Goal: Information Seeking & Learning: Compare options

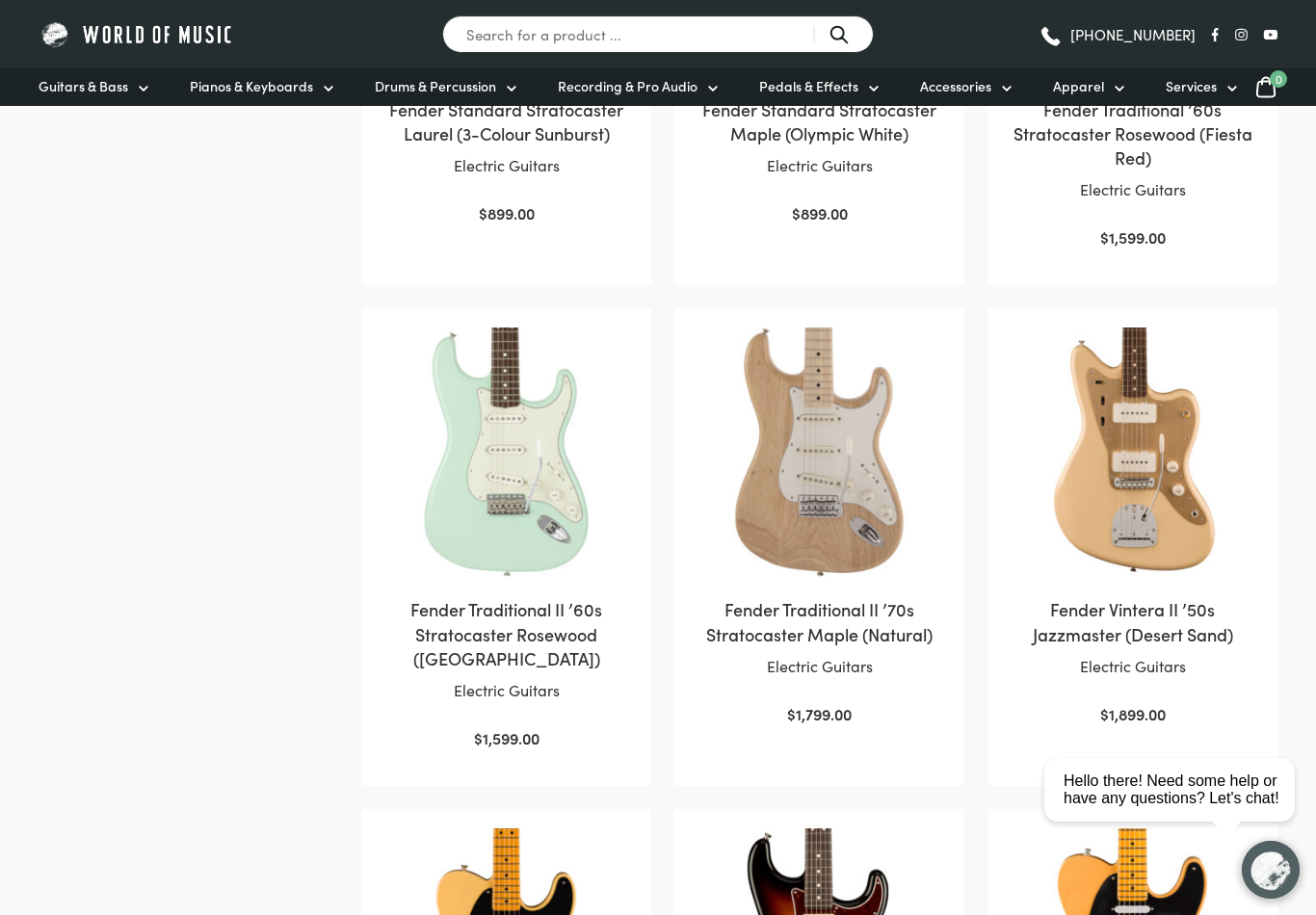
click at [800, 470] on img at bounding box center [820, 453] width 252 height 252
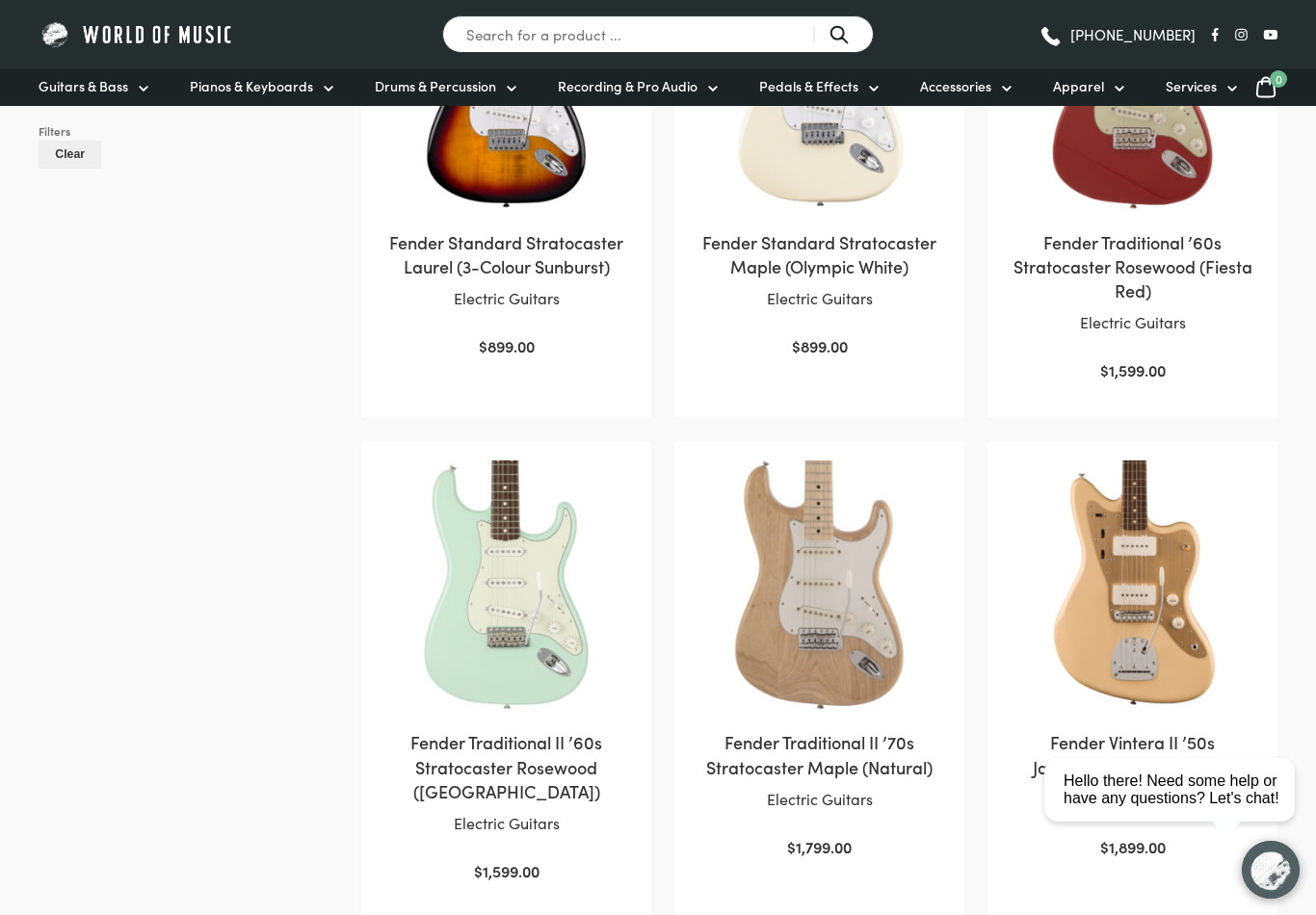
scroll to position [1132, 0]
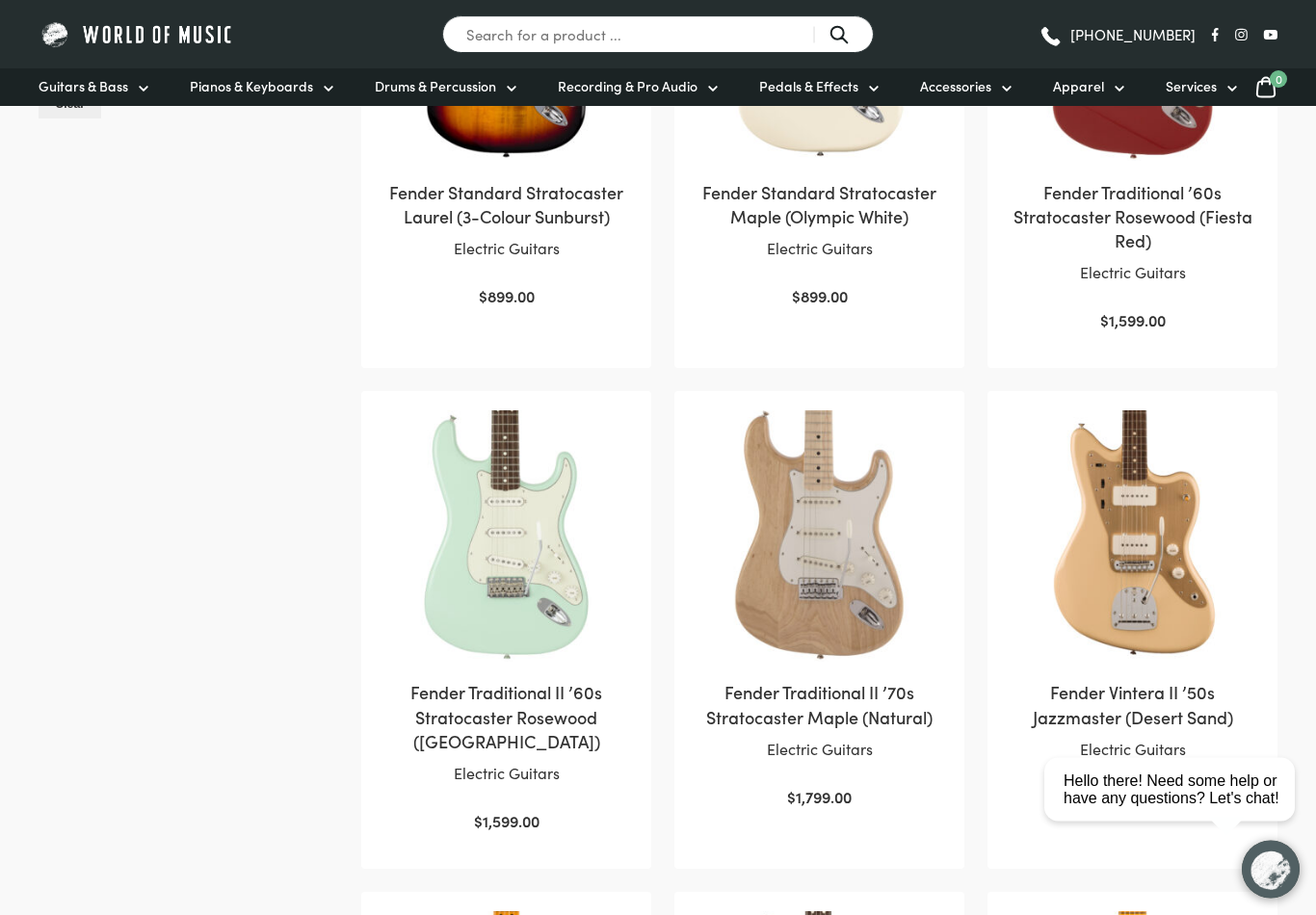
click at [815, 560] on img at bounding box center [820, 538] width 252 height 252
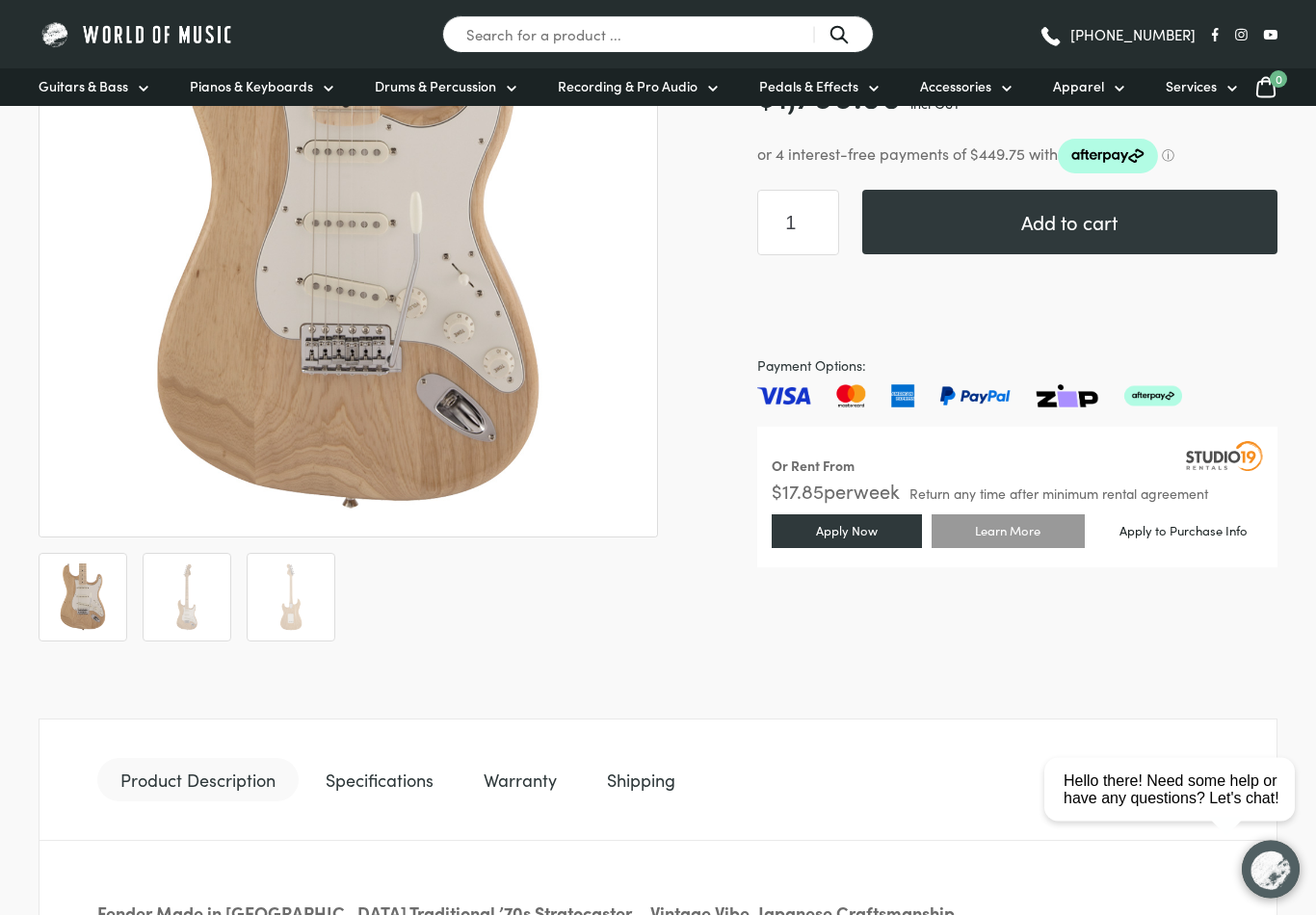
scroll to position [385, 0]
click at [298, 601] on img at bounding box center [291, 597] width 68 height 68
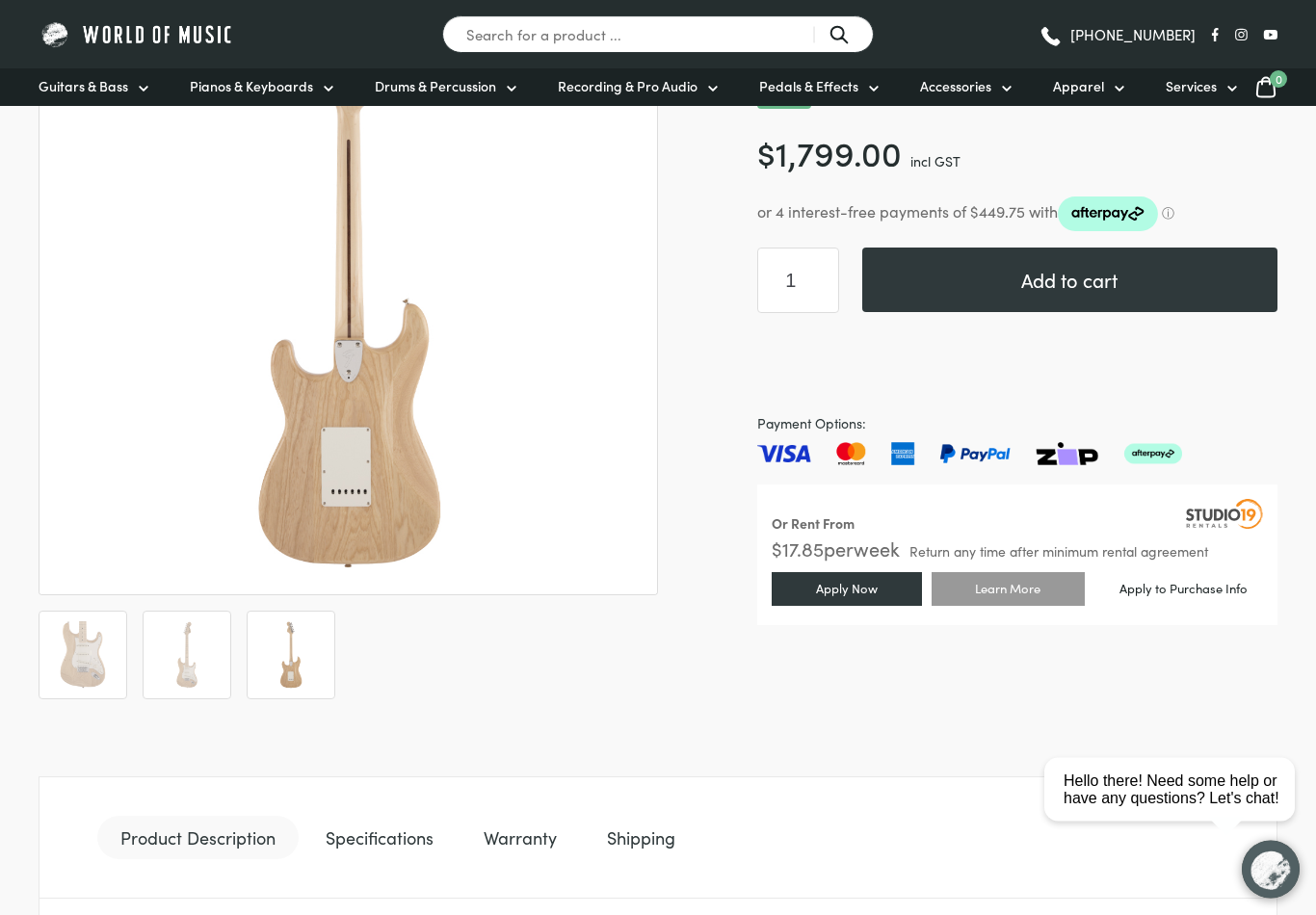
scroll to position [256, 0]
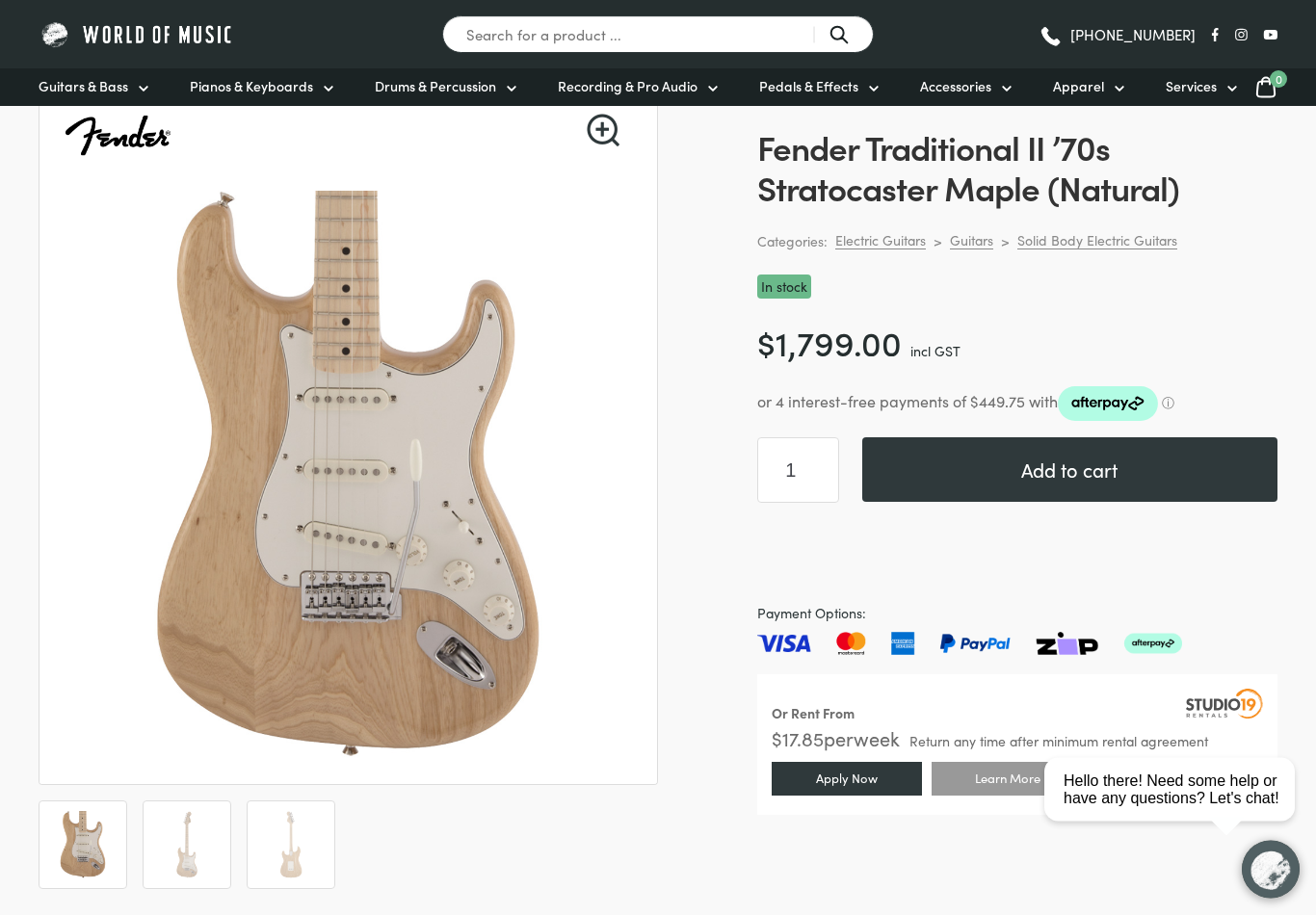
scroll to position [138, 0]
click at [192, 840] on img at bounding box center [187, 844] width 68 height 68
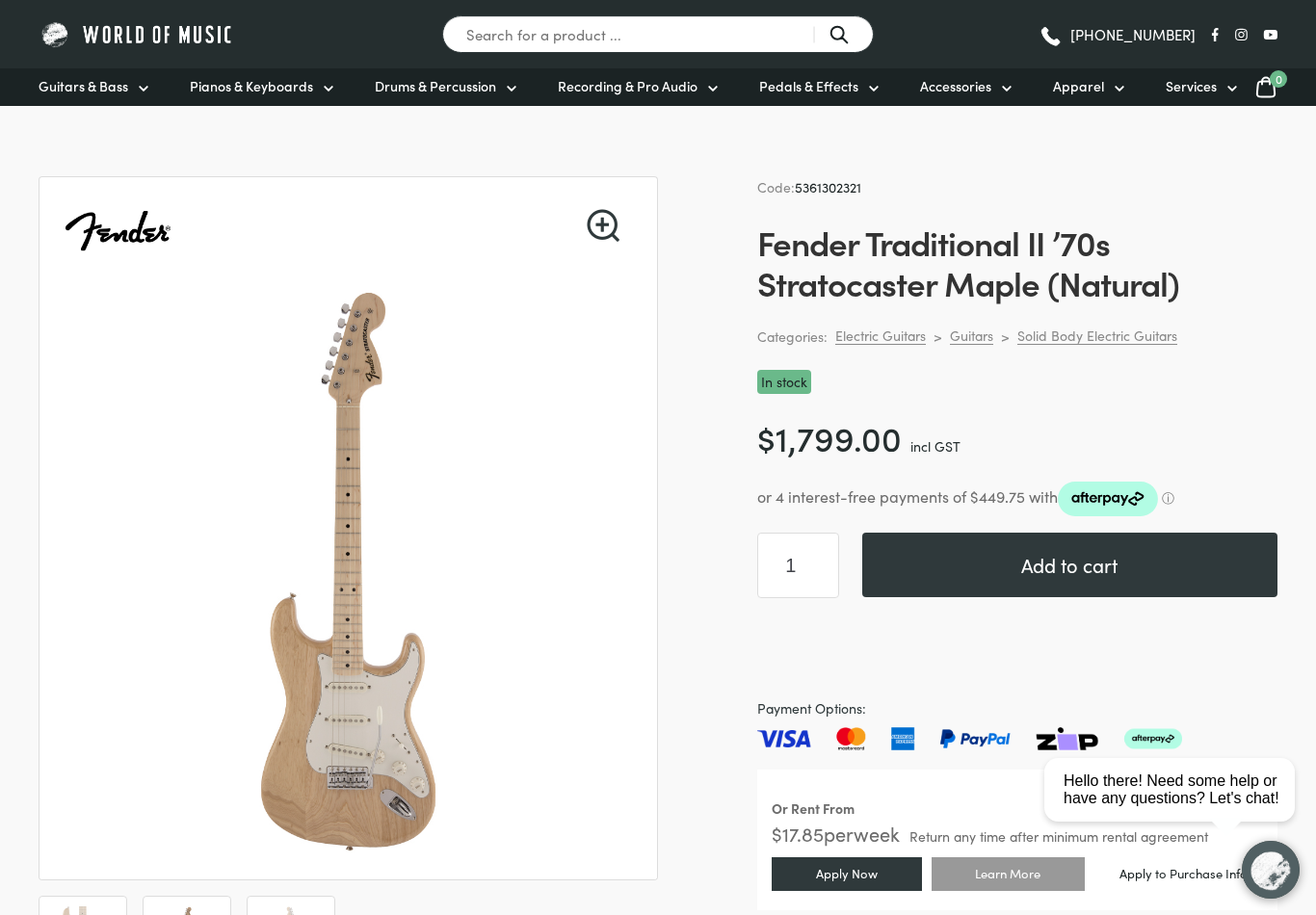
scroll to position [0, 0]
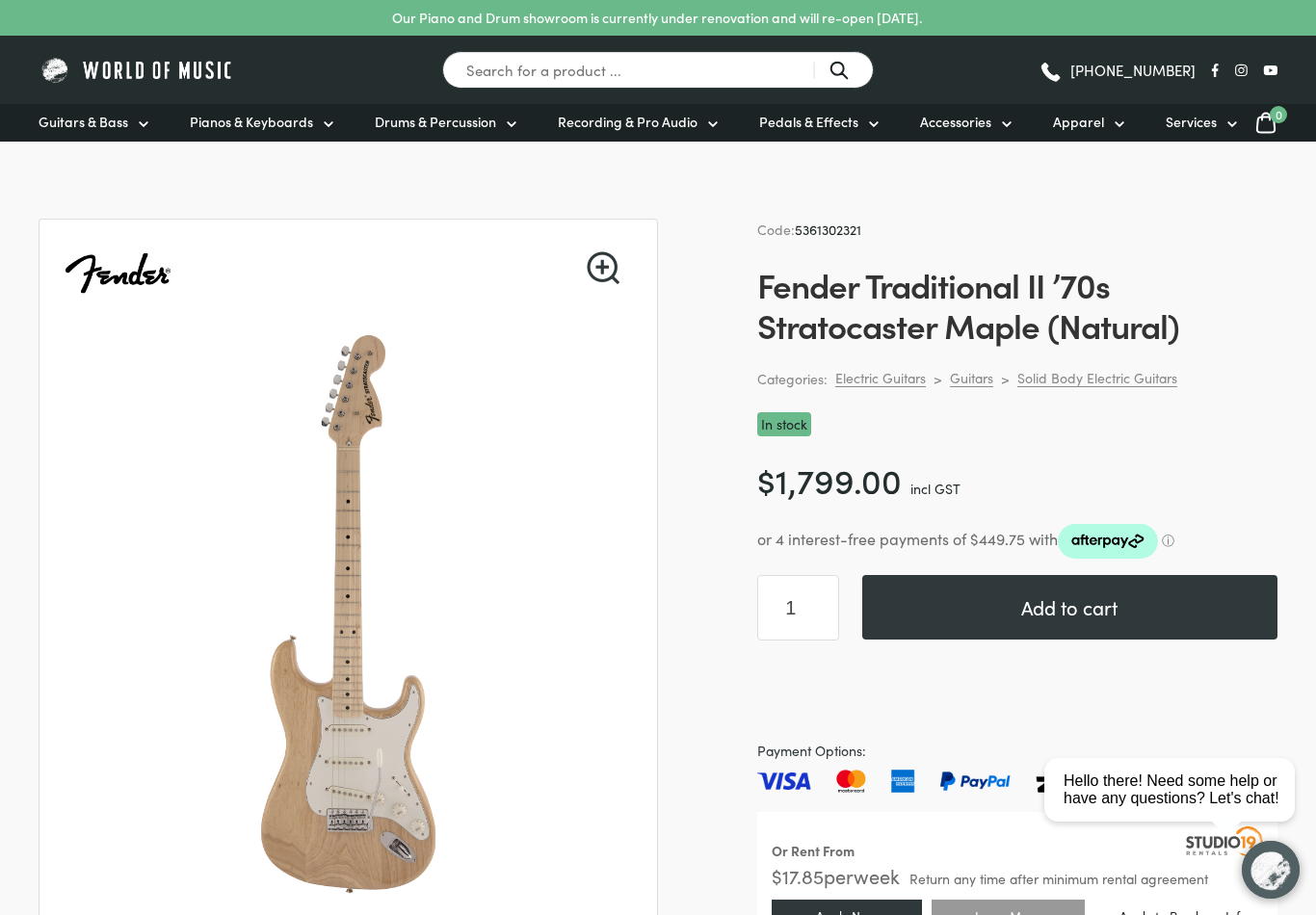
click at [597, 267] on link "🔍" at bounding box center [602, 267] width 32 height 32
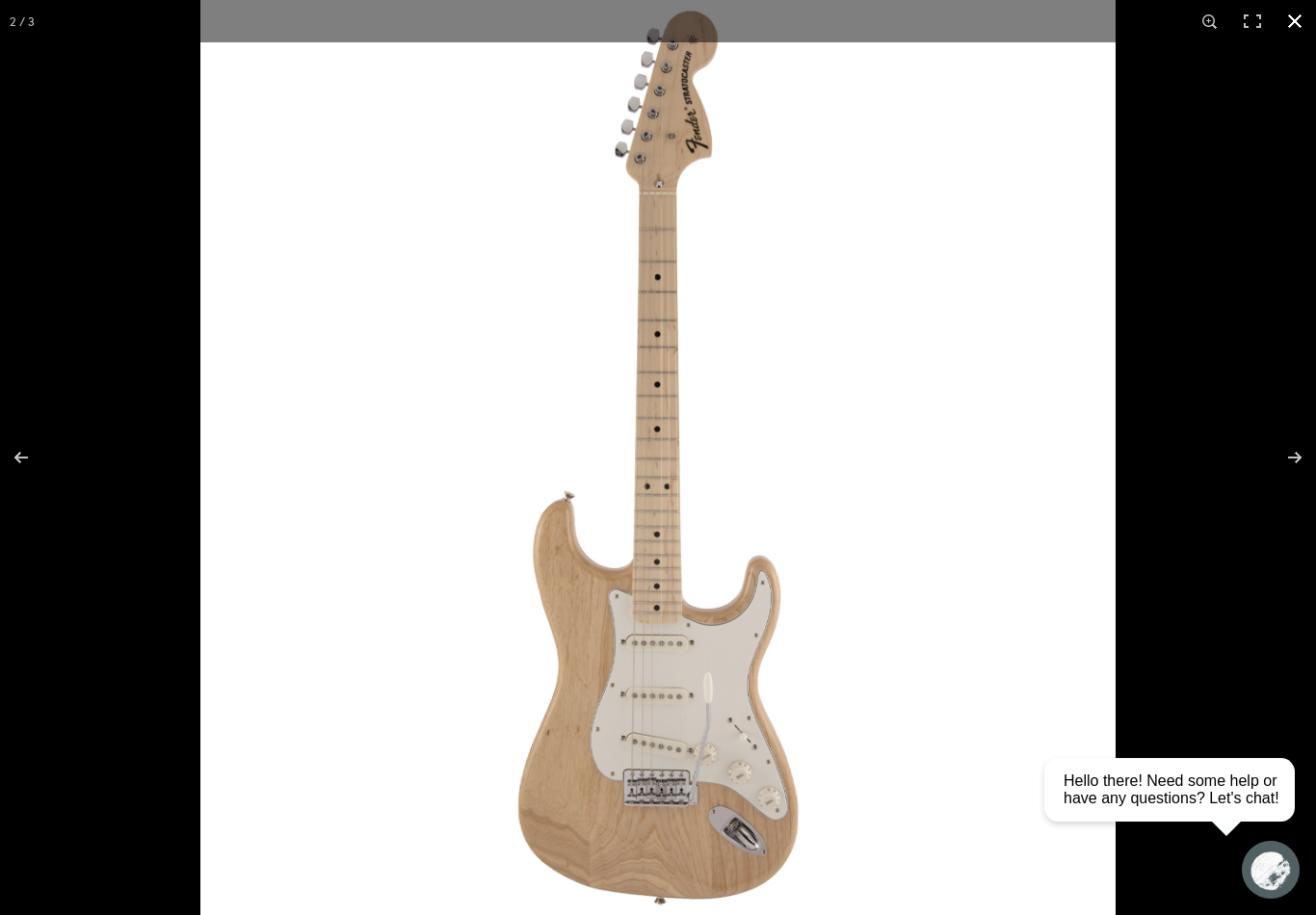
click at [1295, 20] on button "Close (Esc)" at bounding box center [1294, 21] width 42 height 42
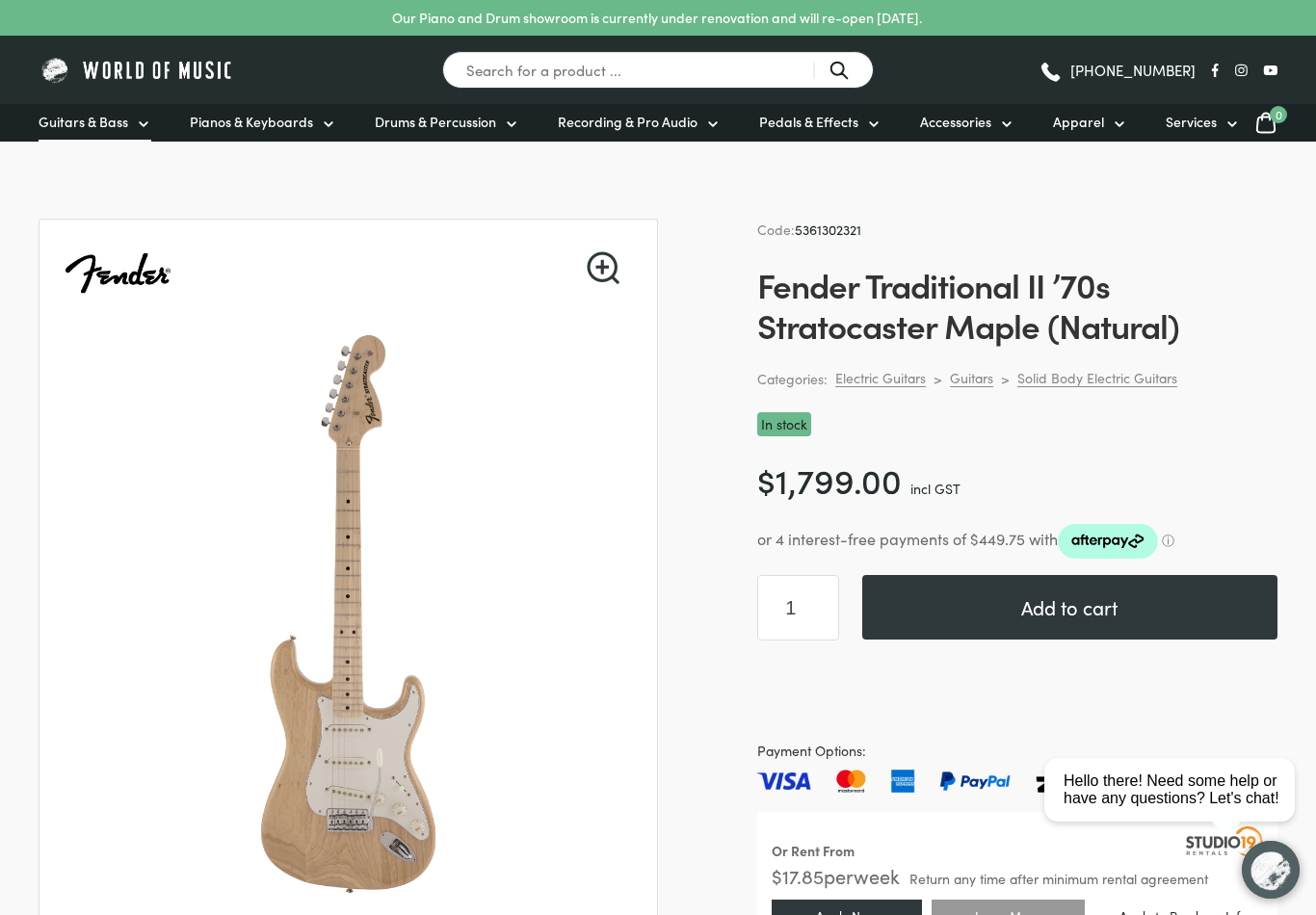
click at [128, 121] on link "Guitars & Bass" at bounding box center [94, 123] width 113 height 37
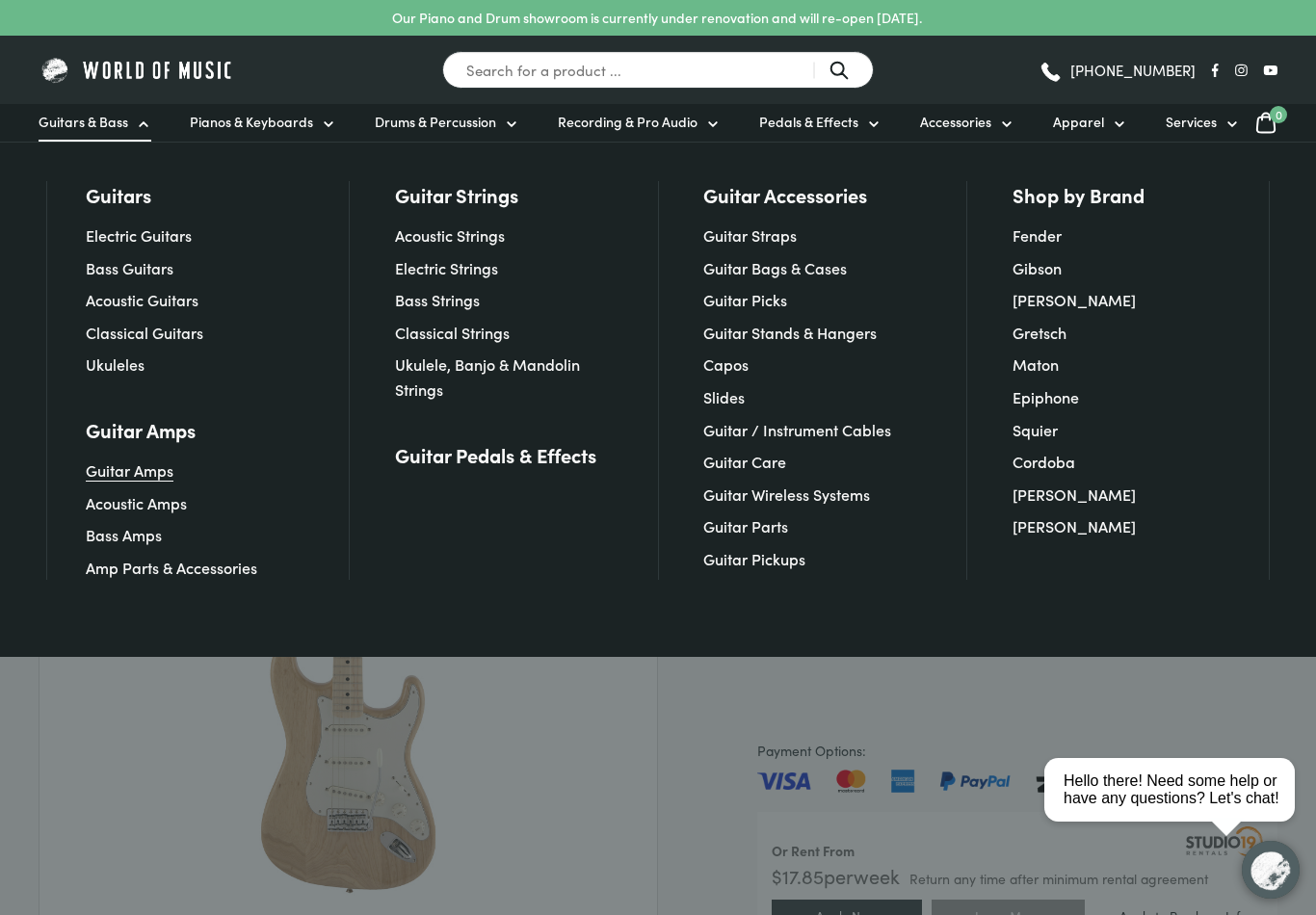
click at [144, 474] on link "Guitar Amps" at bounding box center [129, 471] width 87 height 22
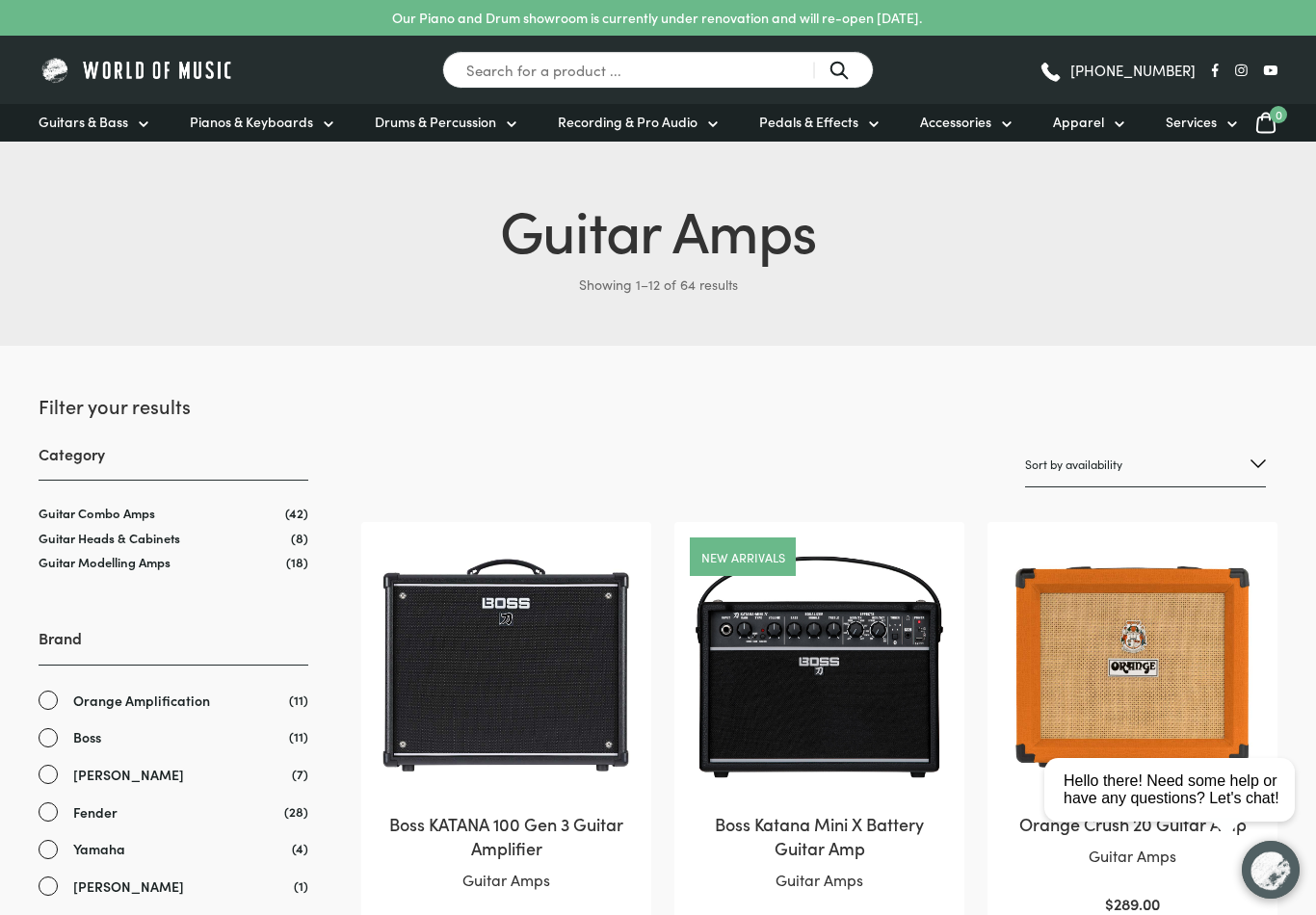
click at [52, 817] on link "Fender" at bounding box center [173, 812] width 269 height 23
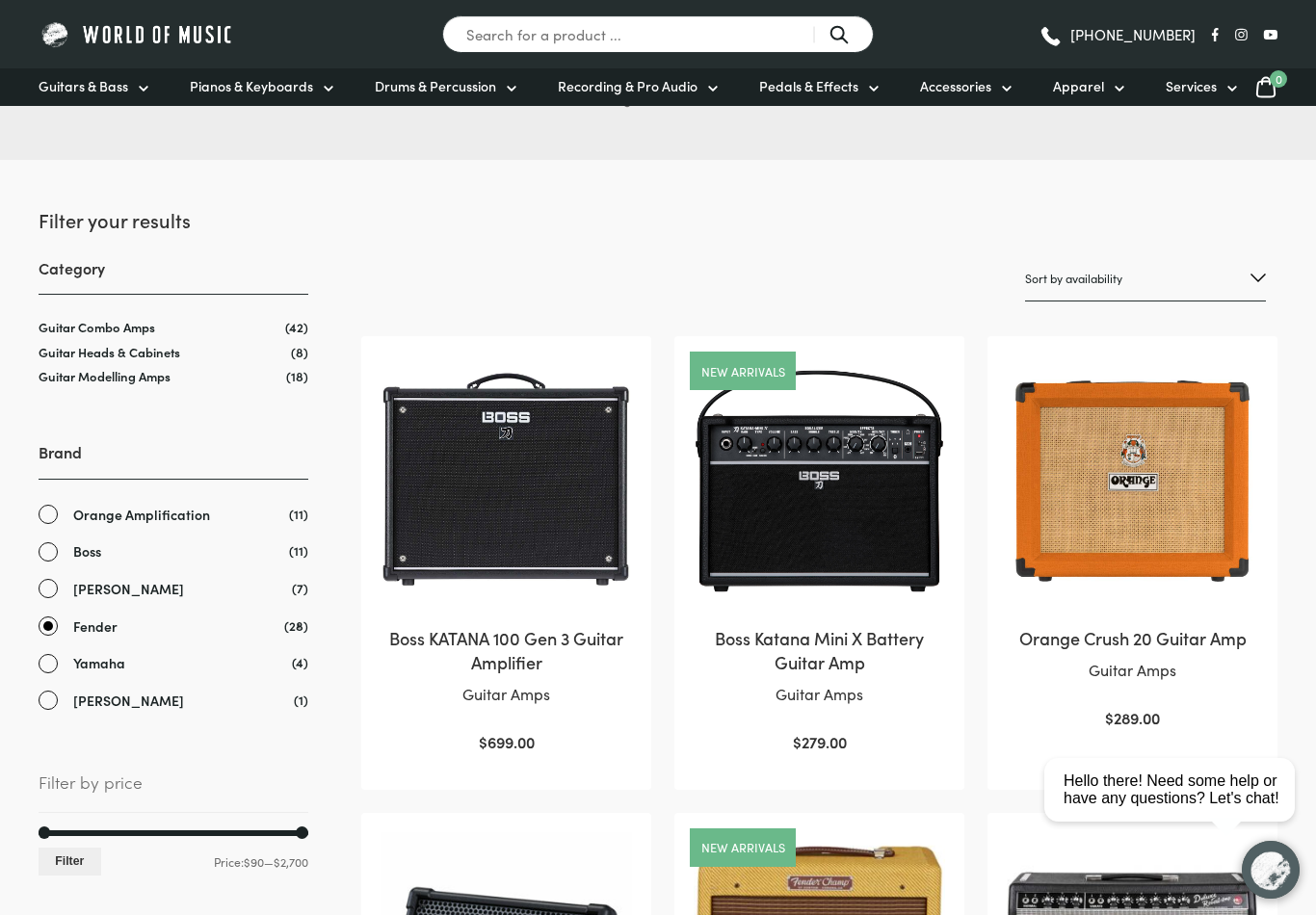
scroll to position [185, 0]
click at [49, 629] on link "Fender" at bounding box center [173, 627] width 269 height 23
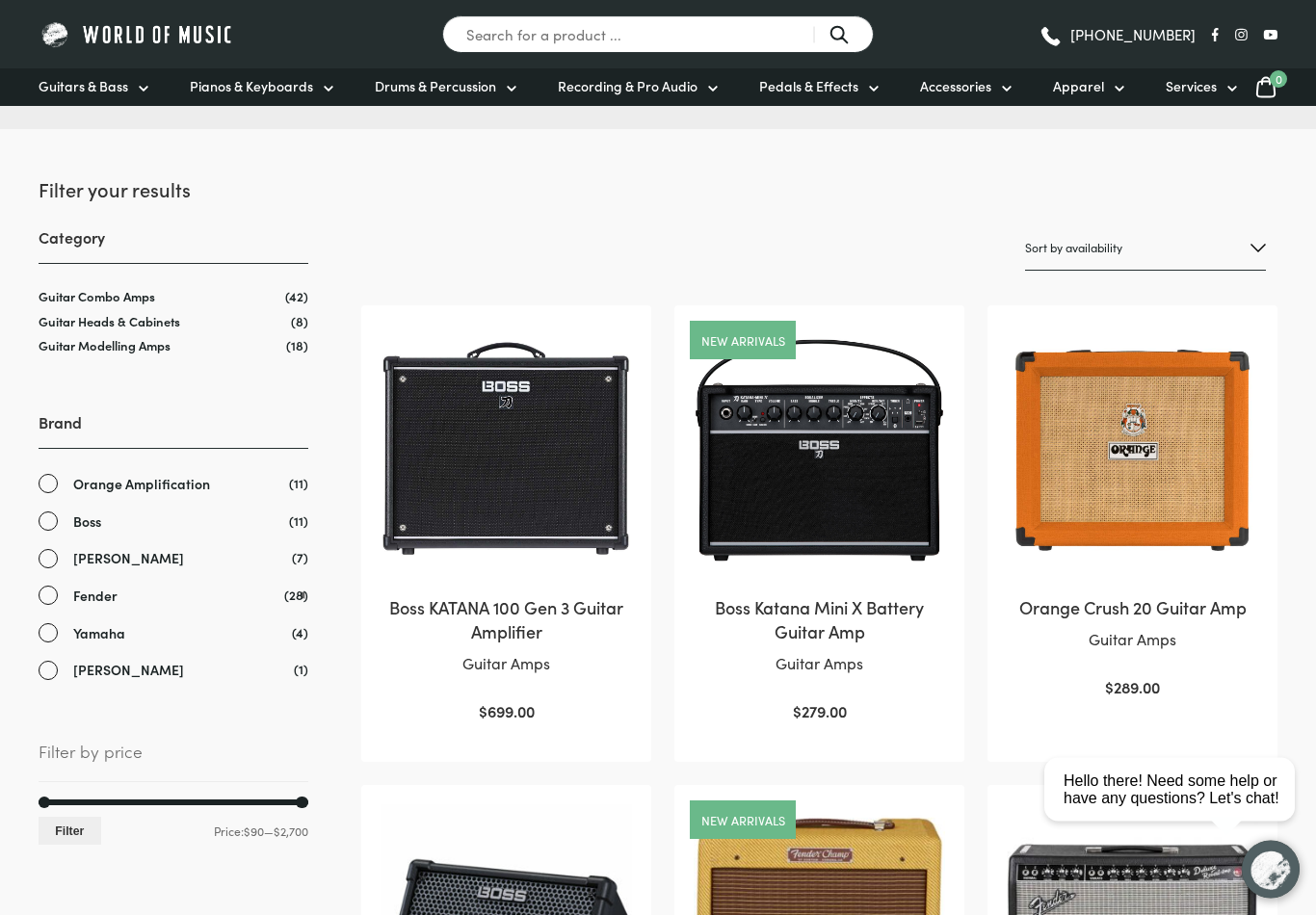
scroll to position [186, 0]
click at [49, 629] on link "Yamaha" at bounding box center [173, 633] width 269 height 23
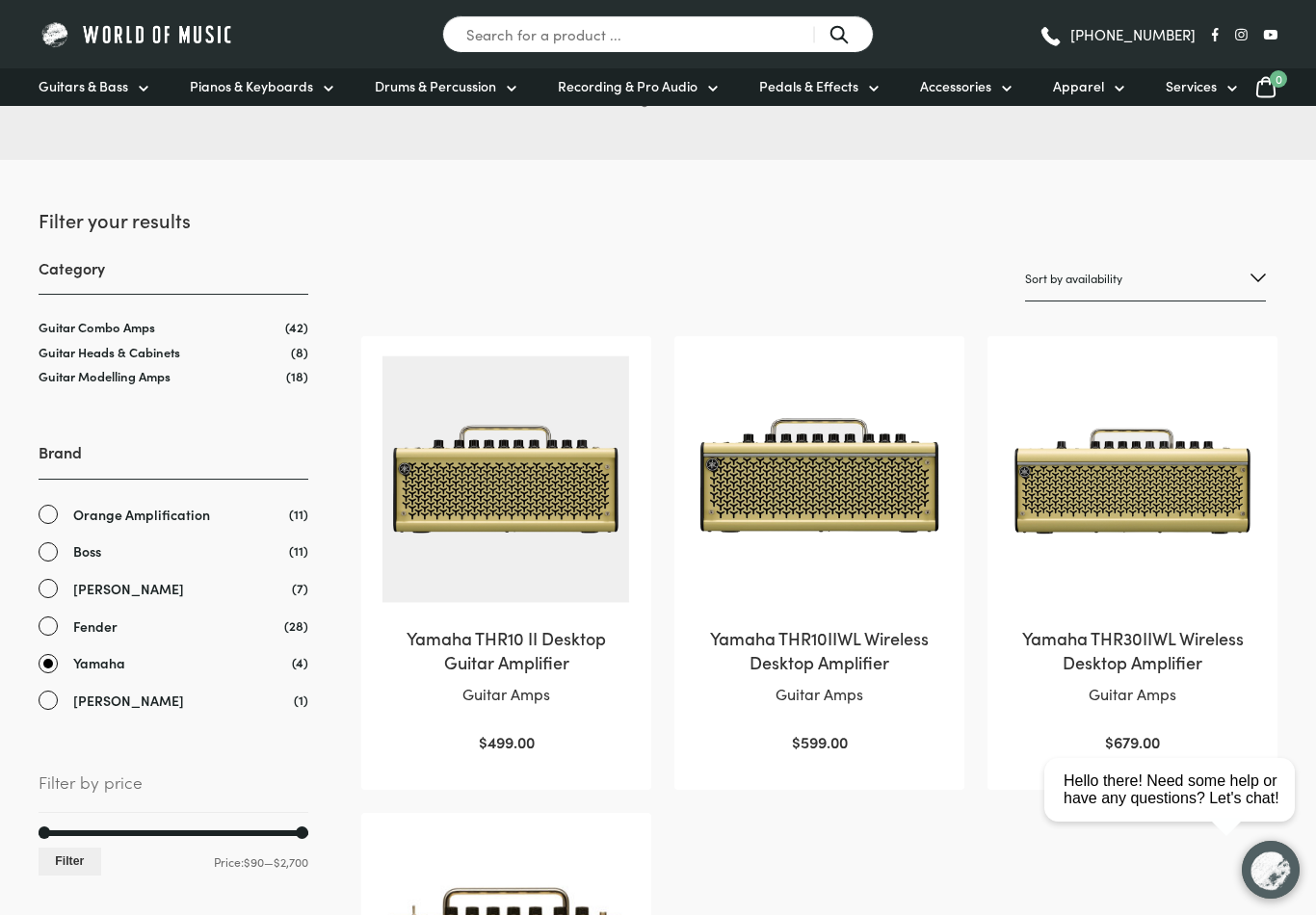
click at [49, 604] on ul "Clear Orange Amplification (11) Boss (11) Roland (7) Fender (28) Yamaha (4) Mar…" at bounding box center [173, 608] width 269 height 208
click at [50, 625] on link "Fender" at bounding box center [173, 626] width 269 height 23
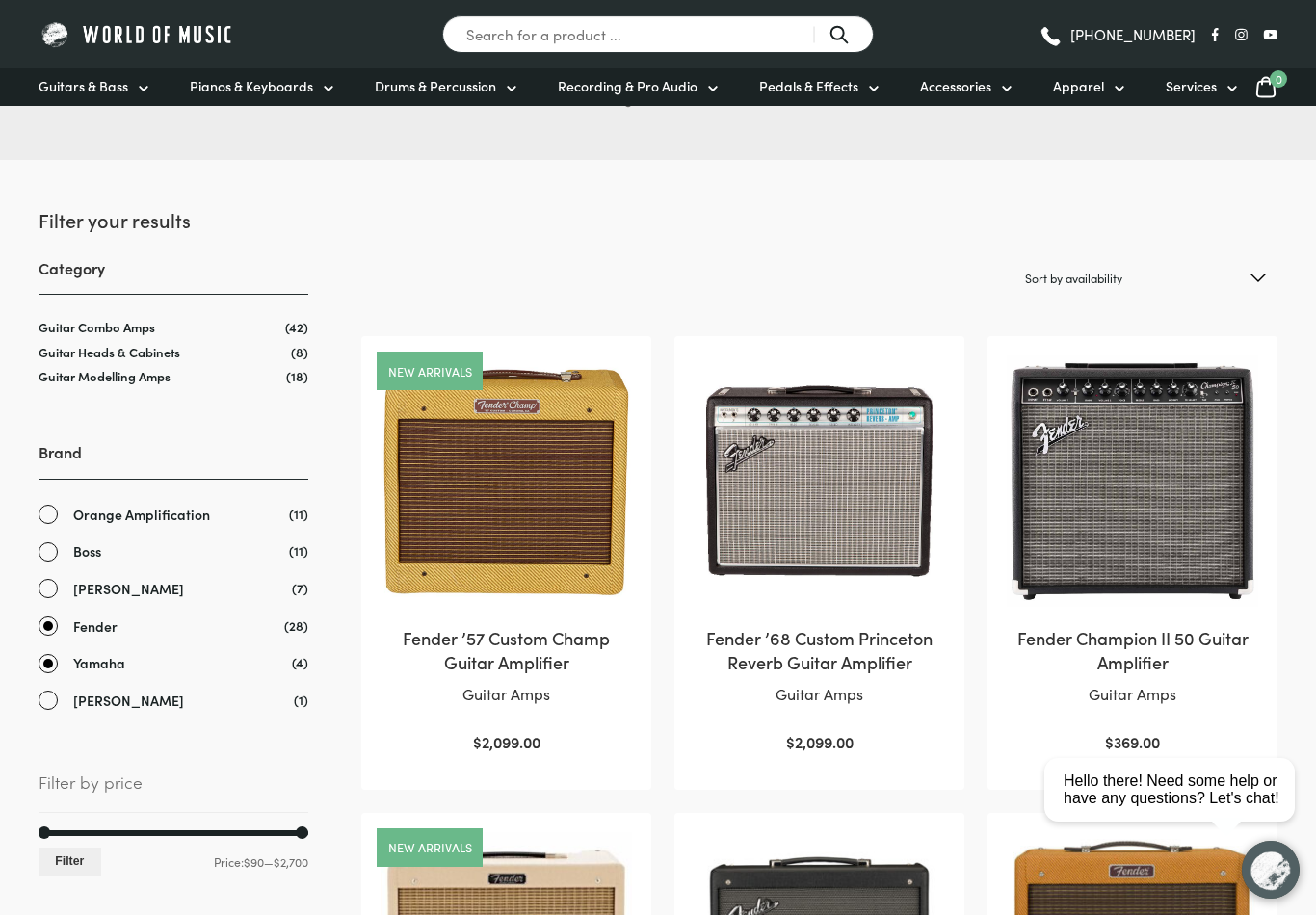
click at [50, 662] on link "Yamaha" at bounding box center [173, 663] width 269 height 23
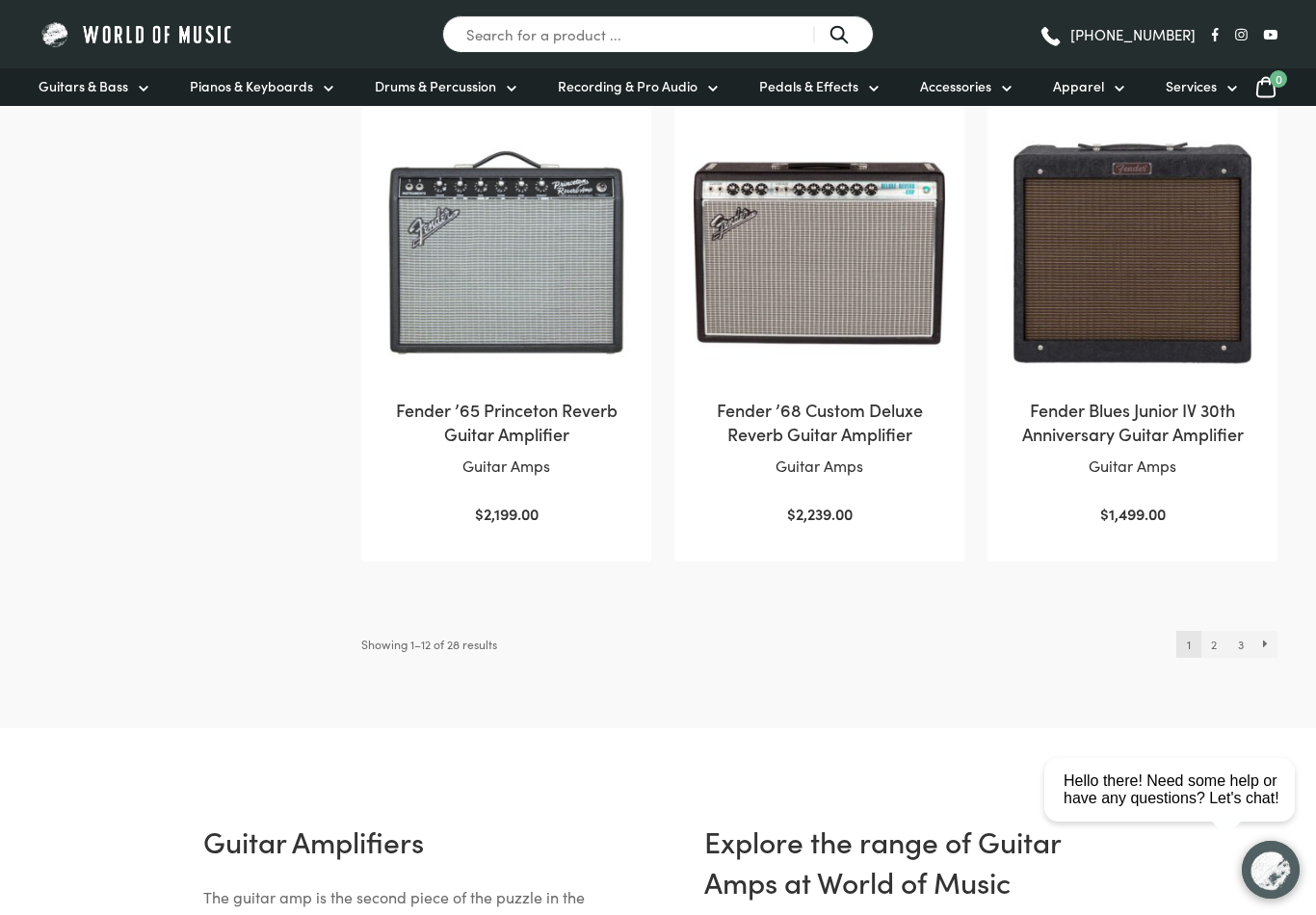
scroll to position [1860, 0]
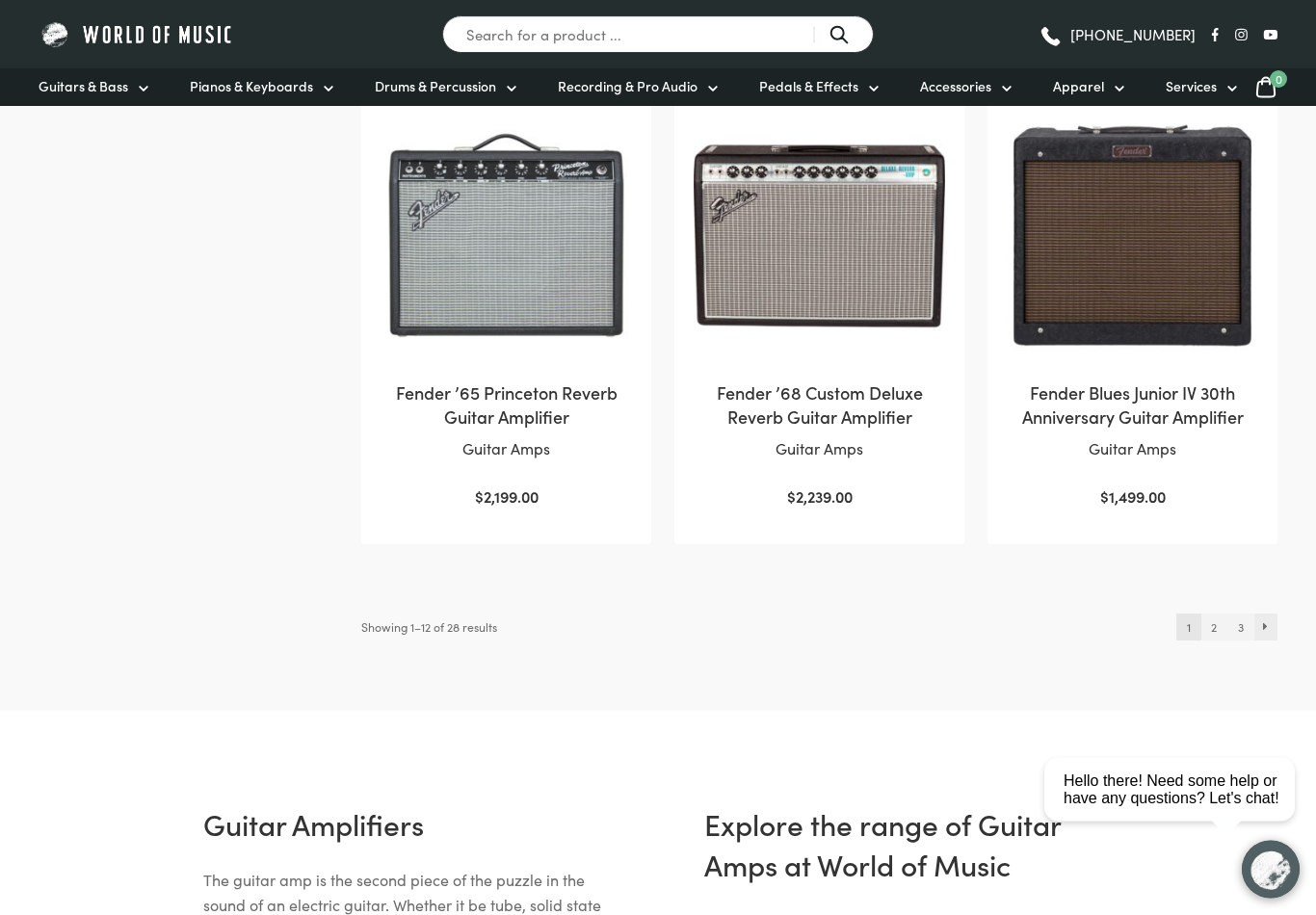
click at [1268, 642] on link "→" at bounding box center [1266, 627] width 25 height 27
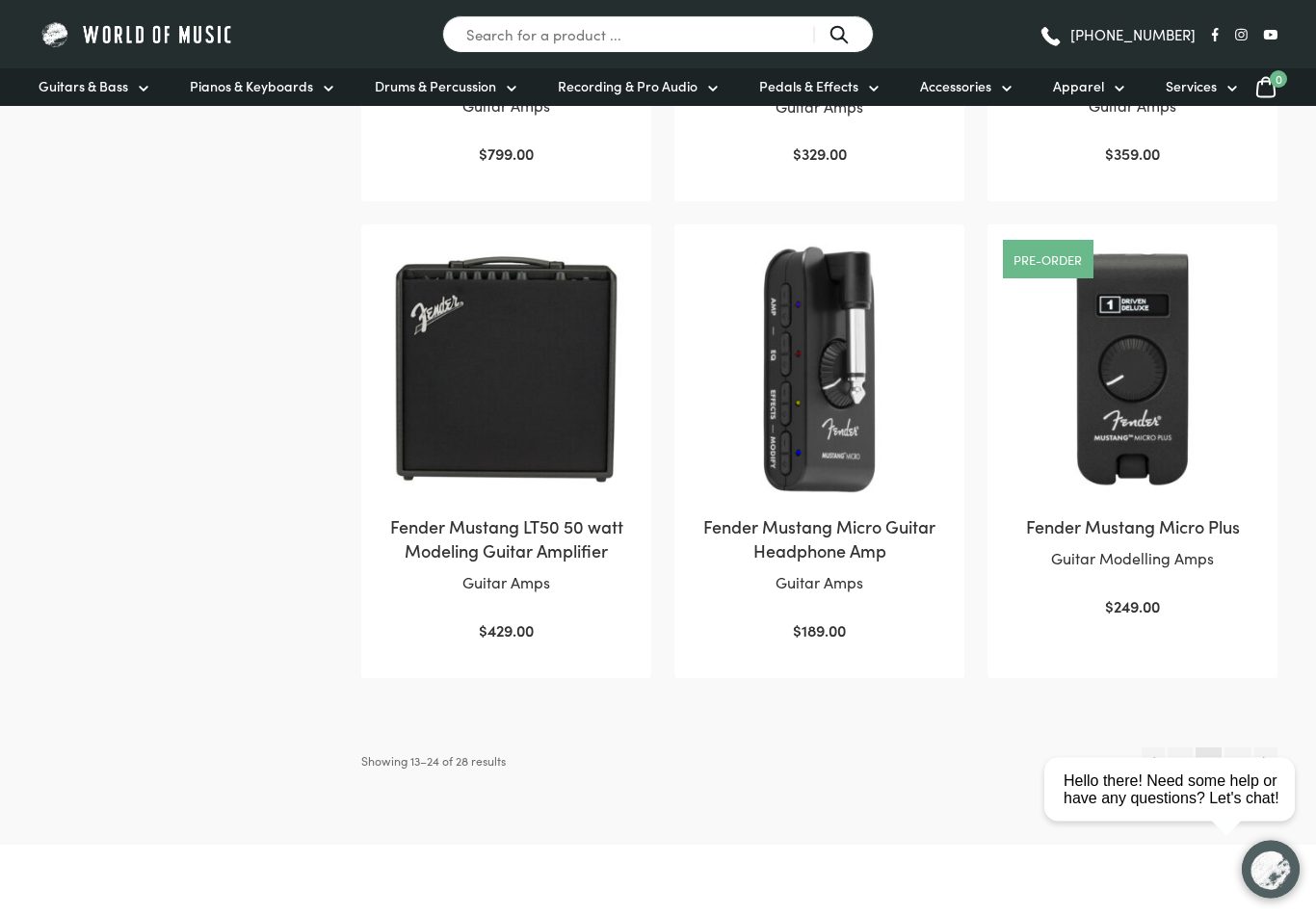
scroll to position [1744, 0]
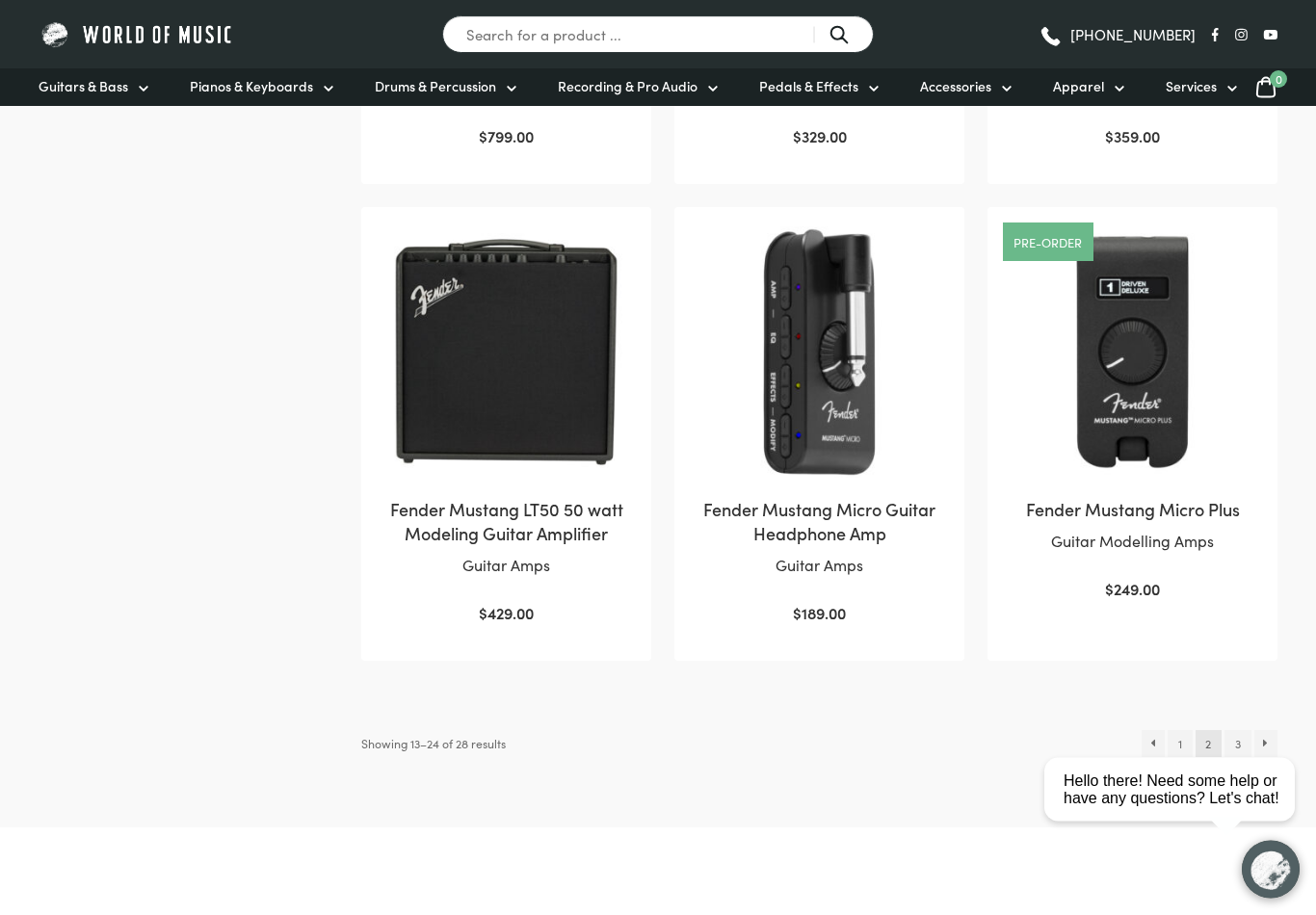
click at [1269, 703] on html "close Hello there! Need some help or have any questions? Let's chat!" at bounding box center [1176, 703] width 279 height 0
click at [1264, 703] on html "close Hello there! Need some help or have any questions? Let's chat!" at bounding box center [1176, 703] width 279 height 0
click at [1237, 703] on html "close Hello there! Need some help or have any questions? Let's chat!" at bounding box center [1176, 703] width 279 height 0
click at [1152, 703] on html "close Hello there! Need some help or have any questions? Let's chat!" at bounding box center [1176, 703] width 279 height 0
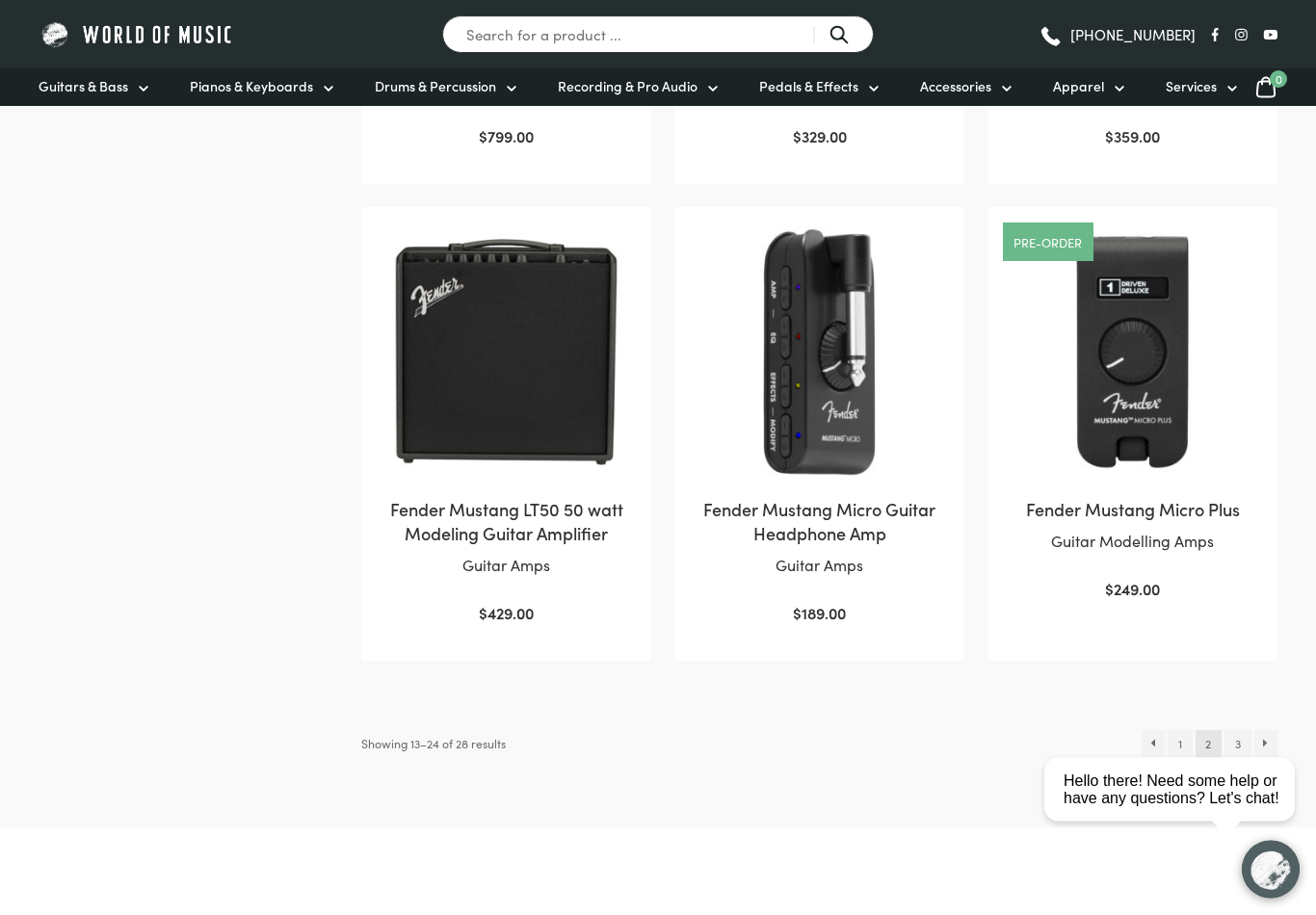
click at [1152, 703] on html "close Hello there! Need some help or have any questions? Let's chat!" at bounding box center [1176, 703] width 279 height 0
click at [1157, 703] on html "close Hello there! Need some help or have any questions? Let's chat!" at bounding box center [1176, 703] width 279 height 0
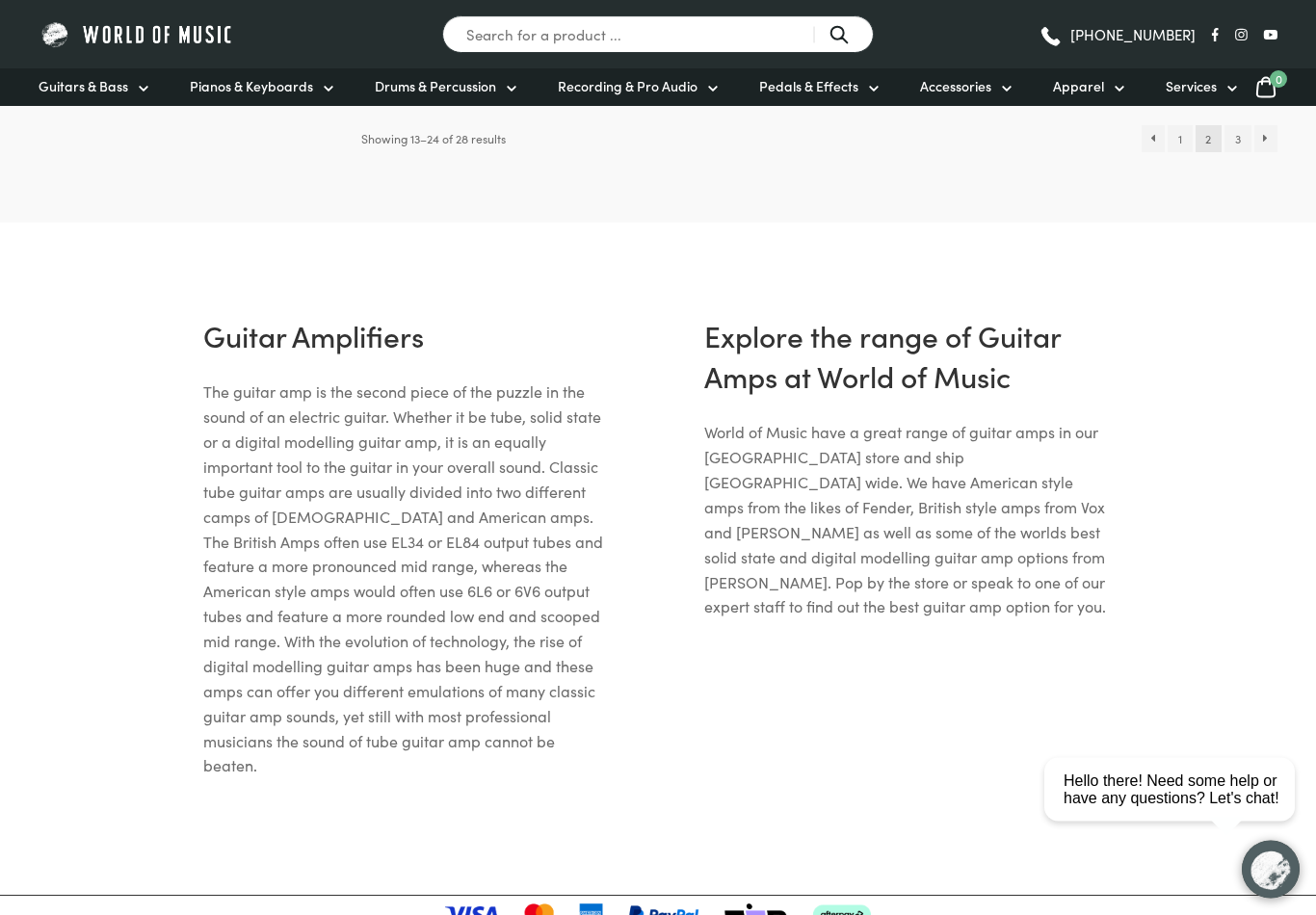
scroll to position [2204, 0]
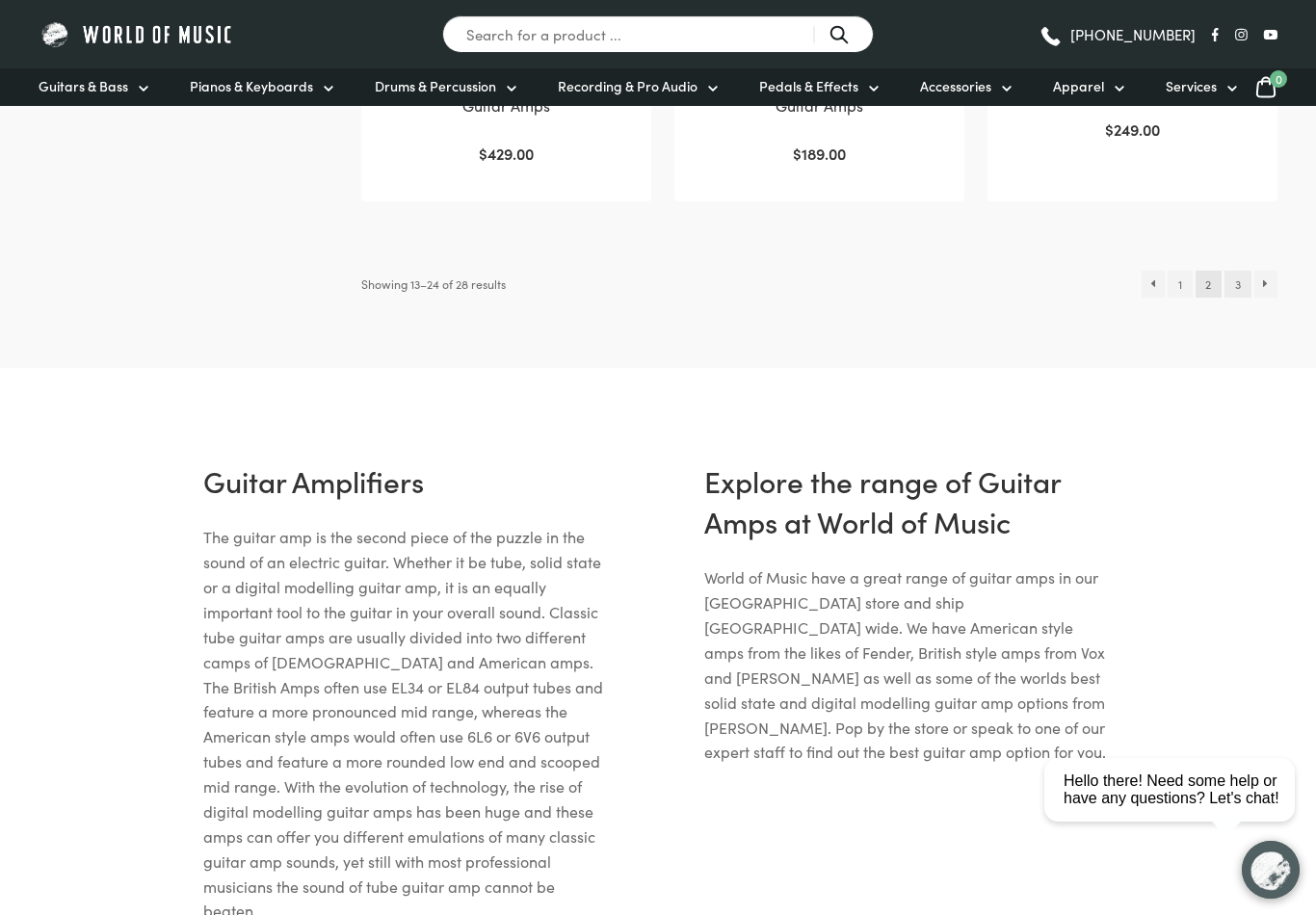
click at [1236, 278] on link "3" at bounding box center [1237, 283] width 26 height 27
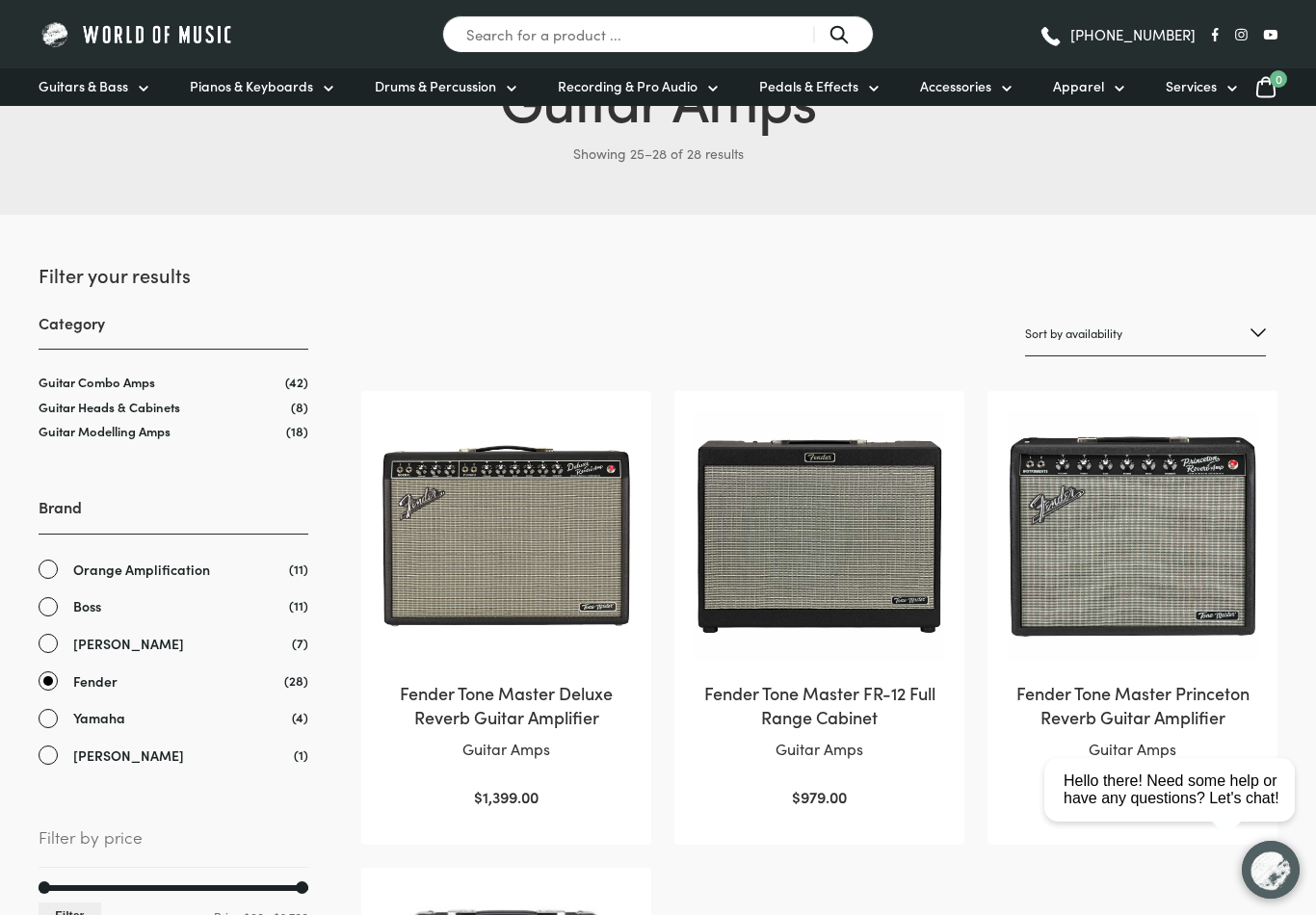
scroll to position [142, 0]
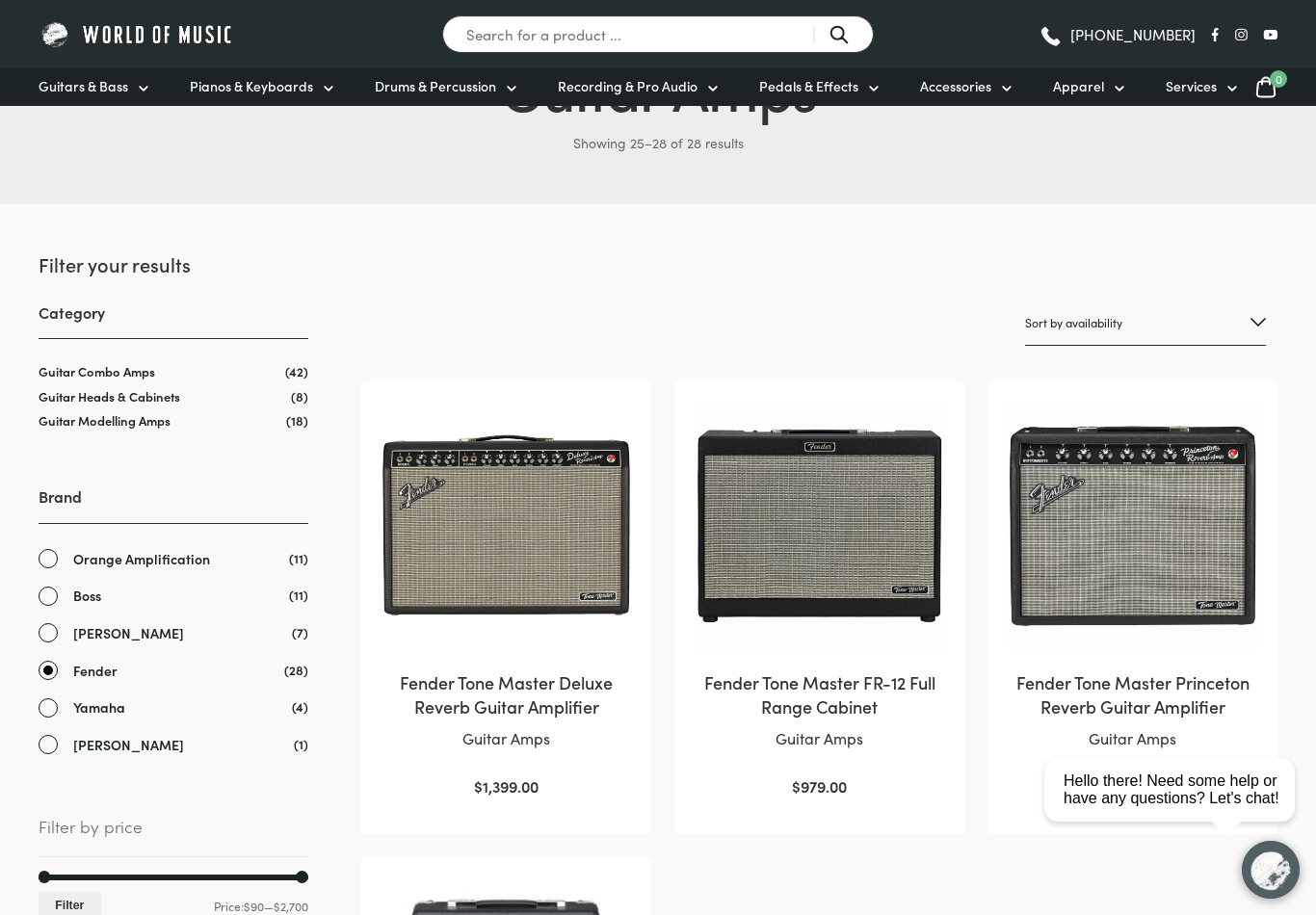
click at [49, 670] on link "Fender" at bounding box center [173, 670] width 269 height 23
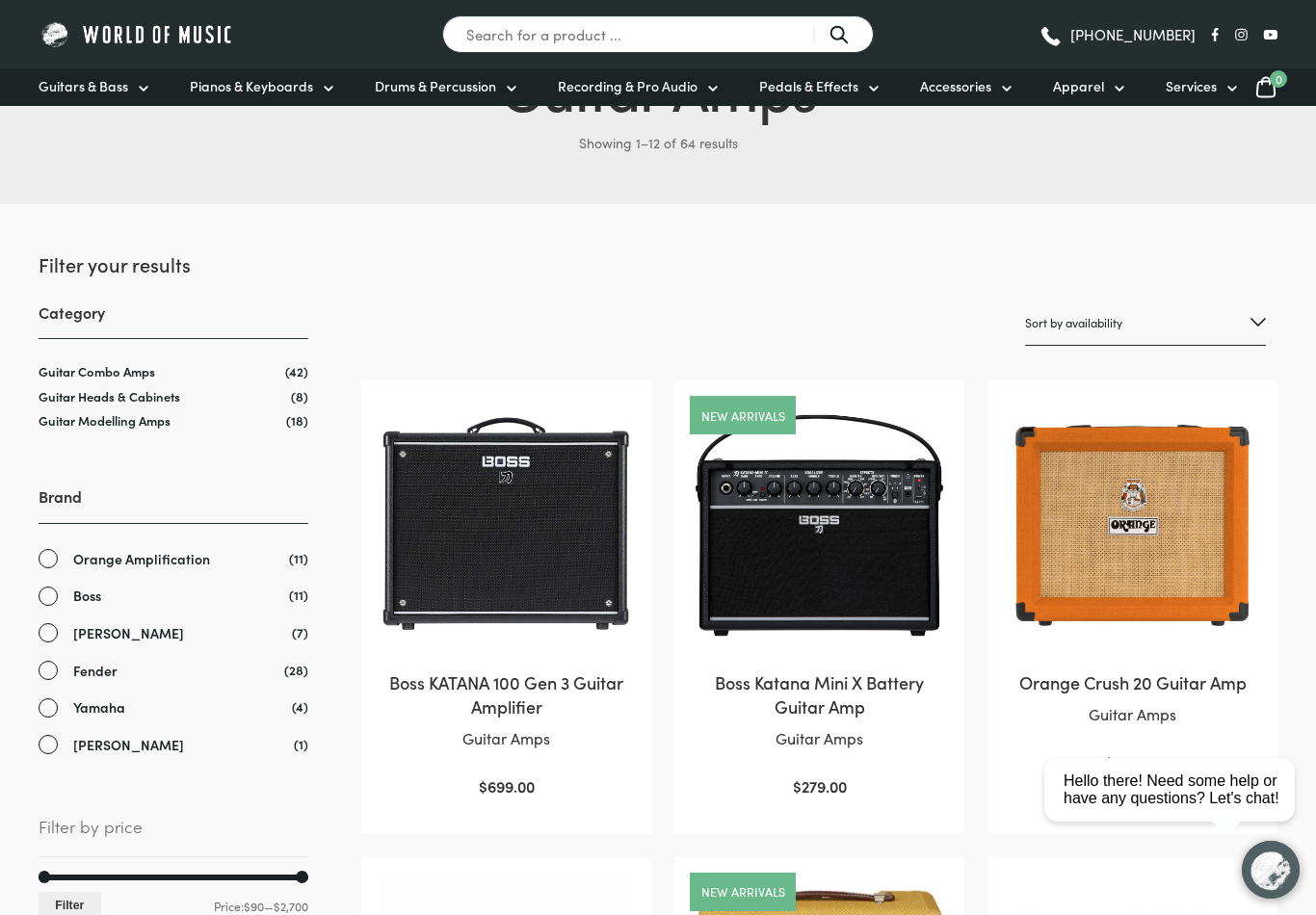
click at [52, 709] on link "Yamaha" at bounding box center [173, 708] width 269 height 23
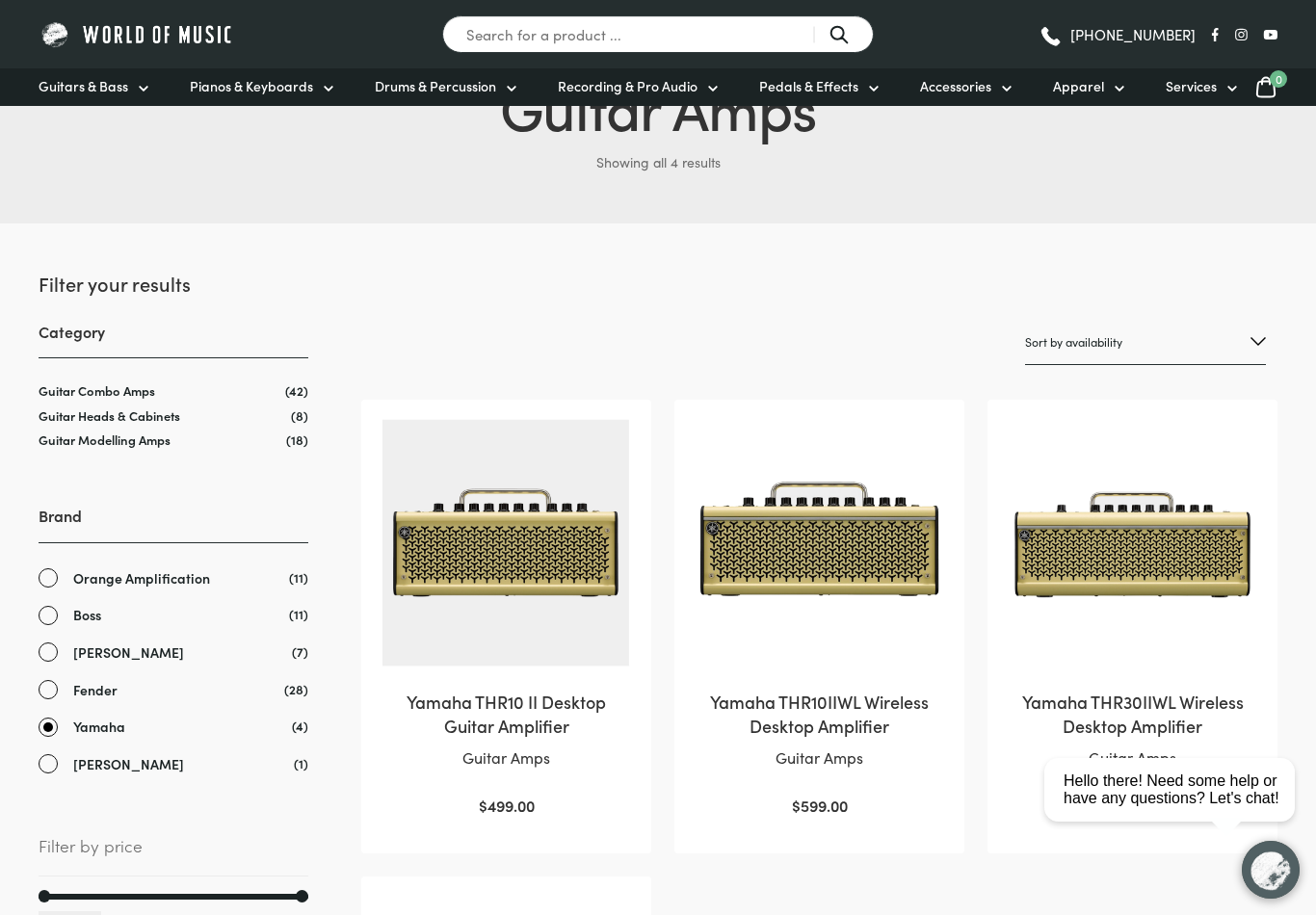
scroll to position [90, 0]
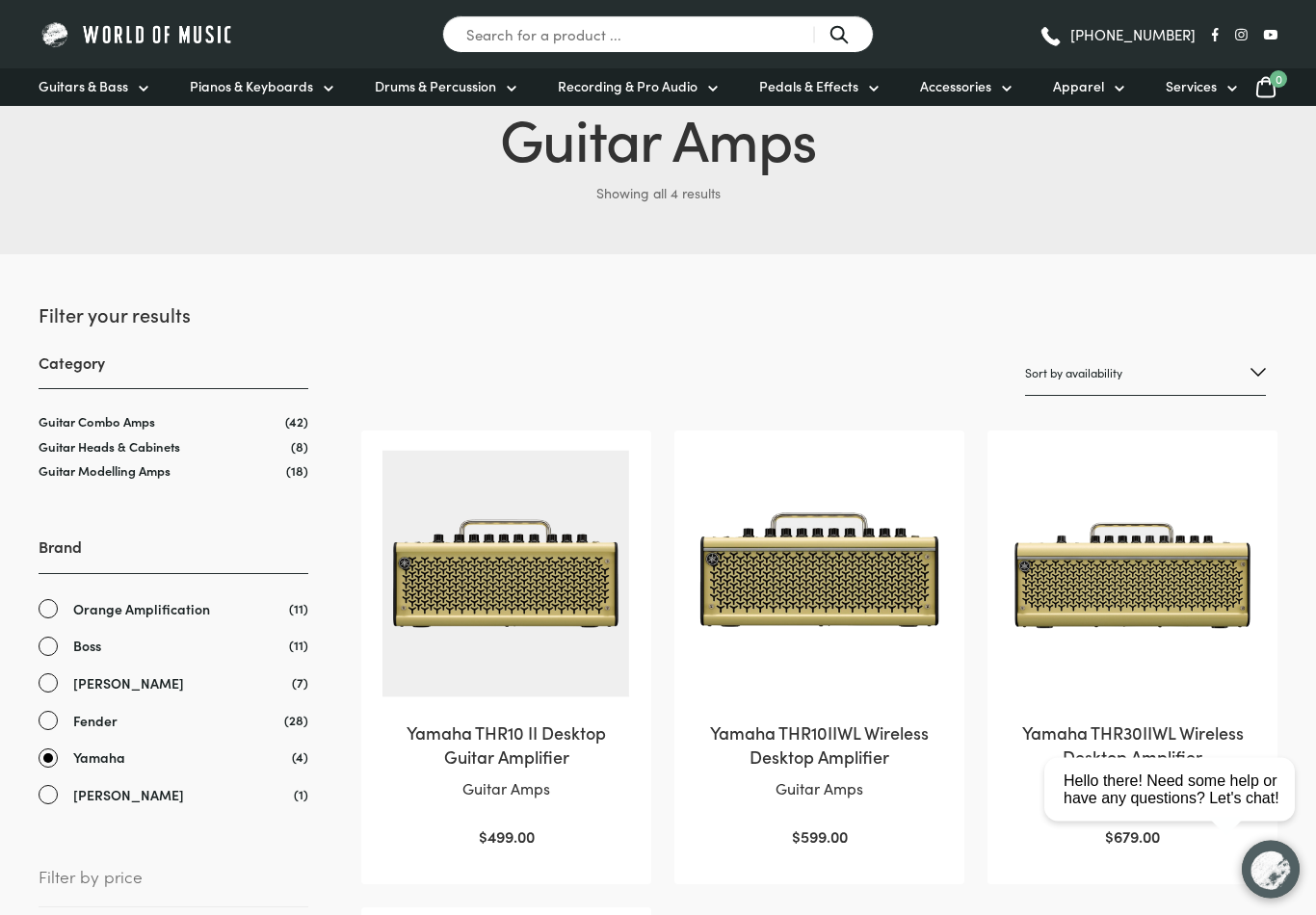
click at [49, 650] on link "Boss" at bounding box center [173, 647] width 269 height 23
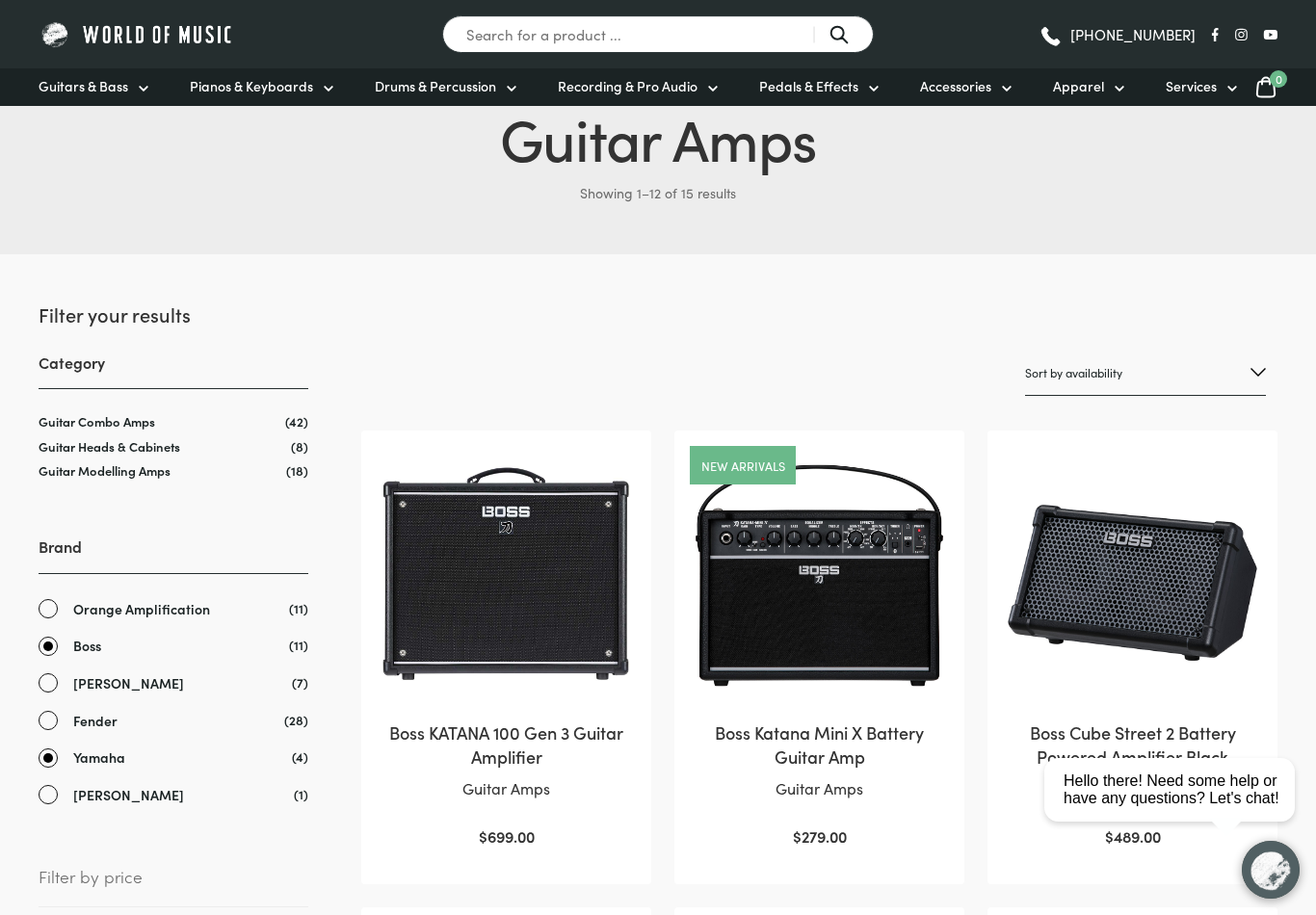
click at [46, 760] on link "Yamaha" at bounding box center [173, 758] width 269 height 23
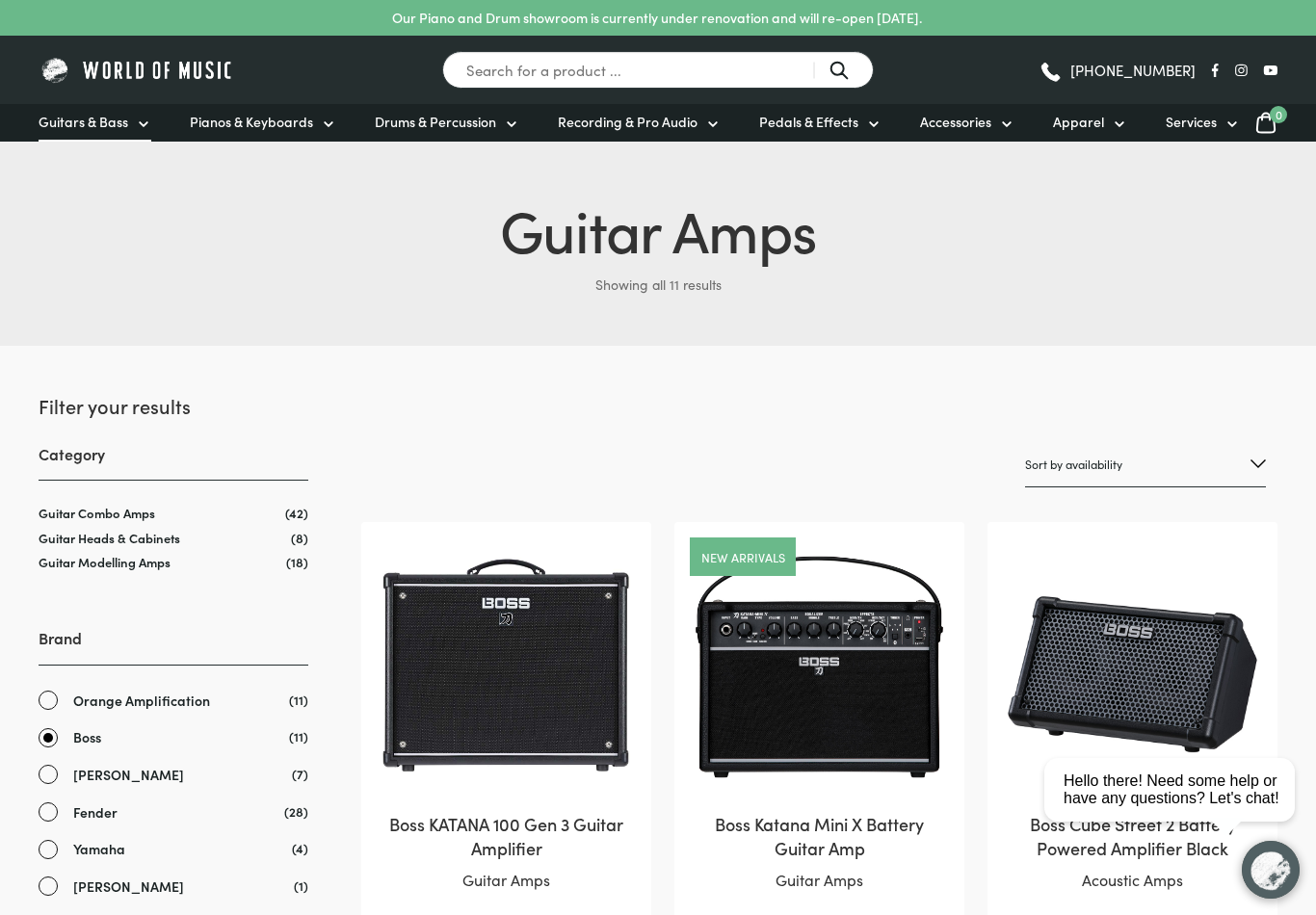
click at [143, 130] on icon at bounding box center [143, 125] width 16 height 16
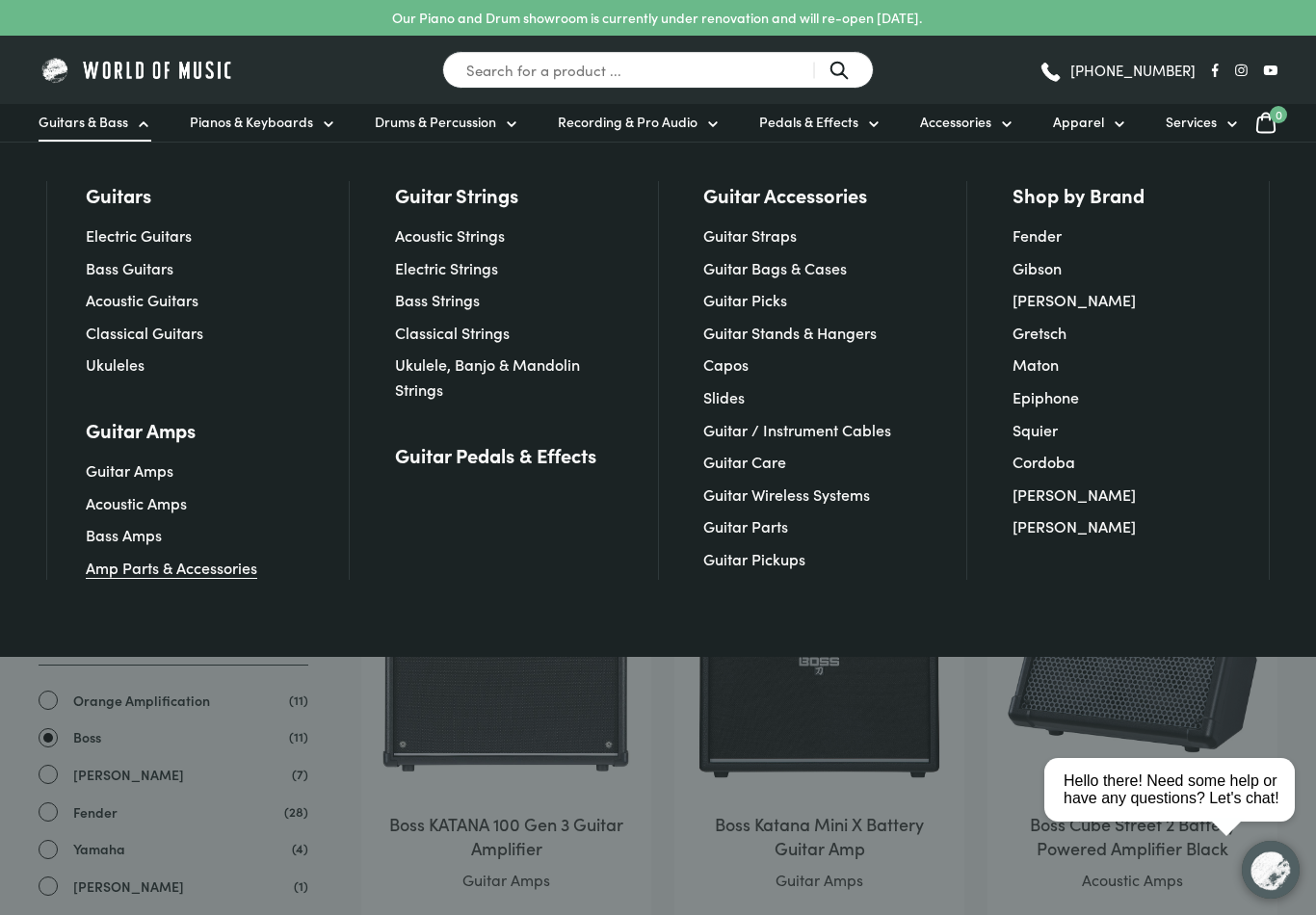
click at [185, 570] on link "Amp Parts & Accessories" at bounding box center [171, 568] width 171 height 22
click at [1025, 232] on link "Fender" at bounding box center [1037, 235] width 49 height 22
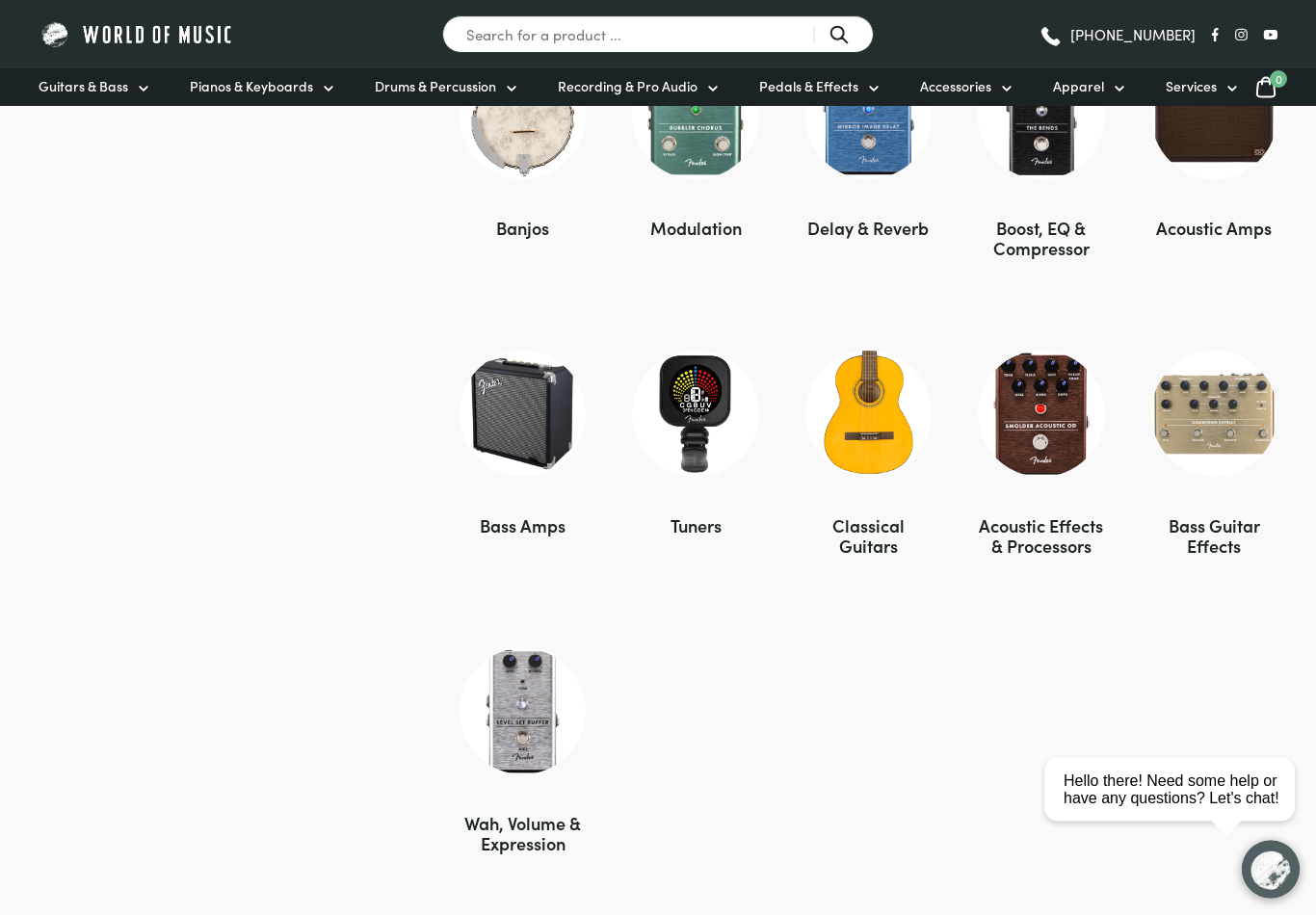
scroll to position [2334, 0]
click at [696, 384] on img at bounding box center [695, 414] width 126 height 126
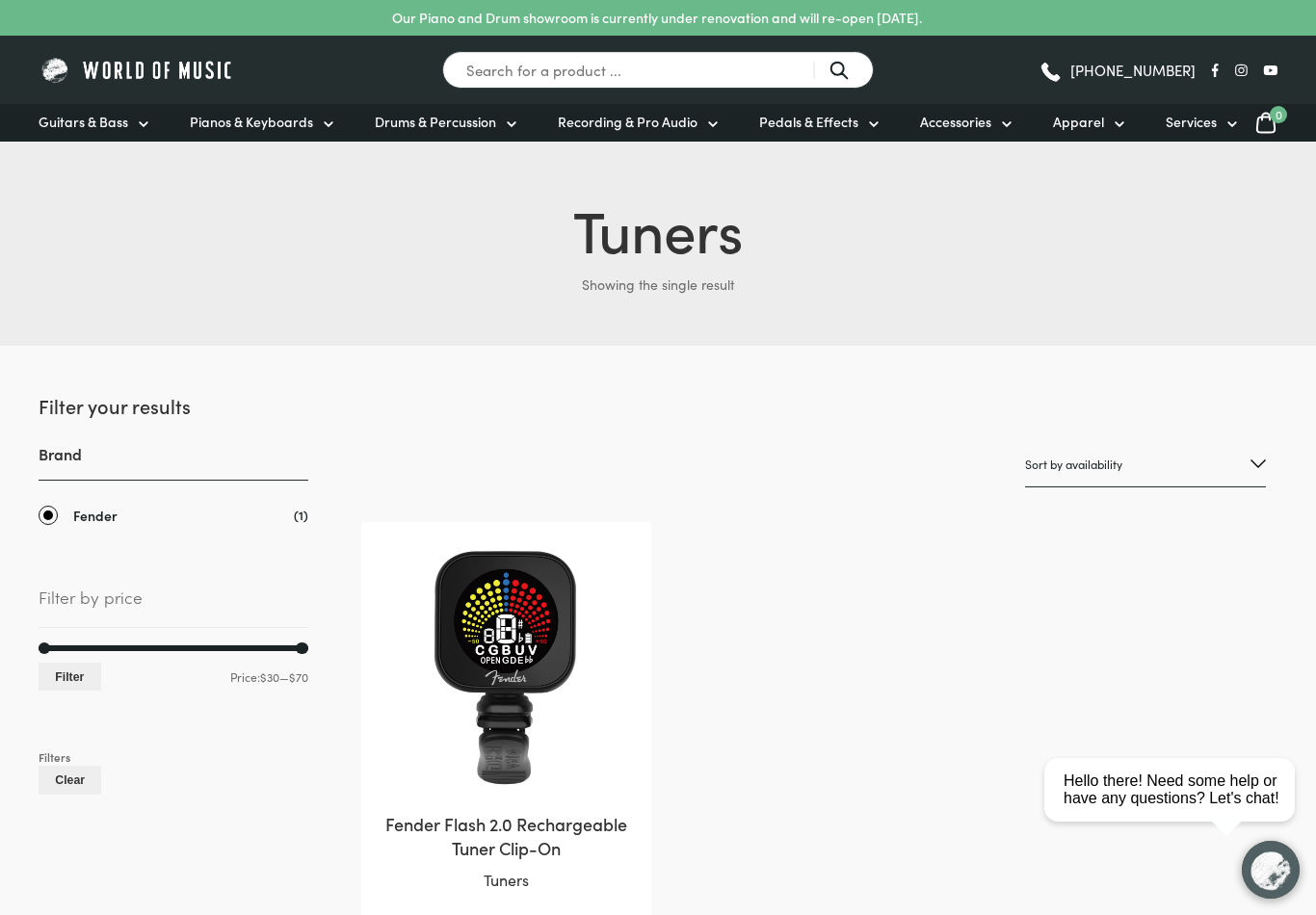
click at [179, 285] on p "Showing the single result" at bounding box center [658, 283] width 1238 height 30
click at [698, 131] on link "Recording & Pro Audio" at bounding box center [640, 123] width 163 height 37
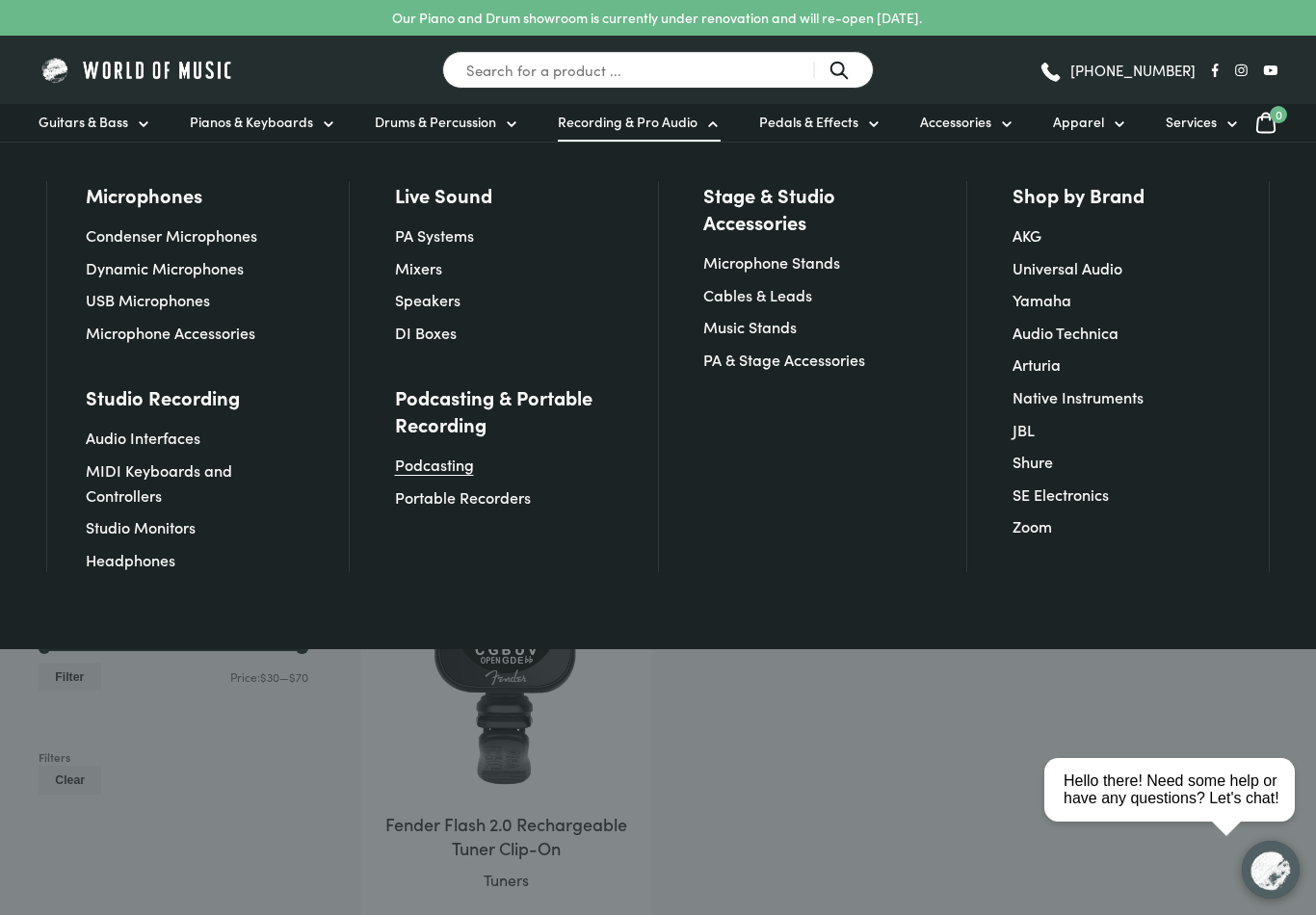
click at [451, 475] on link "Podcasting" at bounding box center [434, 465] width 79 height 22
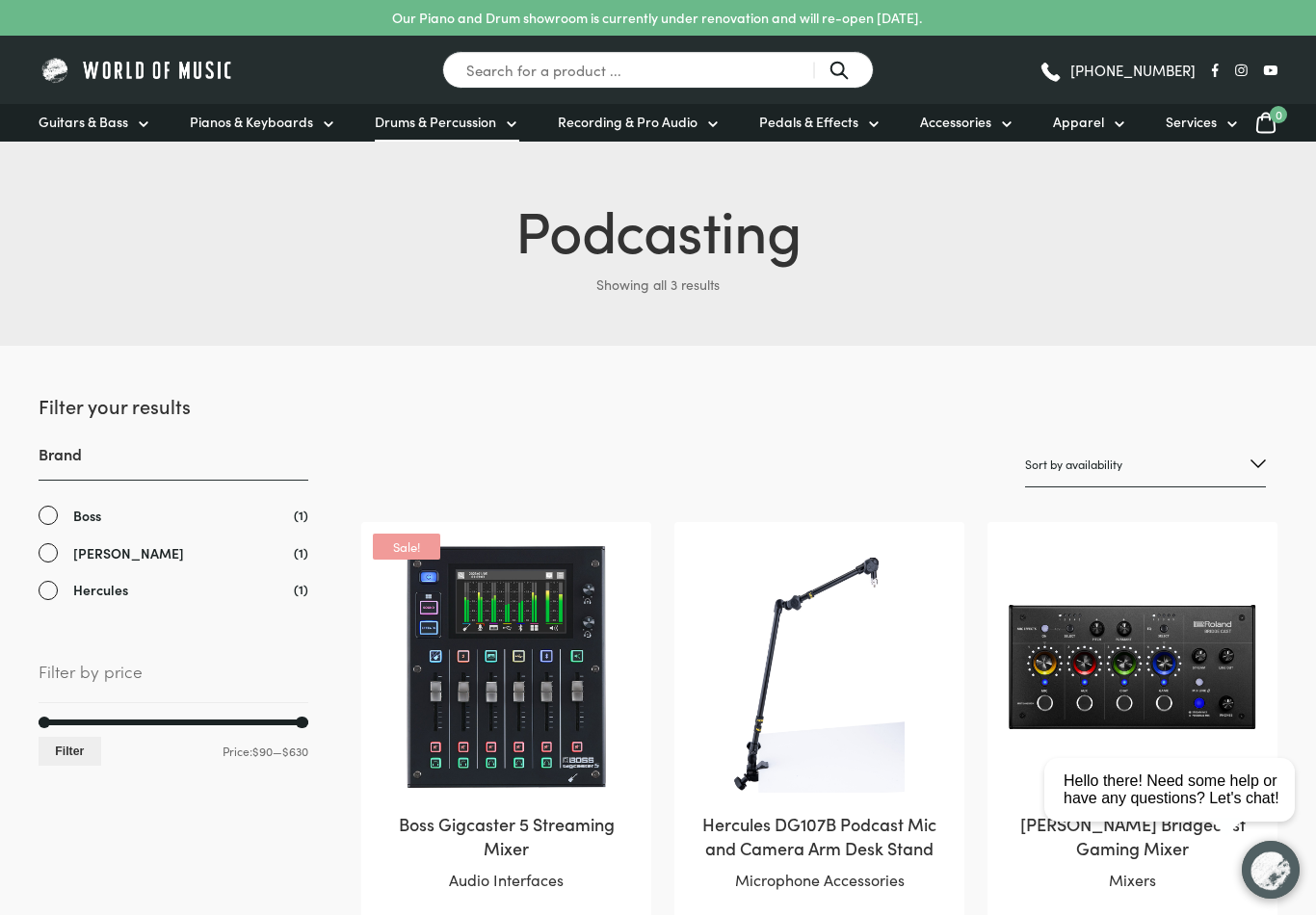
click at [499, 129] on link "Drums & Percussion" at bounding box center [446, 123] width 144 height 37
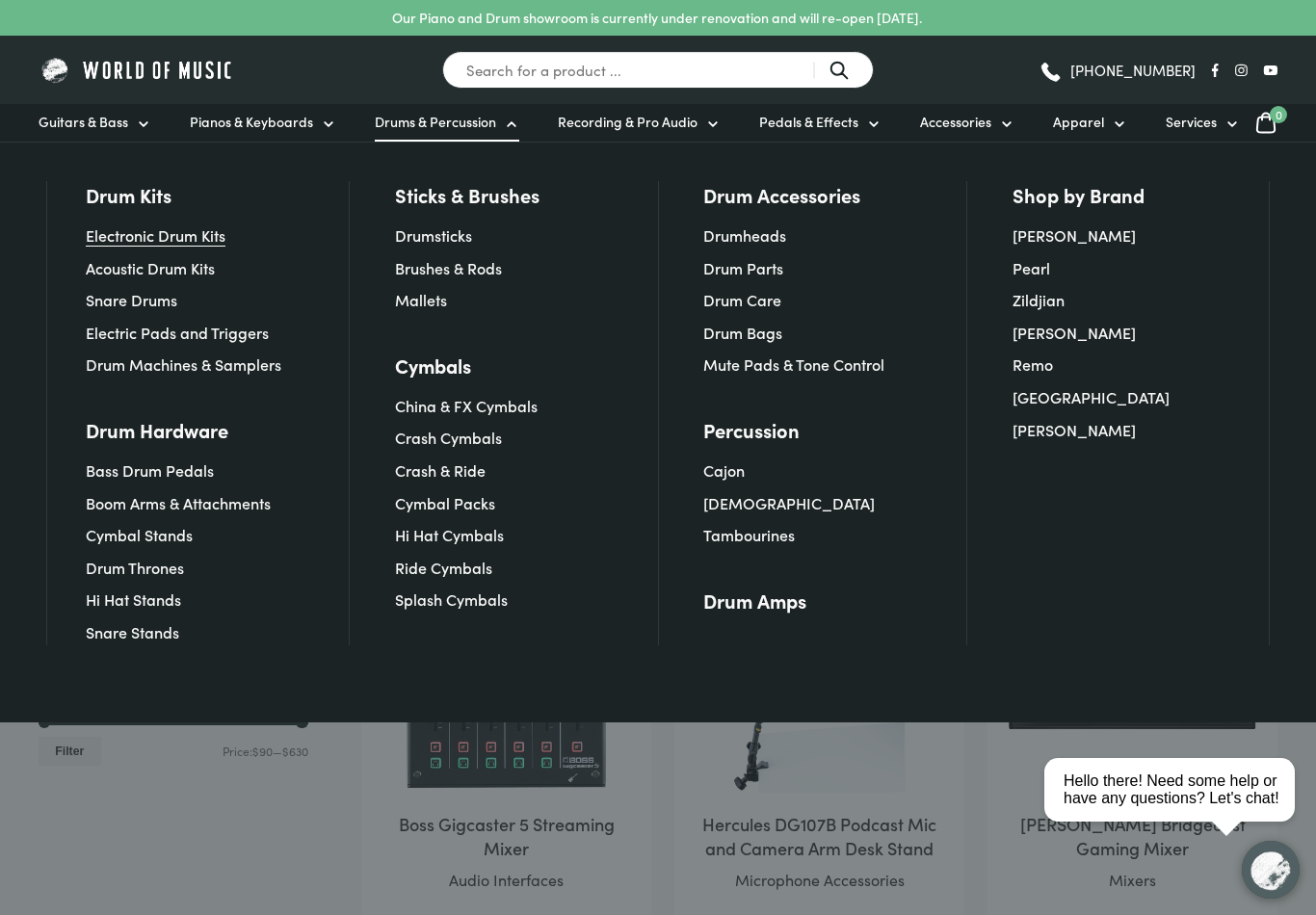
click at [183, 236] on link "Electronic Drum Kits" at bounding box center [155, 235] width 140 height 22
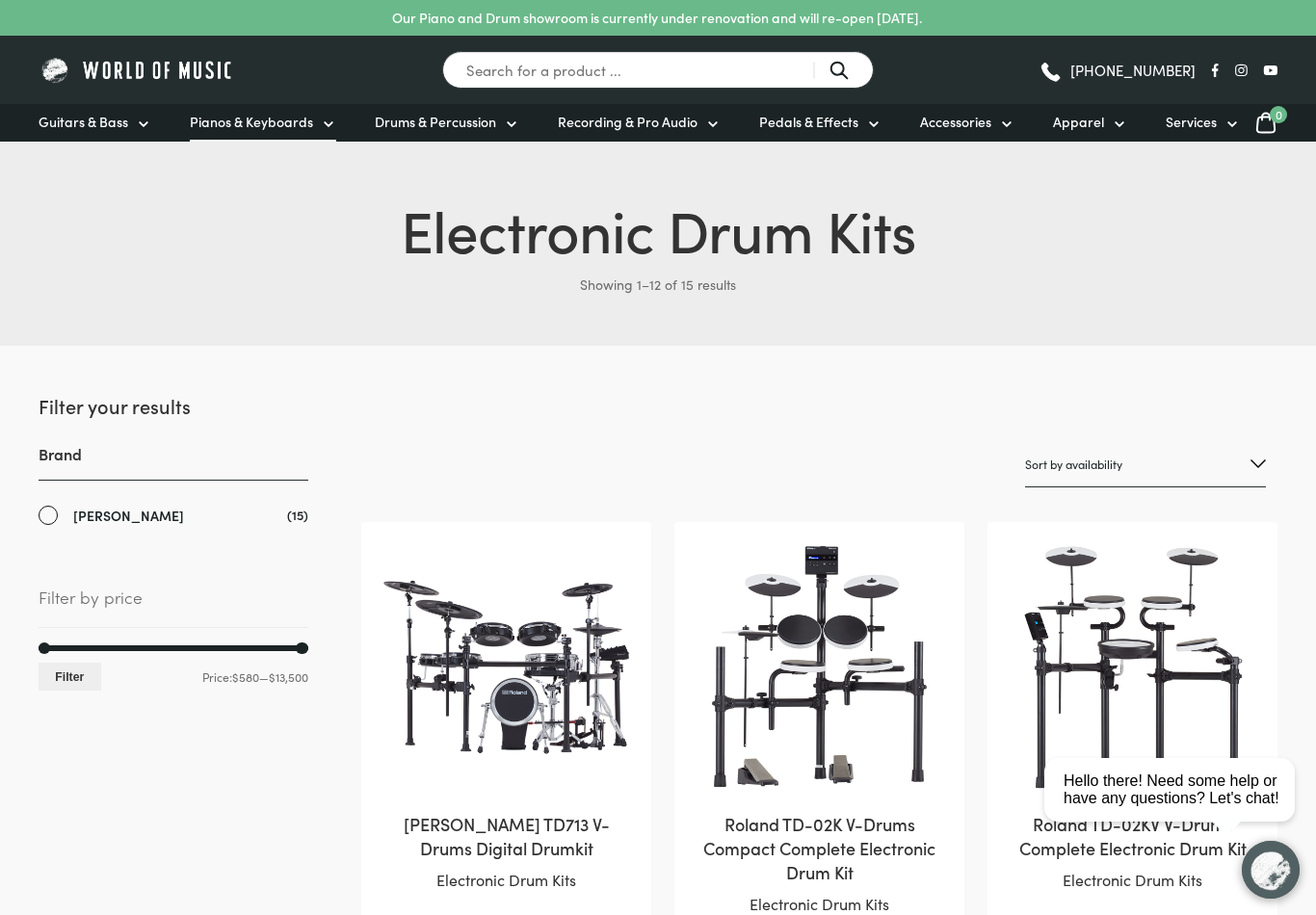
click at [325, 126] on icon at bounding box center [328, 124] width 8 height 4
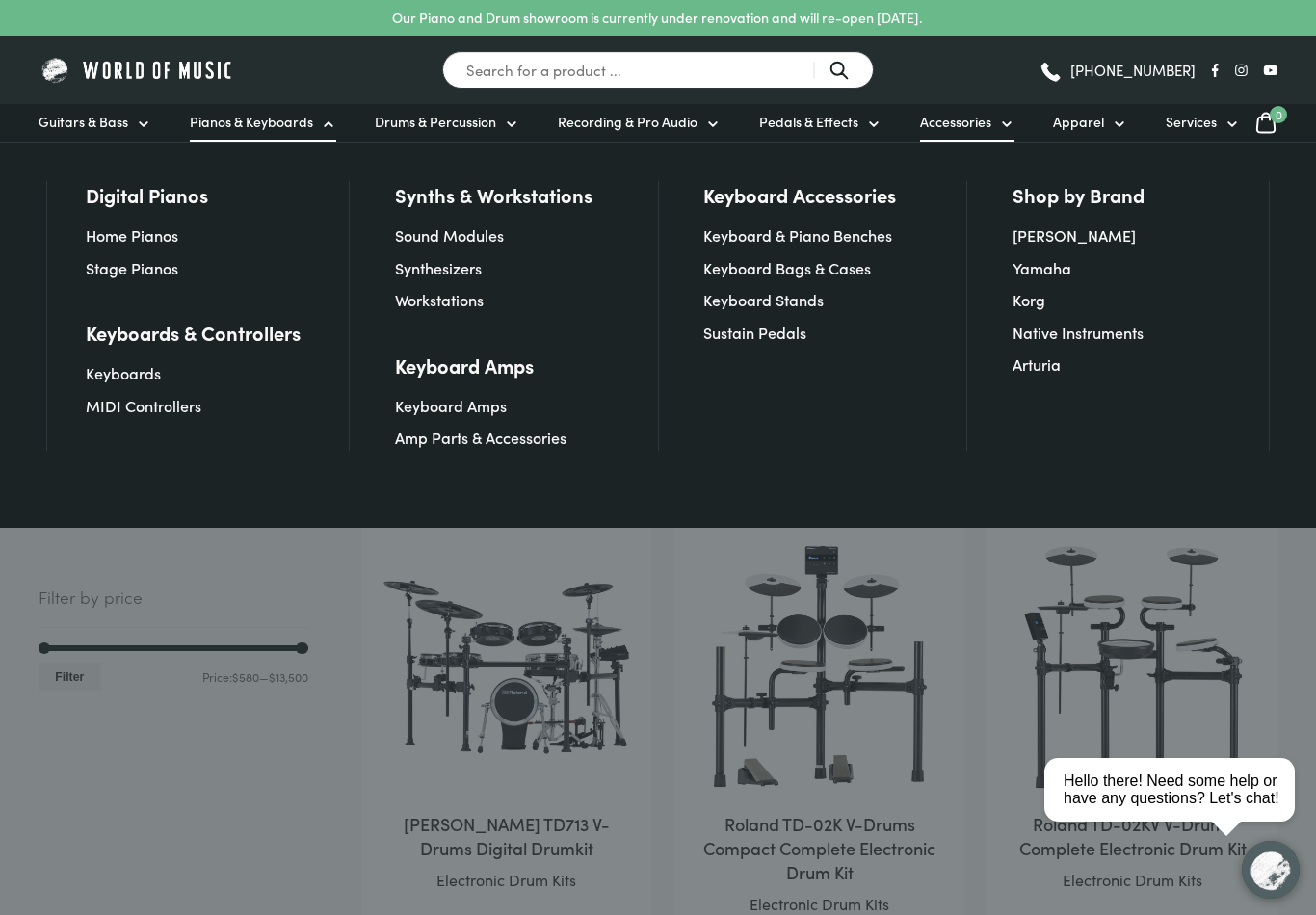
click at [993, 123] on link "Accessories" at bounding box center [967, 123] width 94 height 37
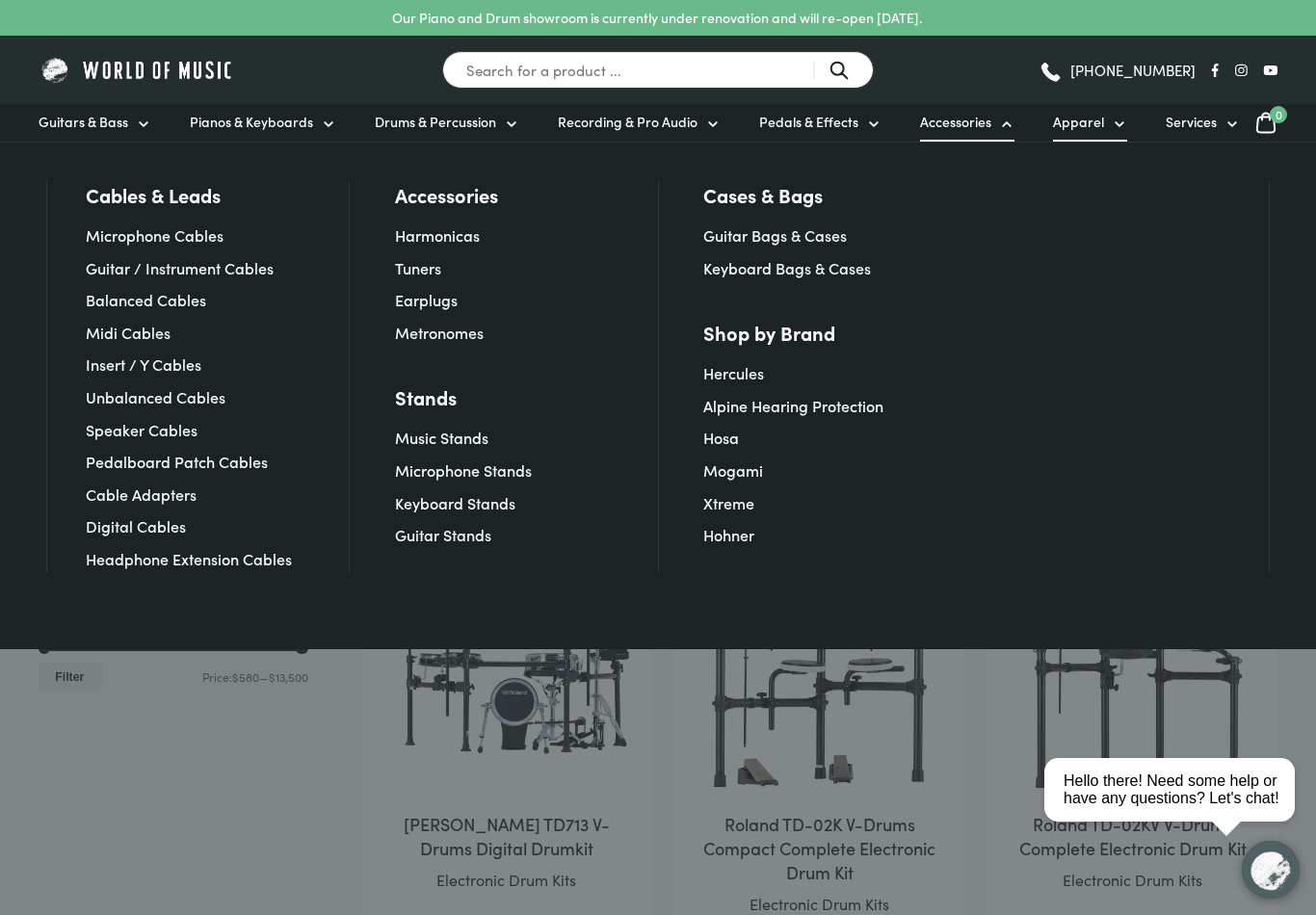
click at [1112, 127] on icon at bounding box center [1119, 125] width 16 height 16
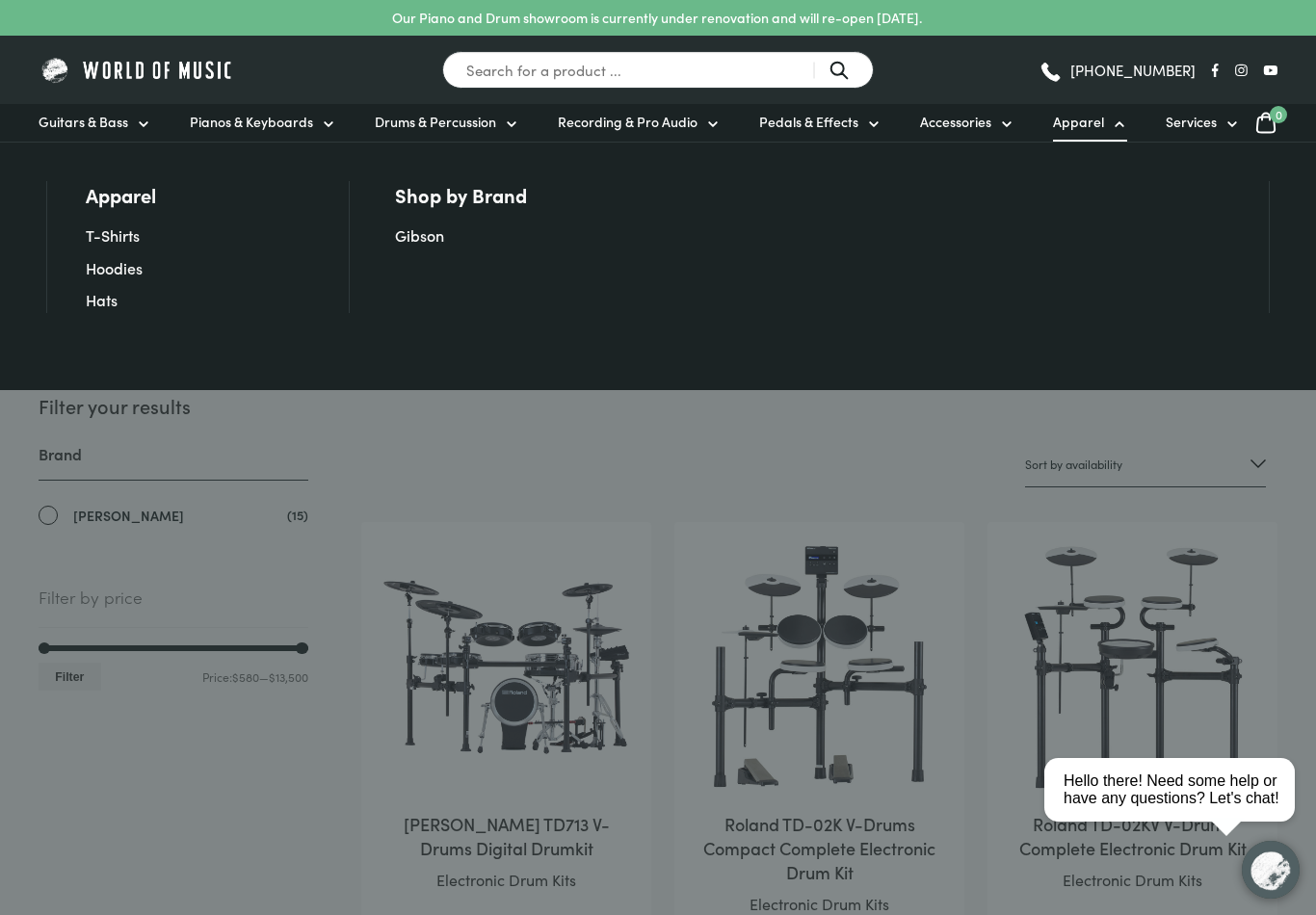
click at [1116, 126] on icon at bounding box center [1119, 124] width 8 height 4
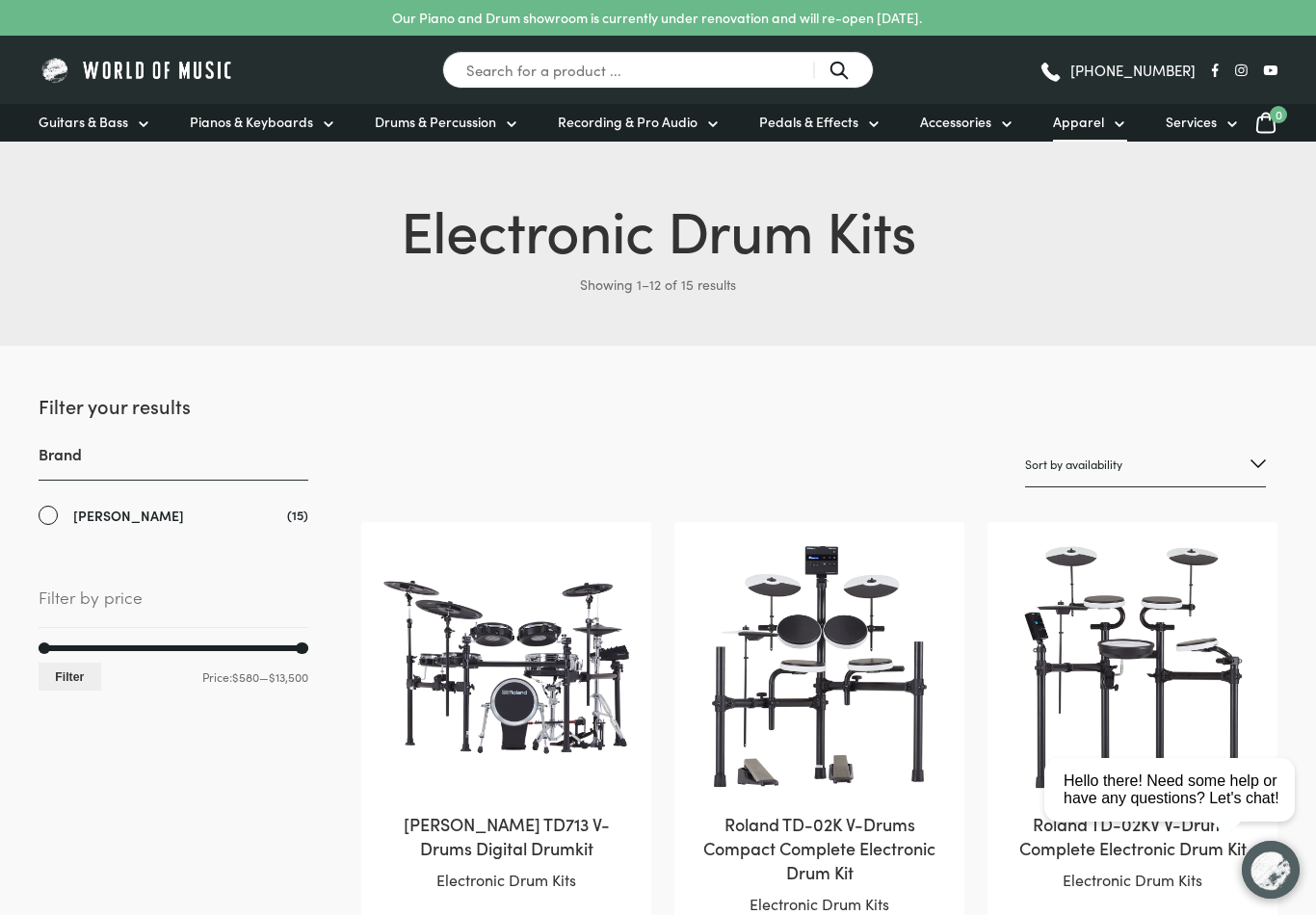
click at [1084, 122] on span "Apparel" at bounding box center [1078, 122] width 51 height 21
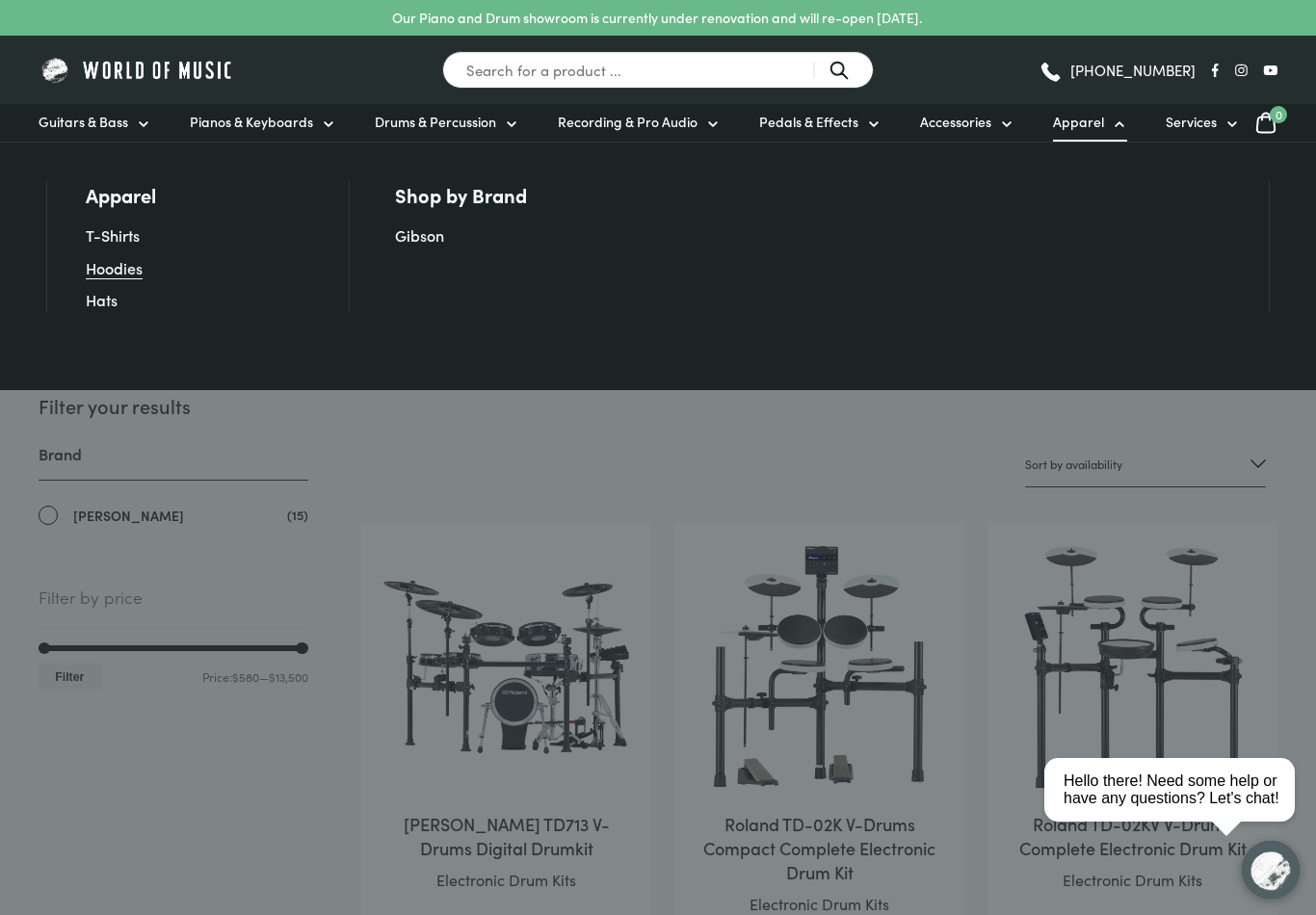
click at [105, 273] on link "Hoodies" at bounding box center [114, 268] width 57 height 22
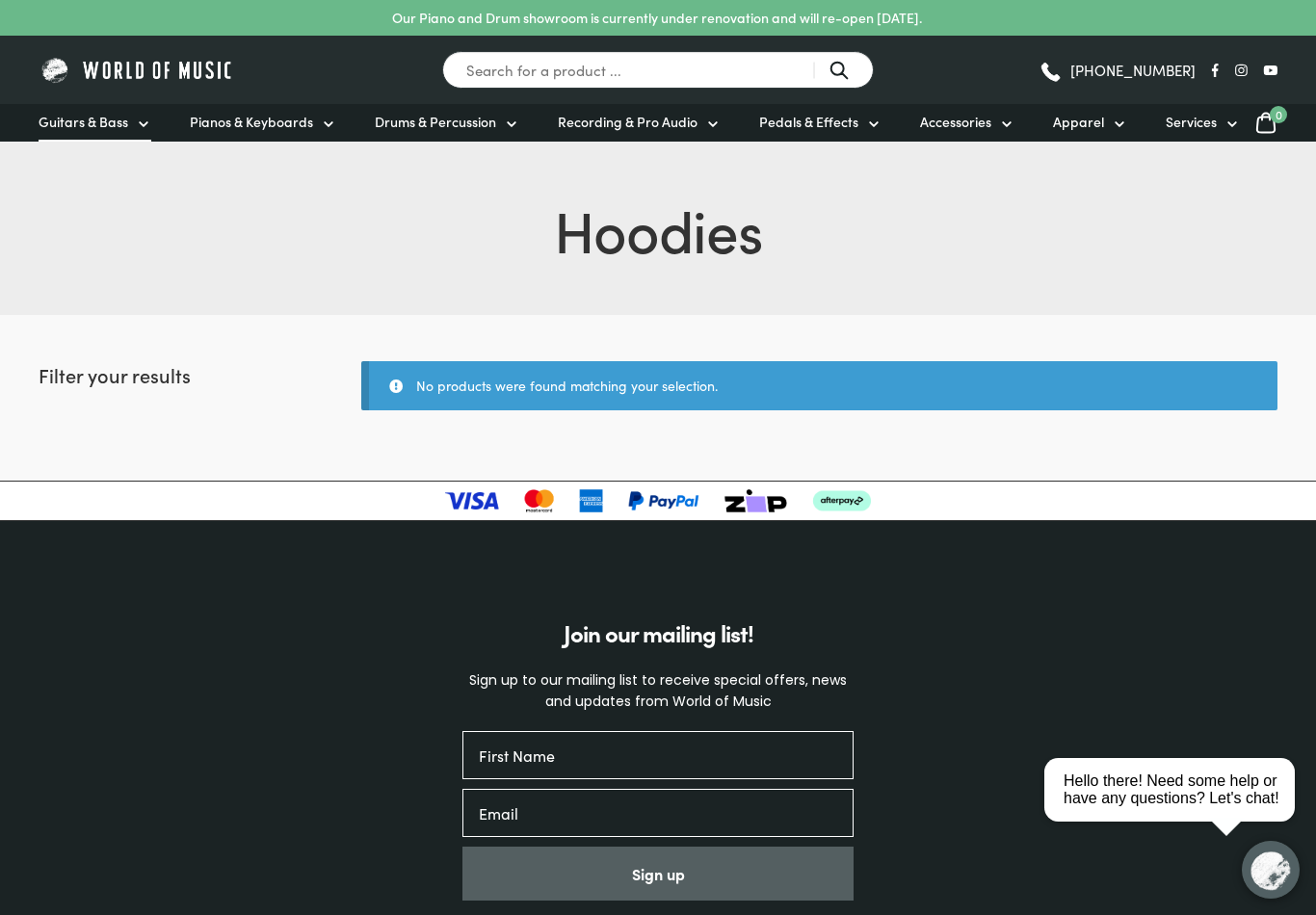
click at [142, 126] on icon at bounding box center [143, 124] width 8 height 4
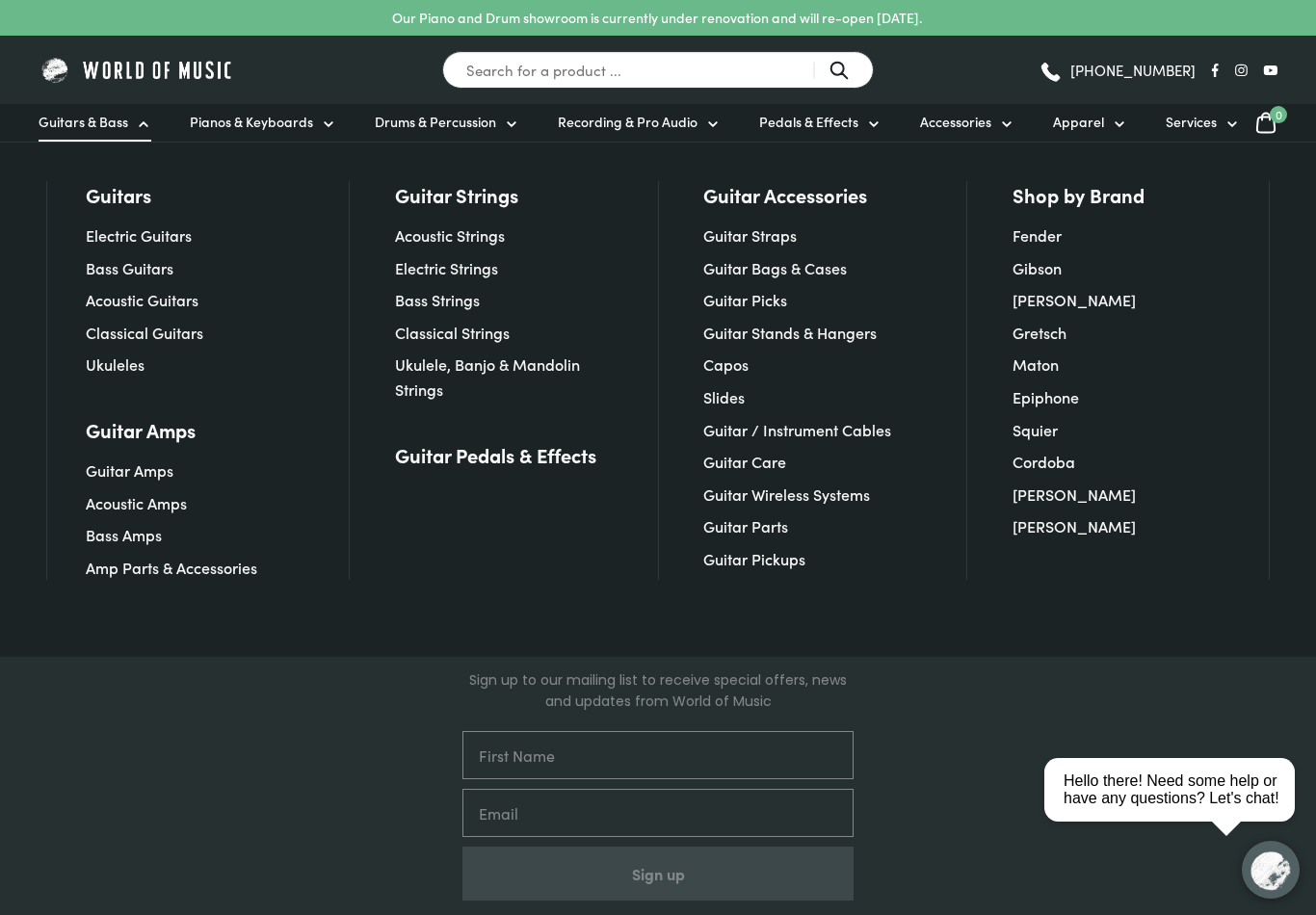
click at [122, 126] on span "Guitars & Bass" at bounding box center [83, 122] width 89 height 21
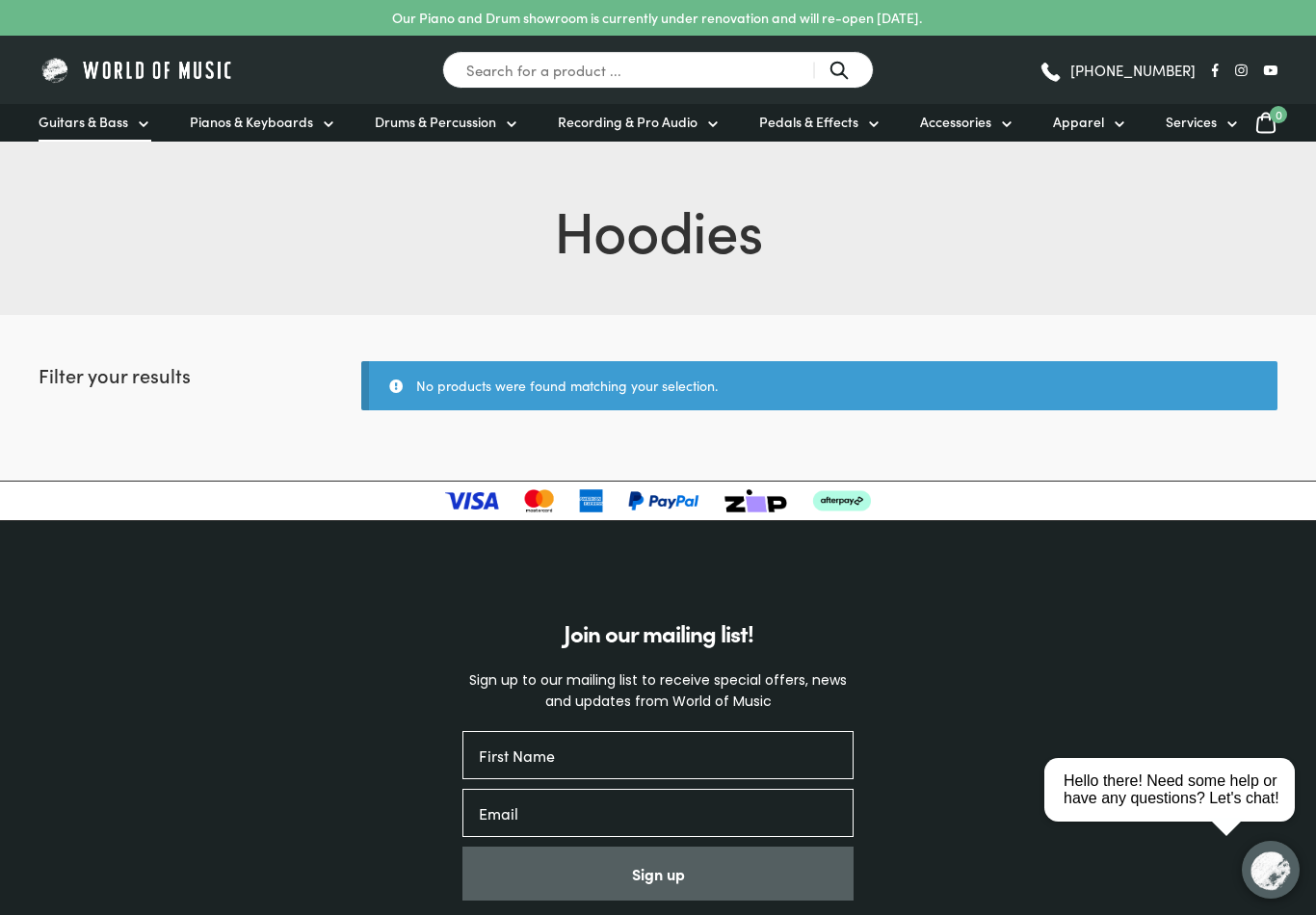
click at [122, 126] on span "Guitars & Bass" at bounding box center [83, 122] width 89 height 21
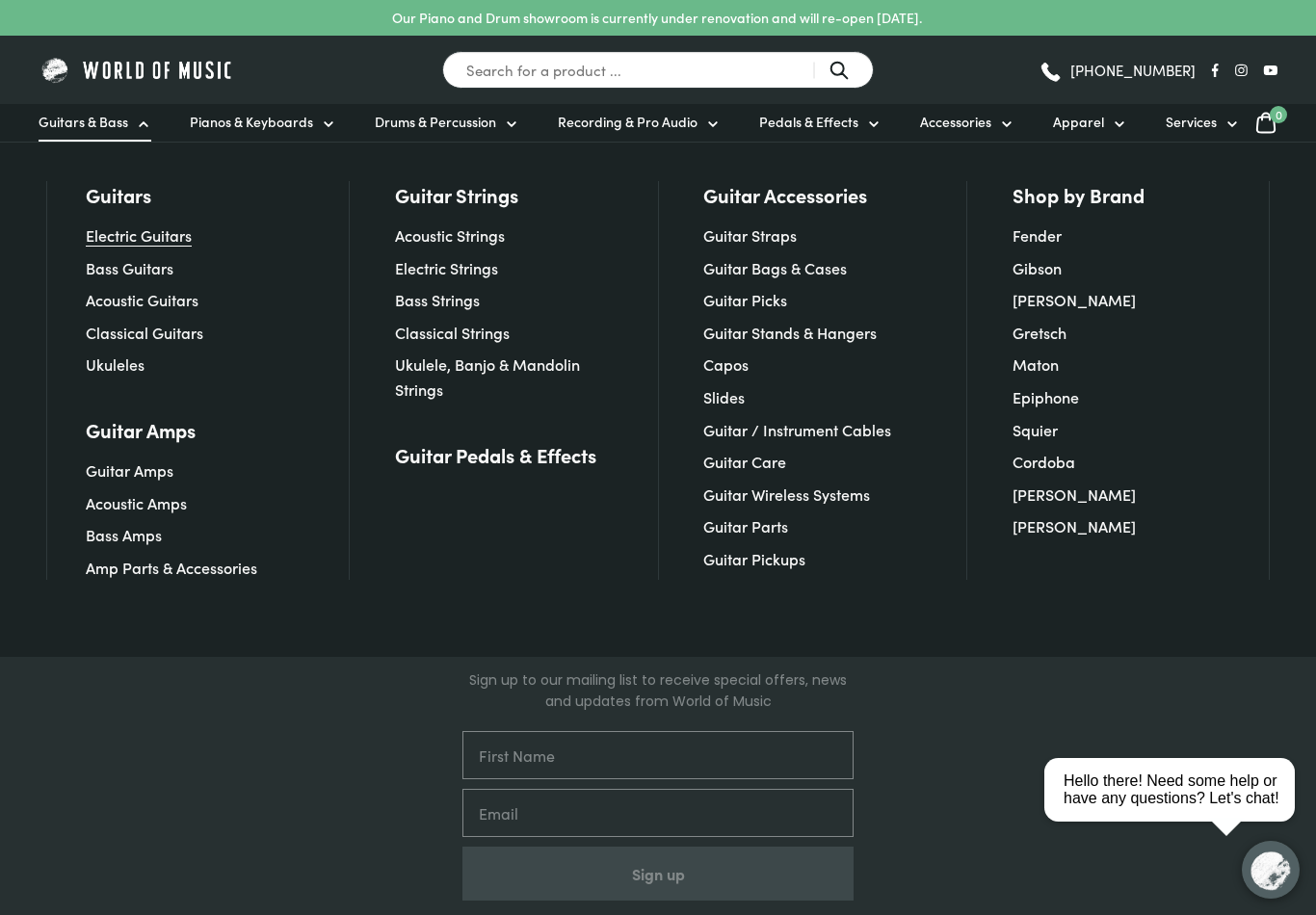
click at [127, 240] on link "Electric Guitars" at bounding box center [139, 235] width 106 height 22
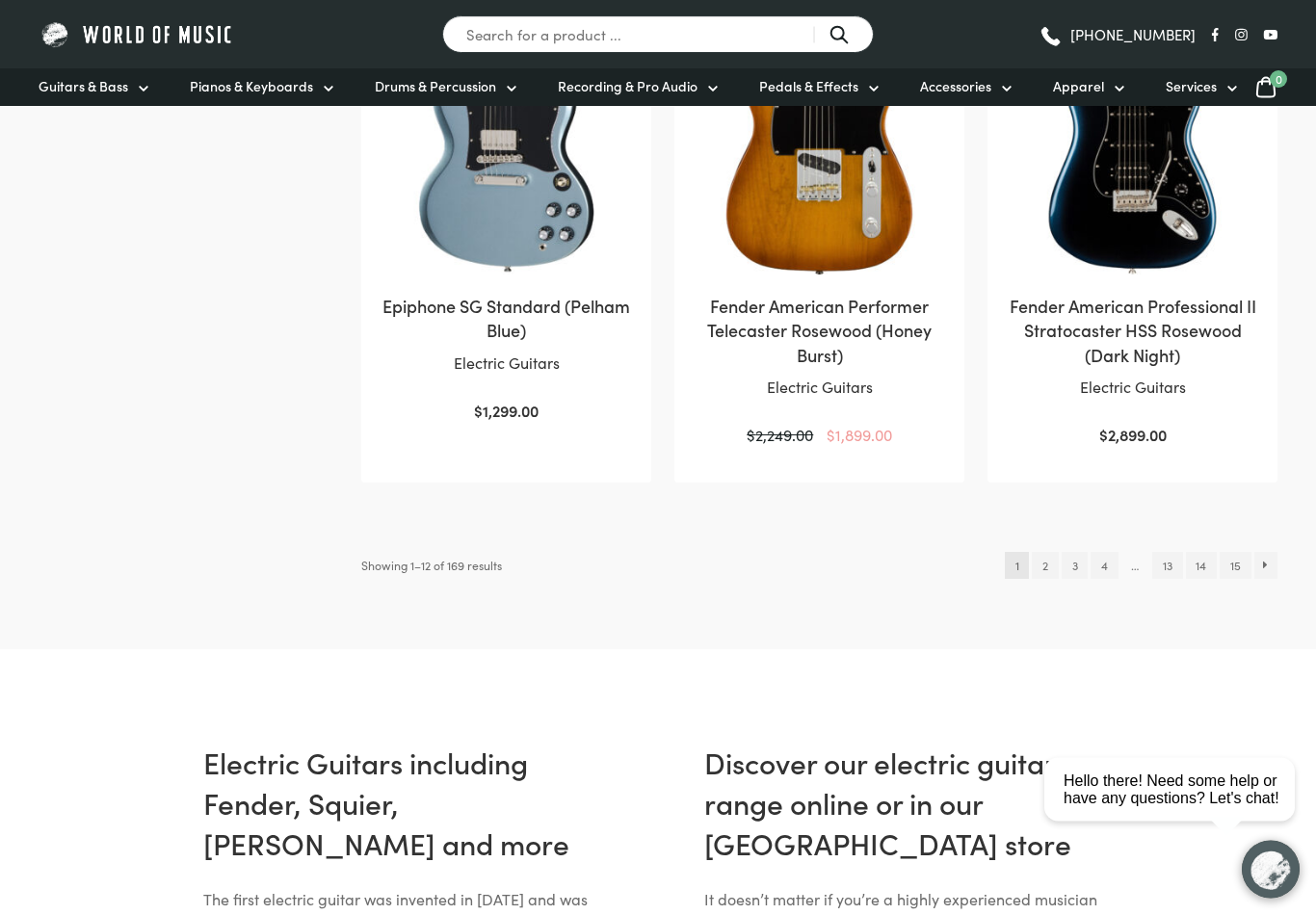
scroll to position [2011, 0]
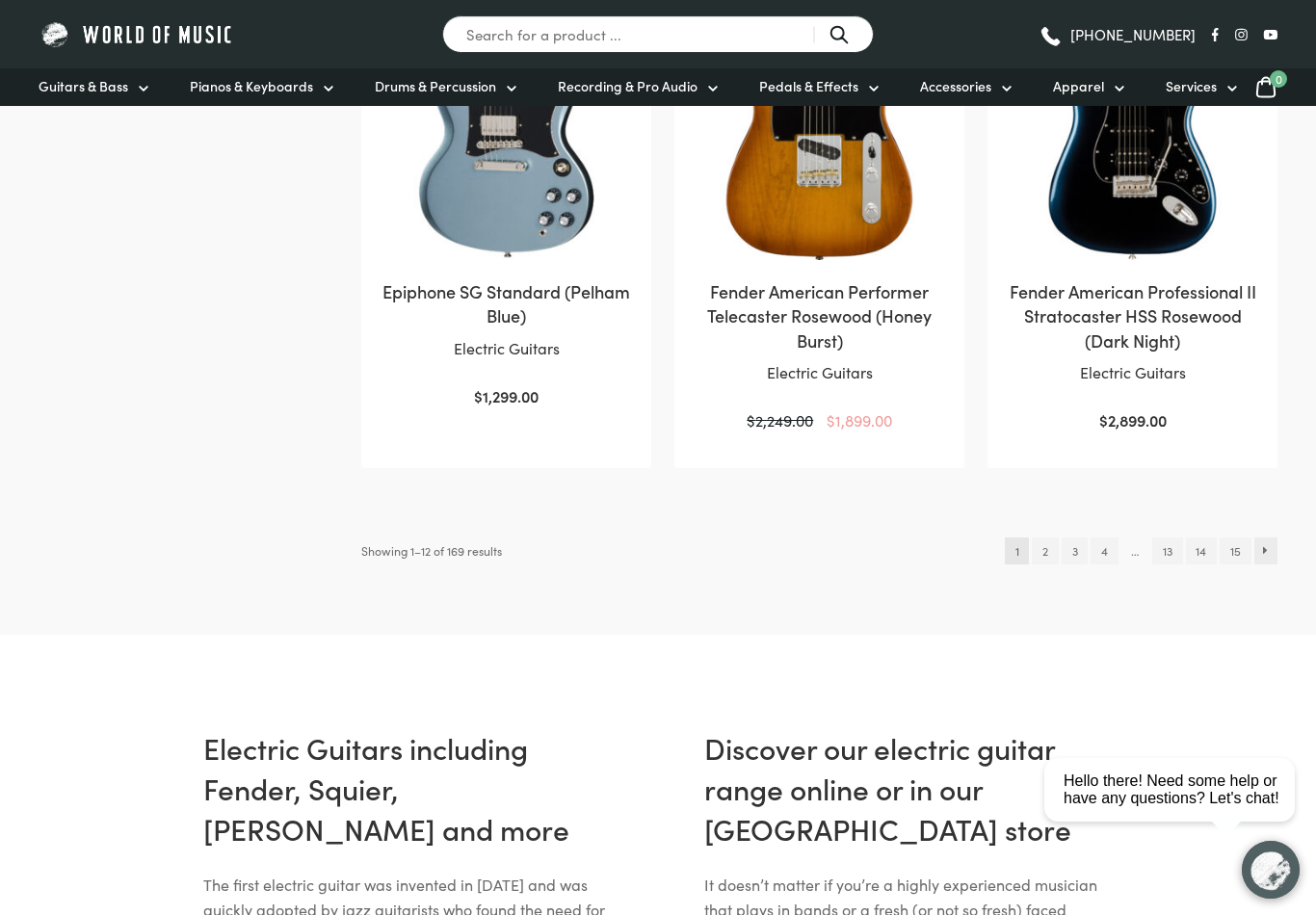
click at [1262, 538] on link "→" at bounding box center [1266, 550] width 25 height 27
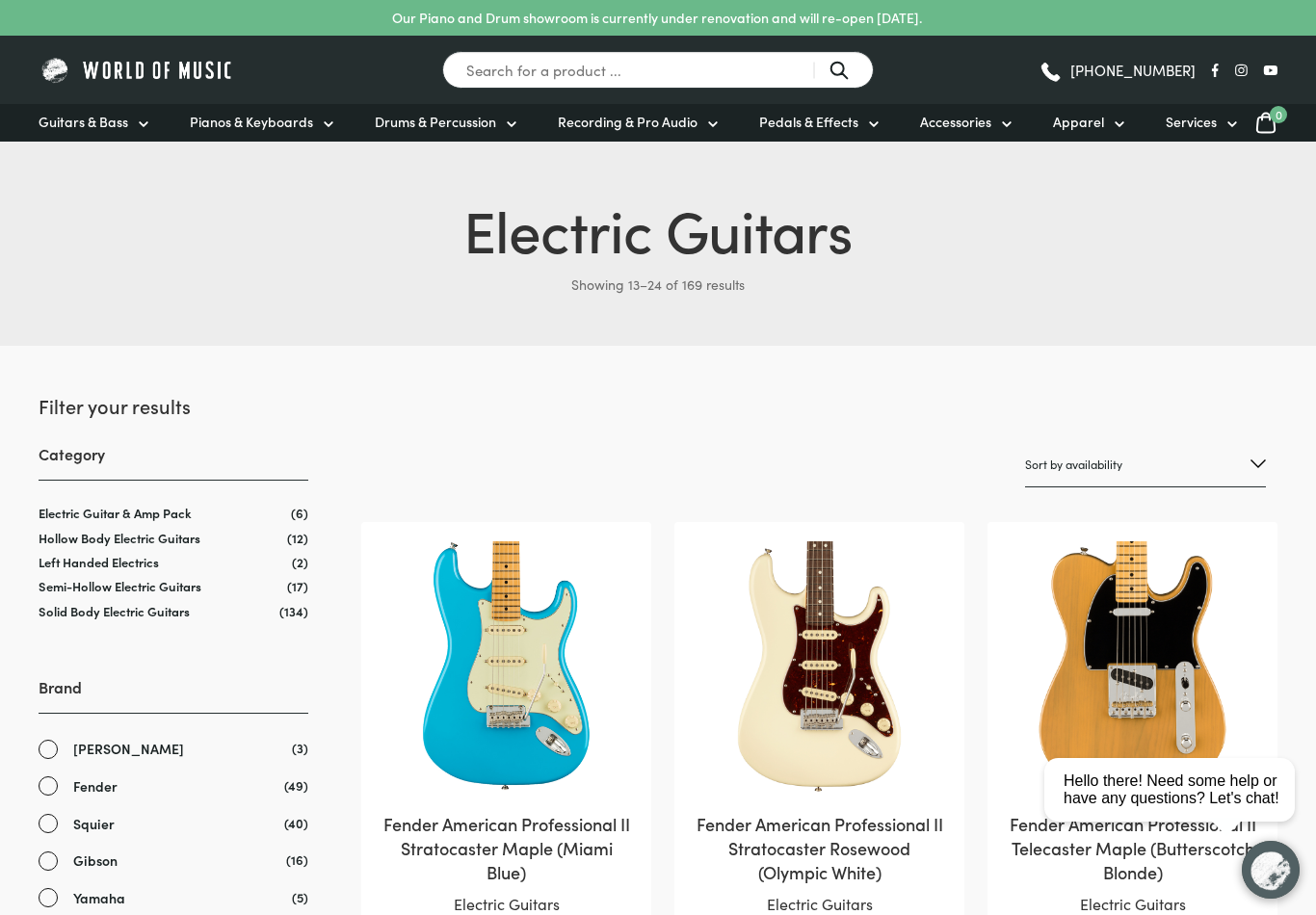
click at [47, 791] on link "Fender" at bounding box center [173, 786] width 269 height 23
click at [48, 759] on link "[PERSON_NAME]" at bounding box center [173, 749] width 269 height 23
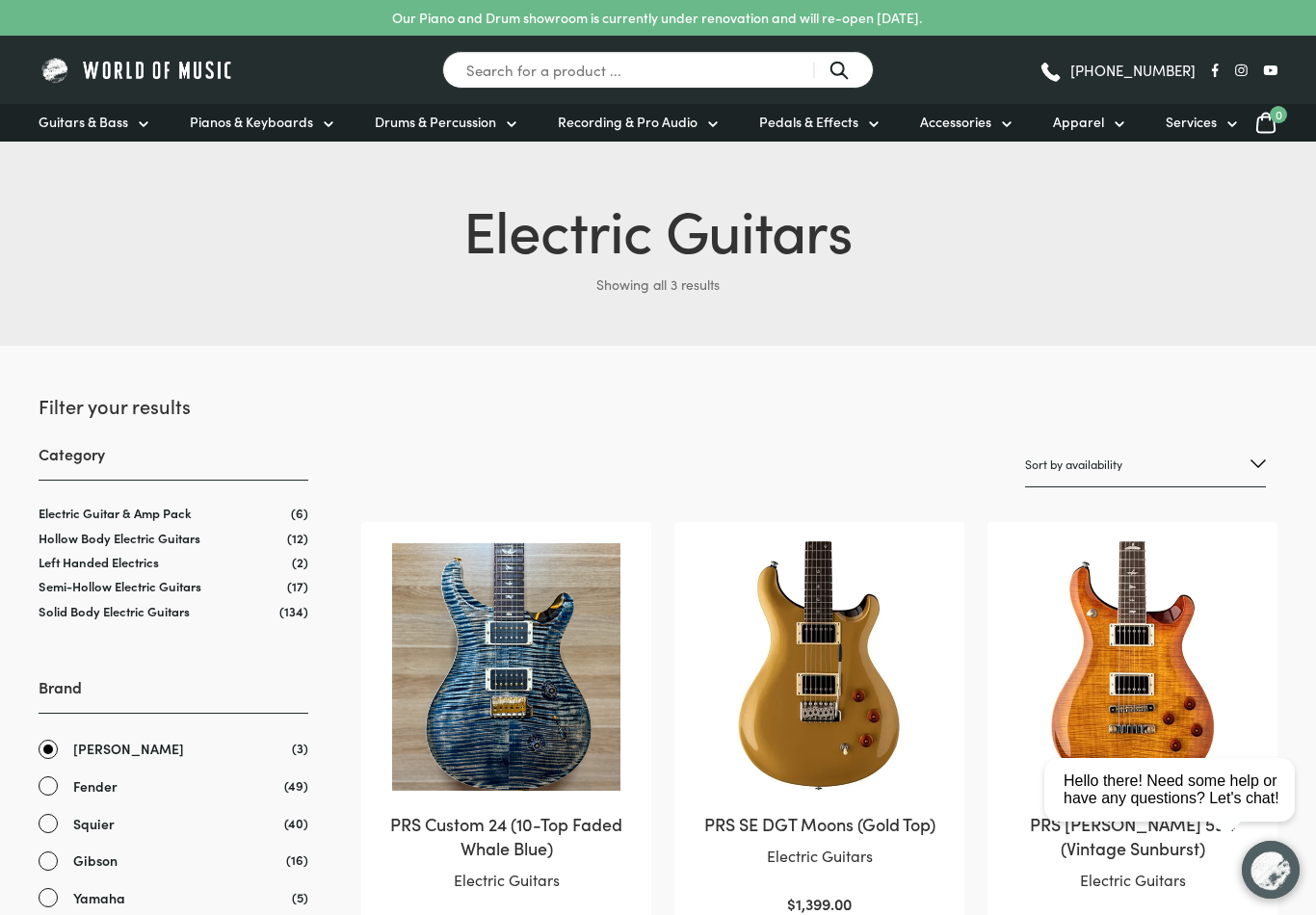
click at [48, 862] on link "Gibson" at bounding box center [173, 860] width 269 height 23
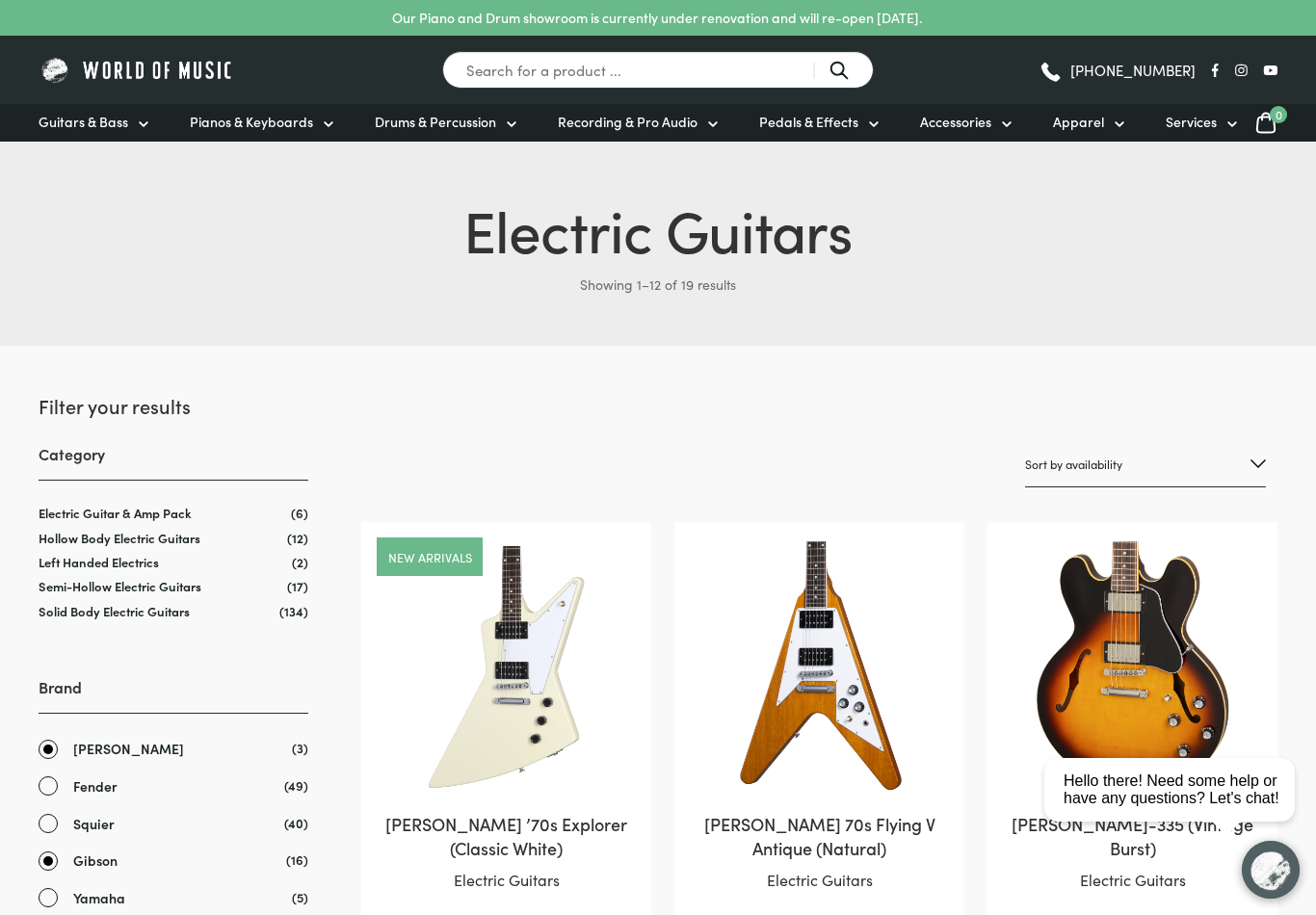
click at [49, 754] on link "[PERSON_NAME]" at bounding box center [173, 749] width 269 height 23
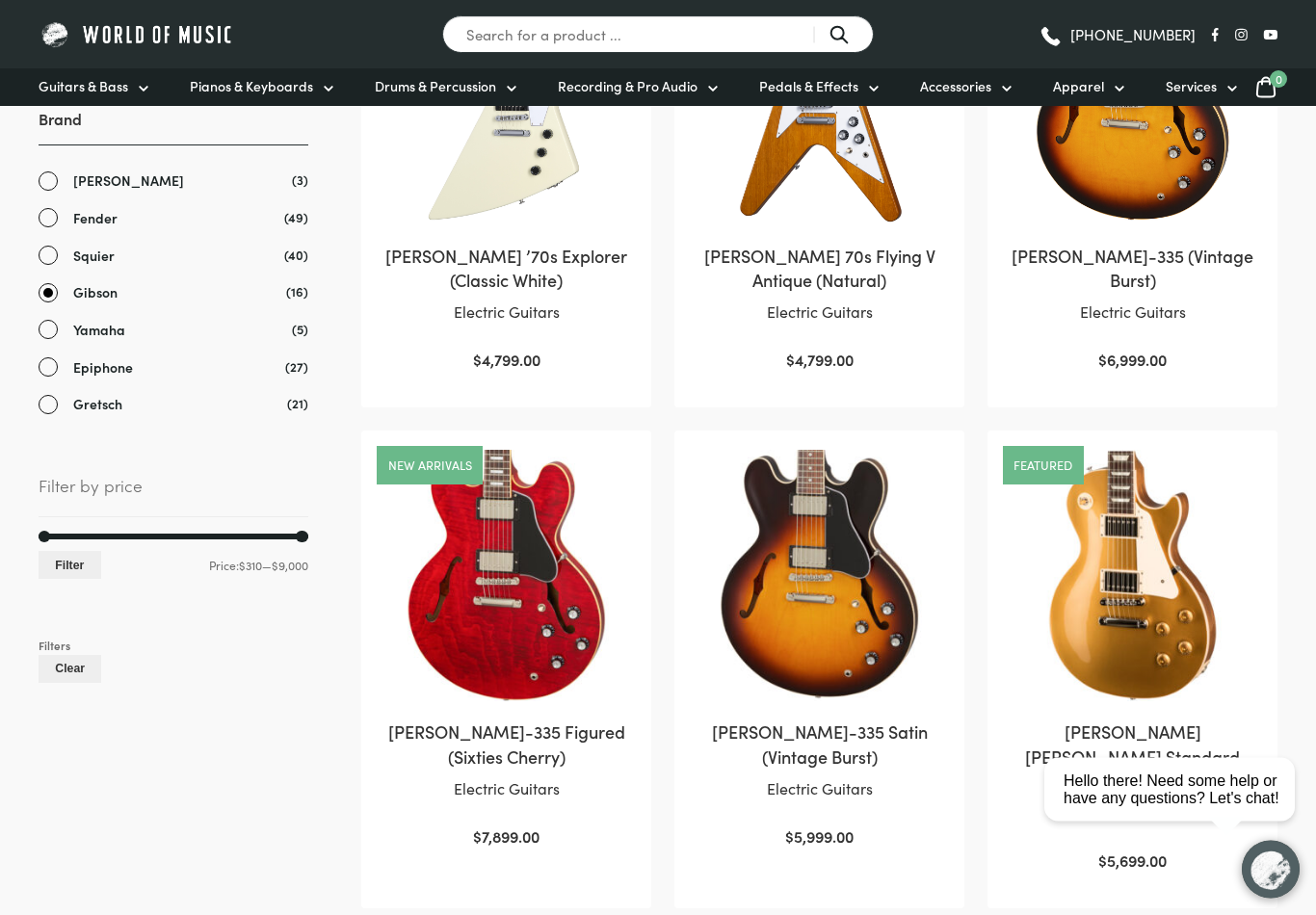
scroll to position [427, 0]
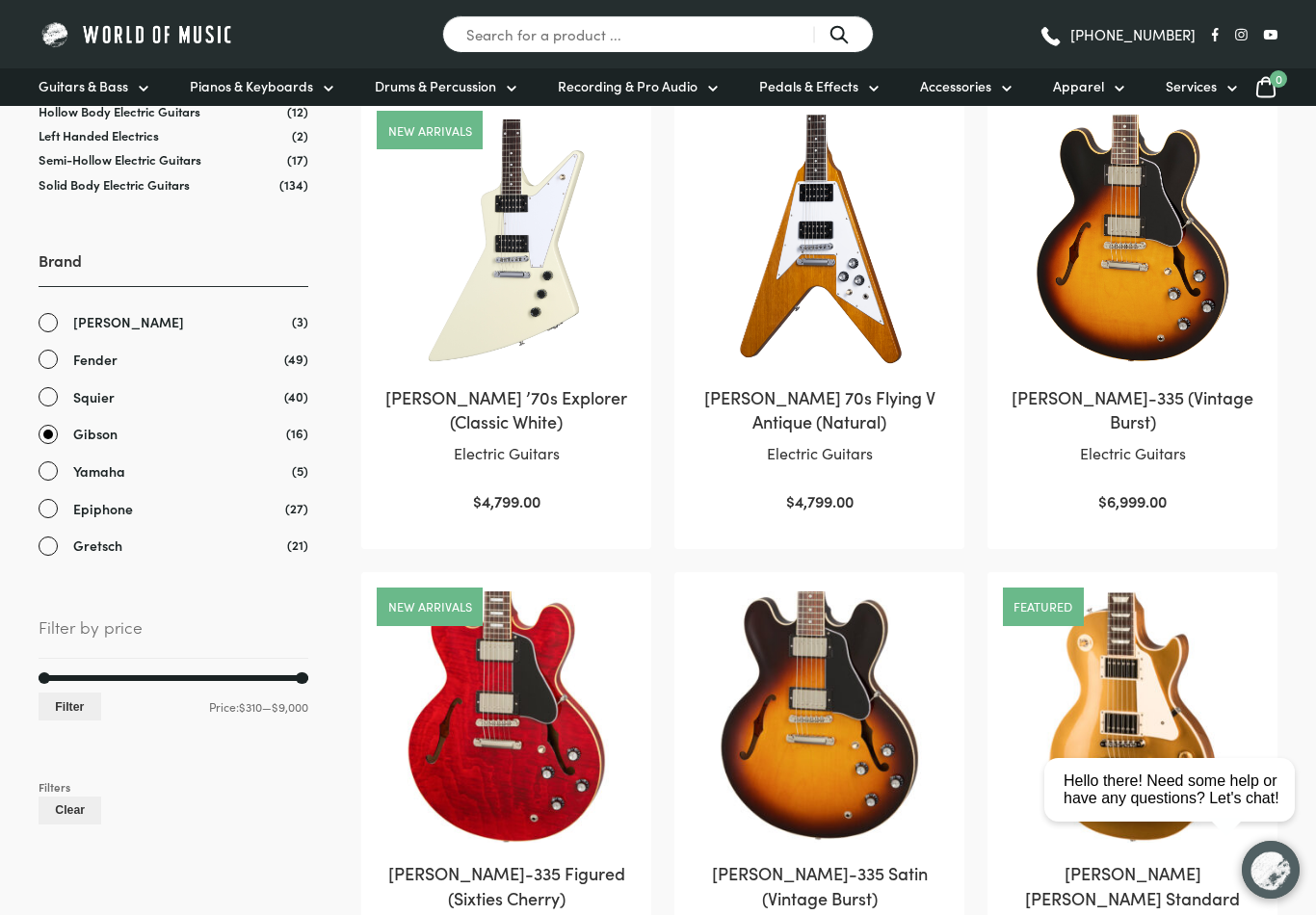
click at [48, 361] on link "Fender" at bounding box center [173, 360] width 269 height 23
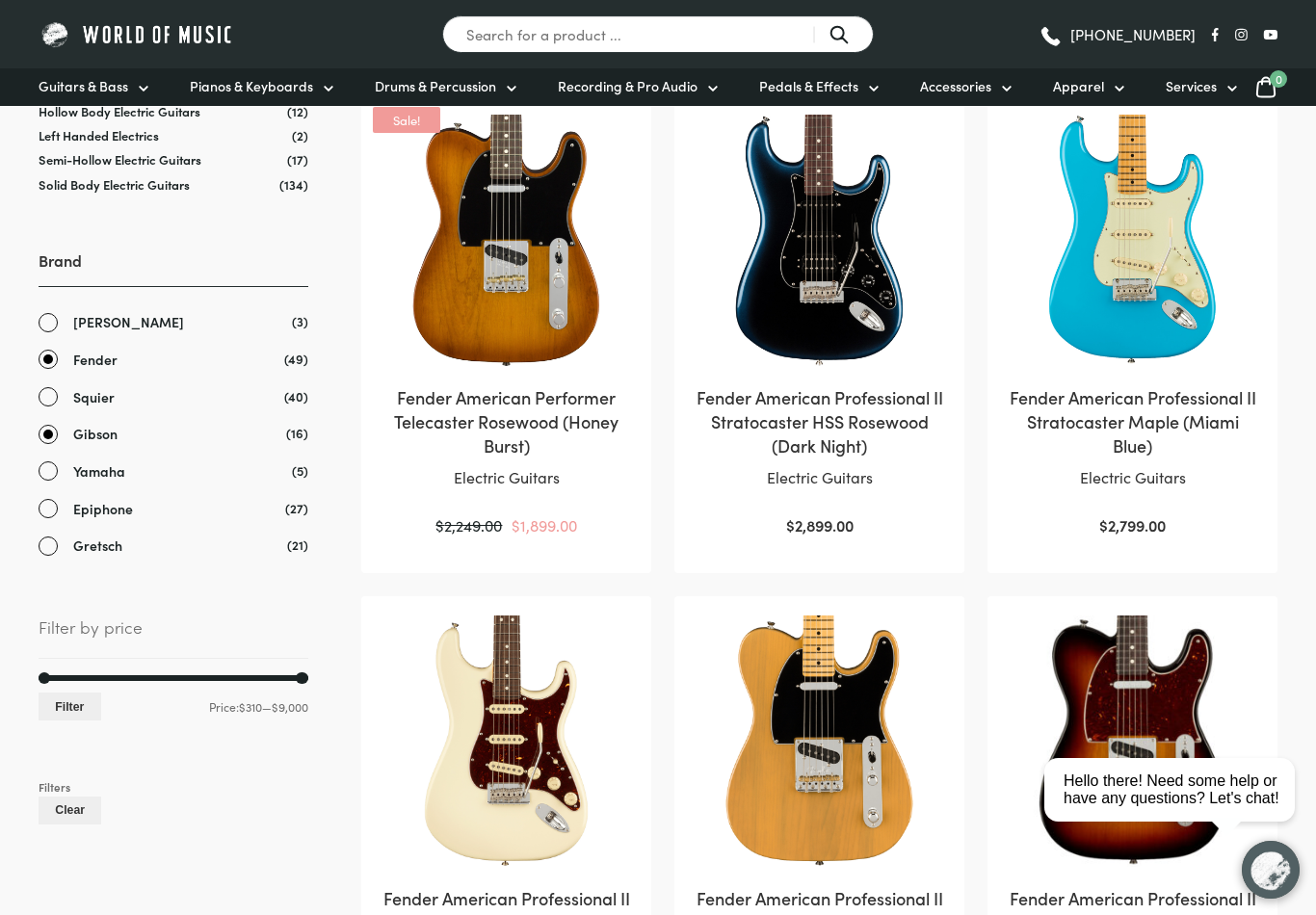
click at [50, 432] on link "Gibson" at bounding box center [173, 433] width 269 height 23
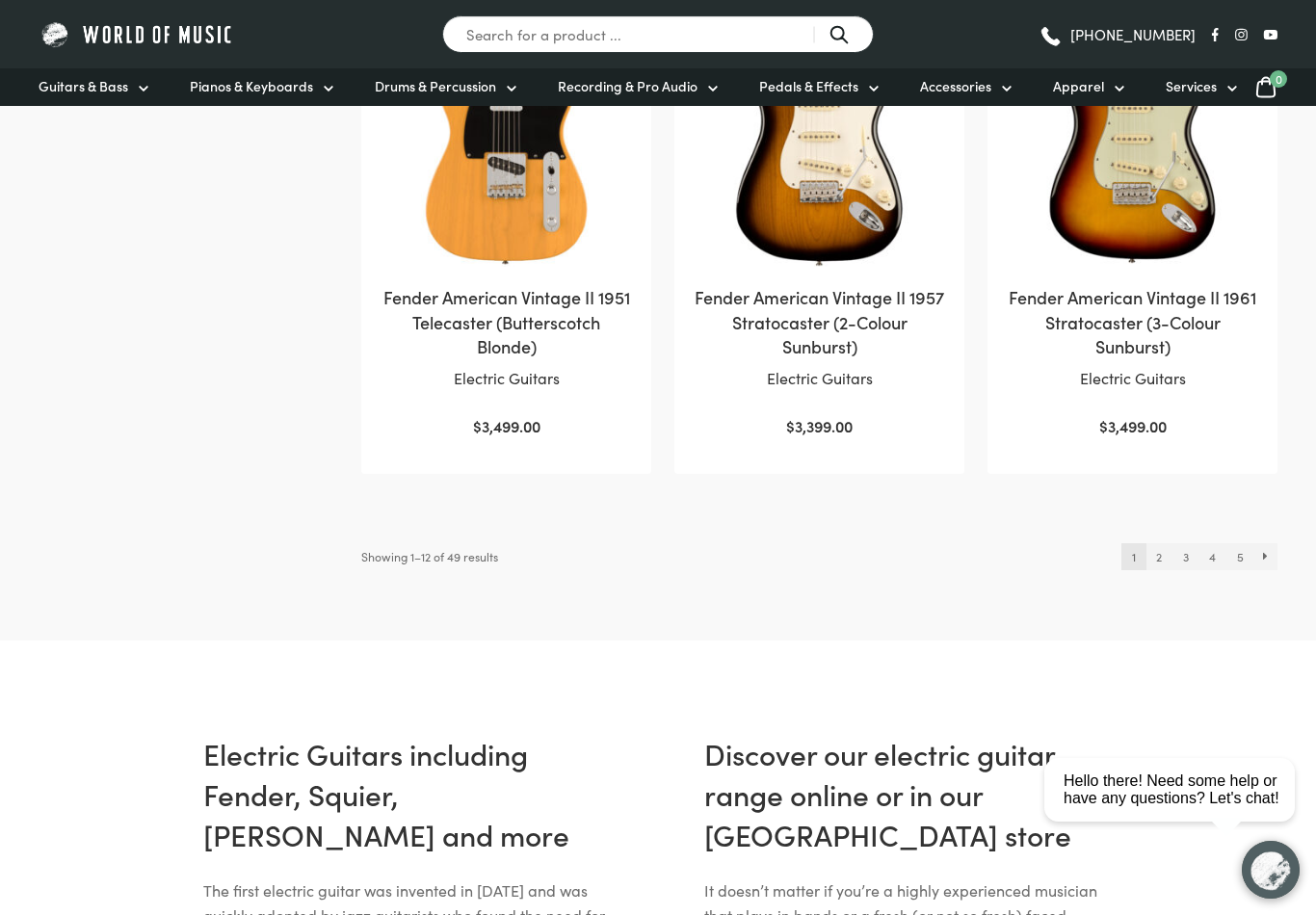
scroll to position [2055, 0]
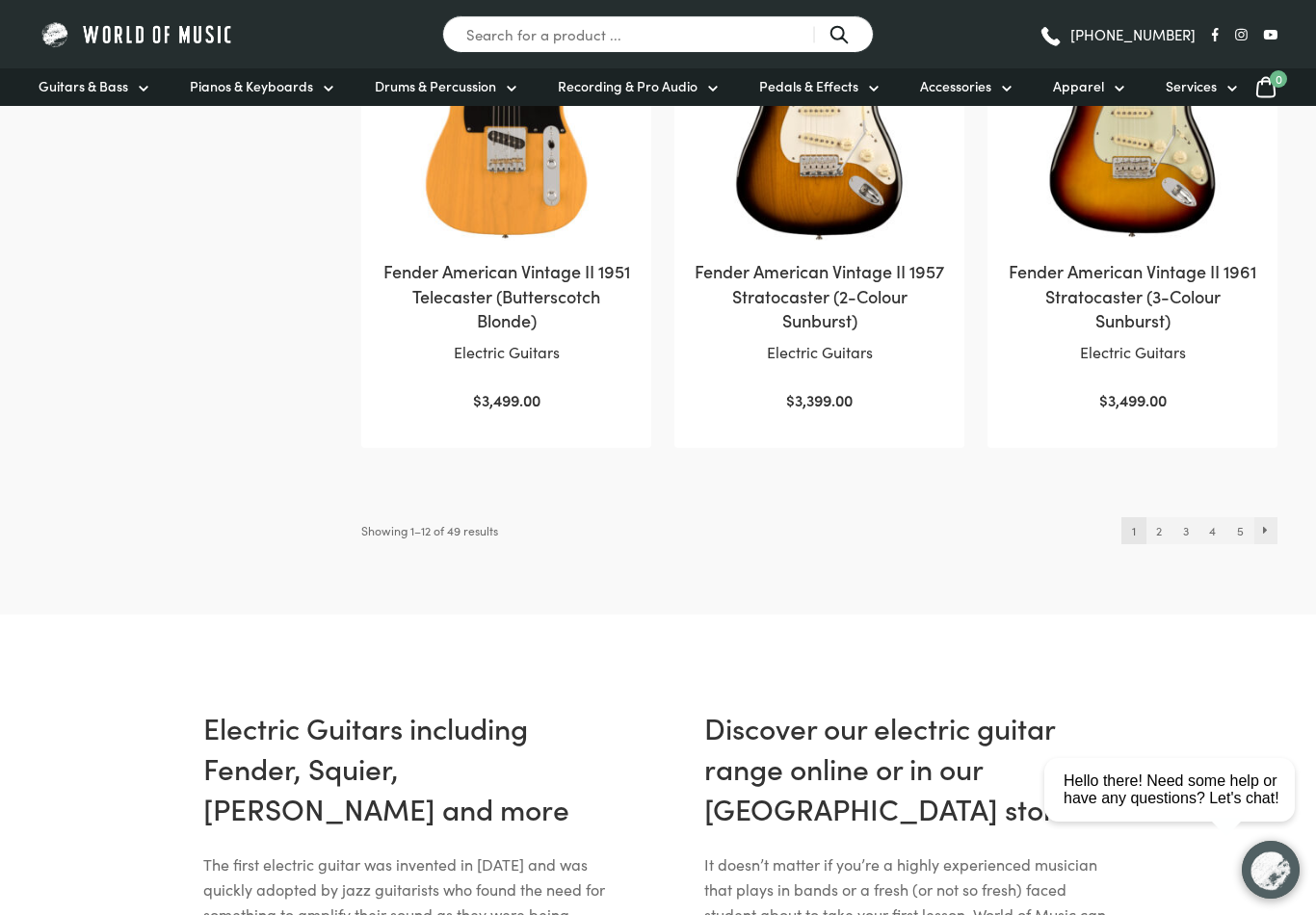
click at [1268, 522] on link "→" at bounding box center [1266, 530] width 25 height 27
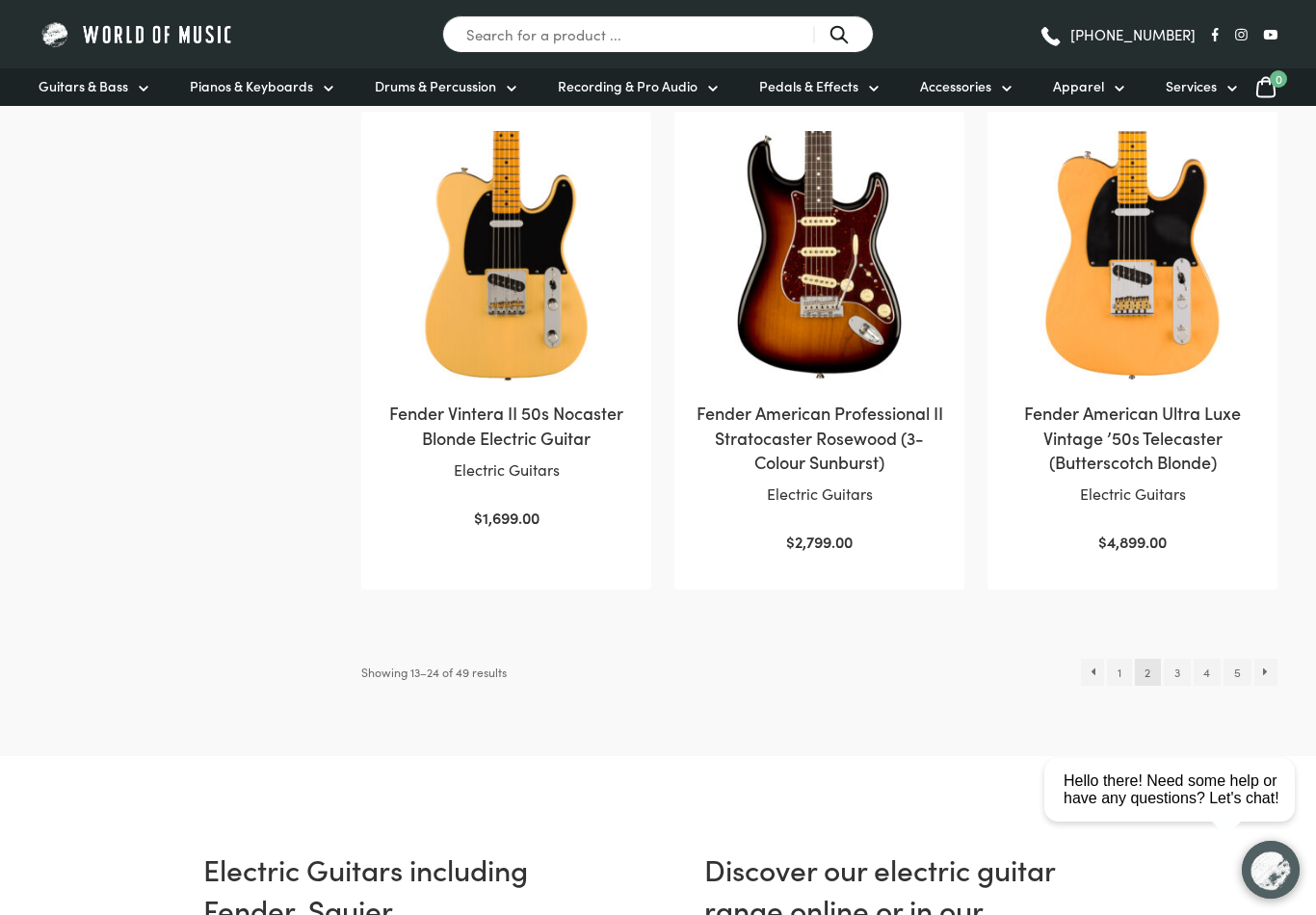
scroll to position [1916, 0]
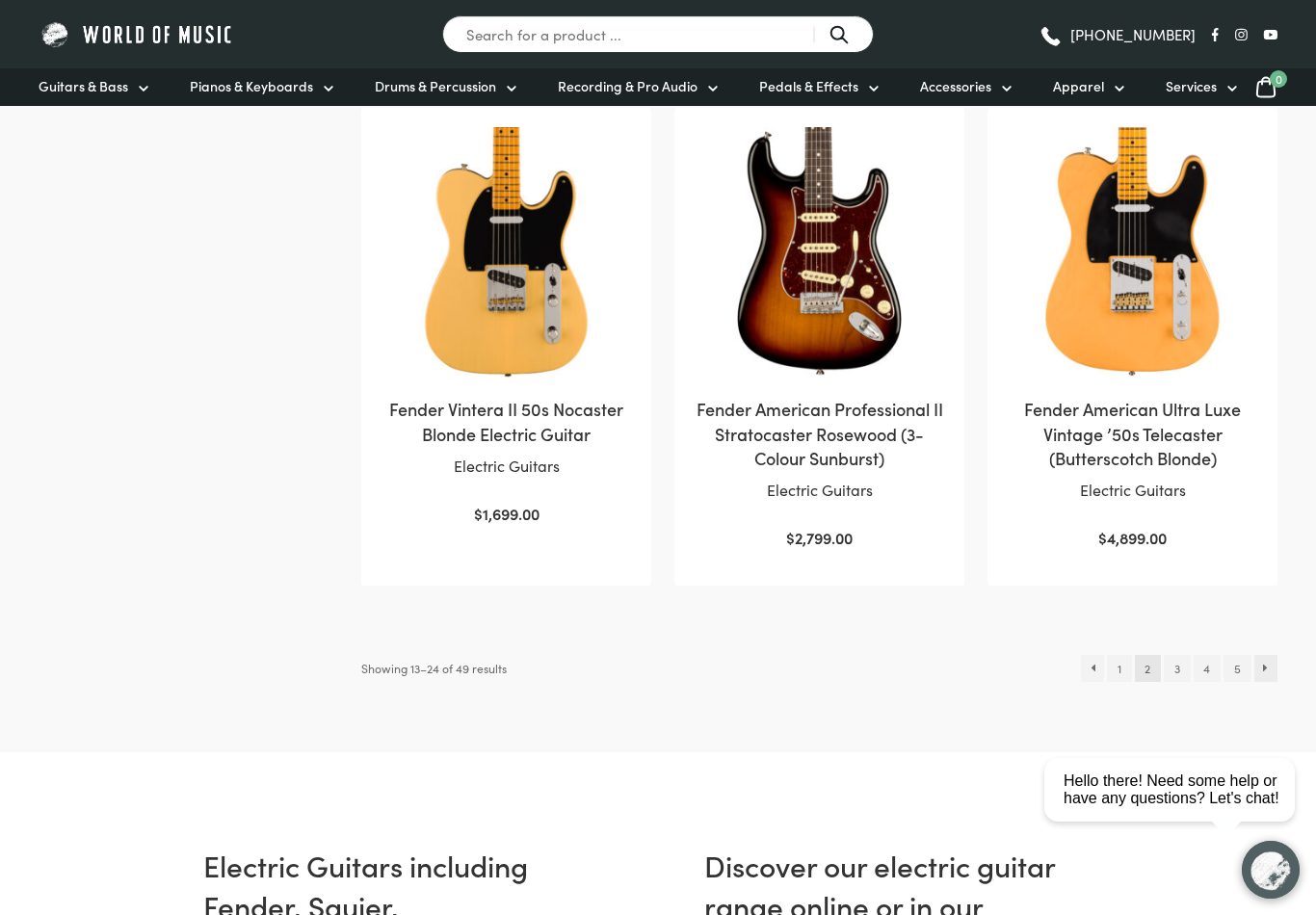
click at [1268, 656] on link "→" at bounding box center [1266, 667] width 25 height 27
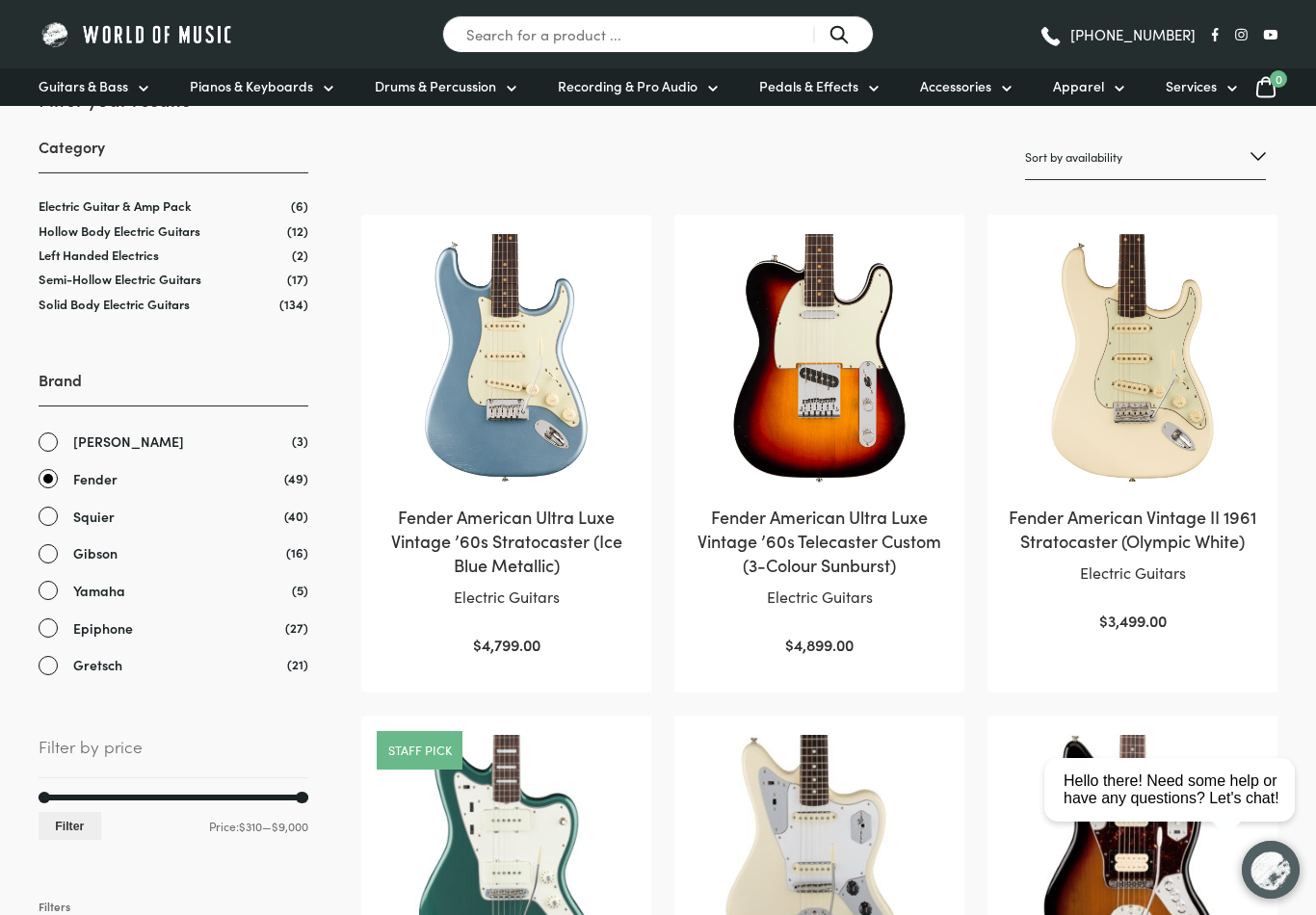
scroll to position [299, 0]
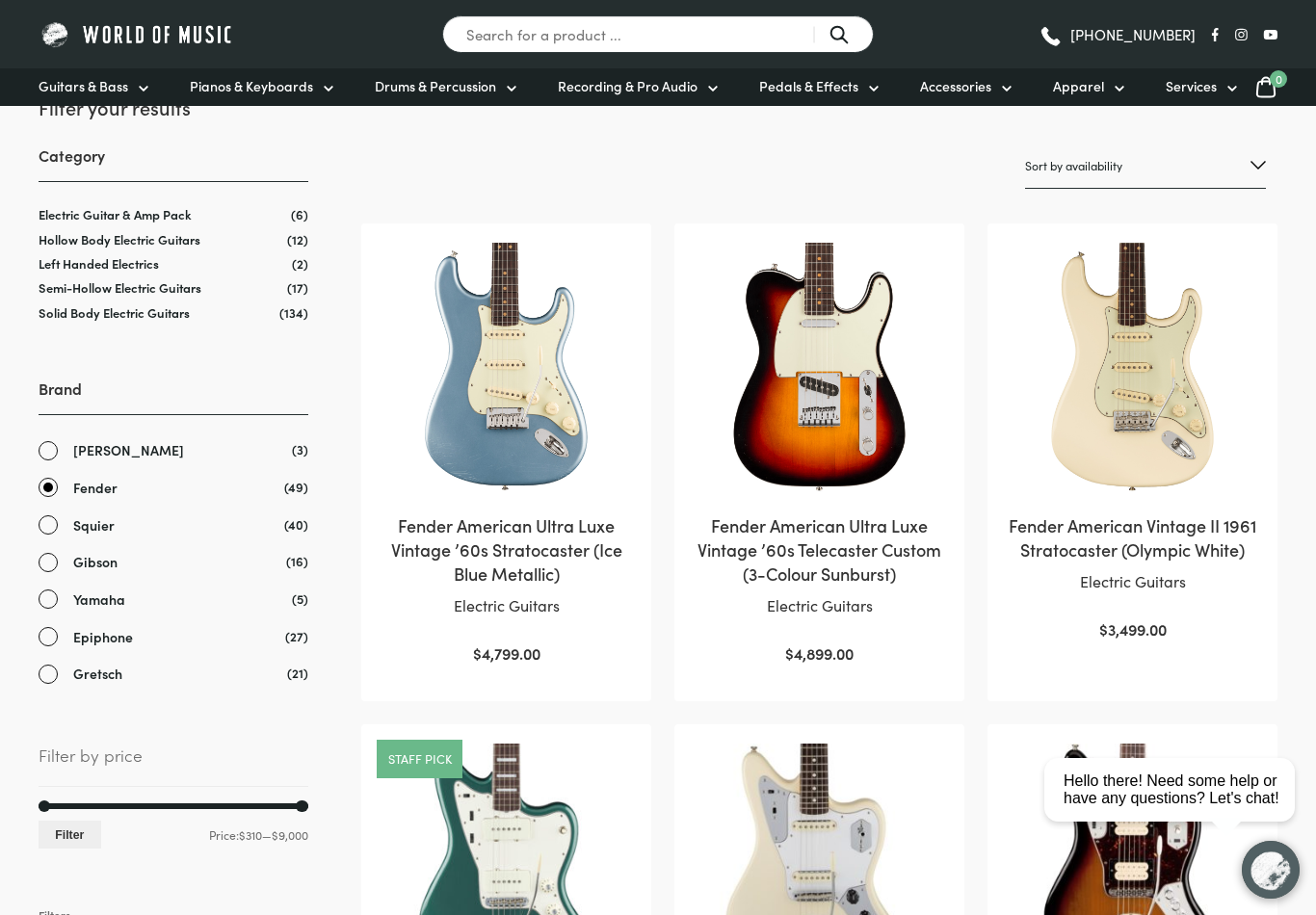
click at [1113, 425] on img at bounding box center [1132, 369] width 252 height 252
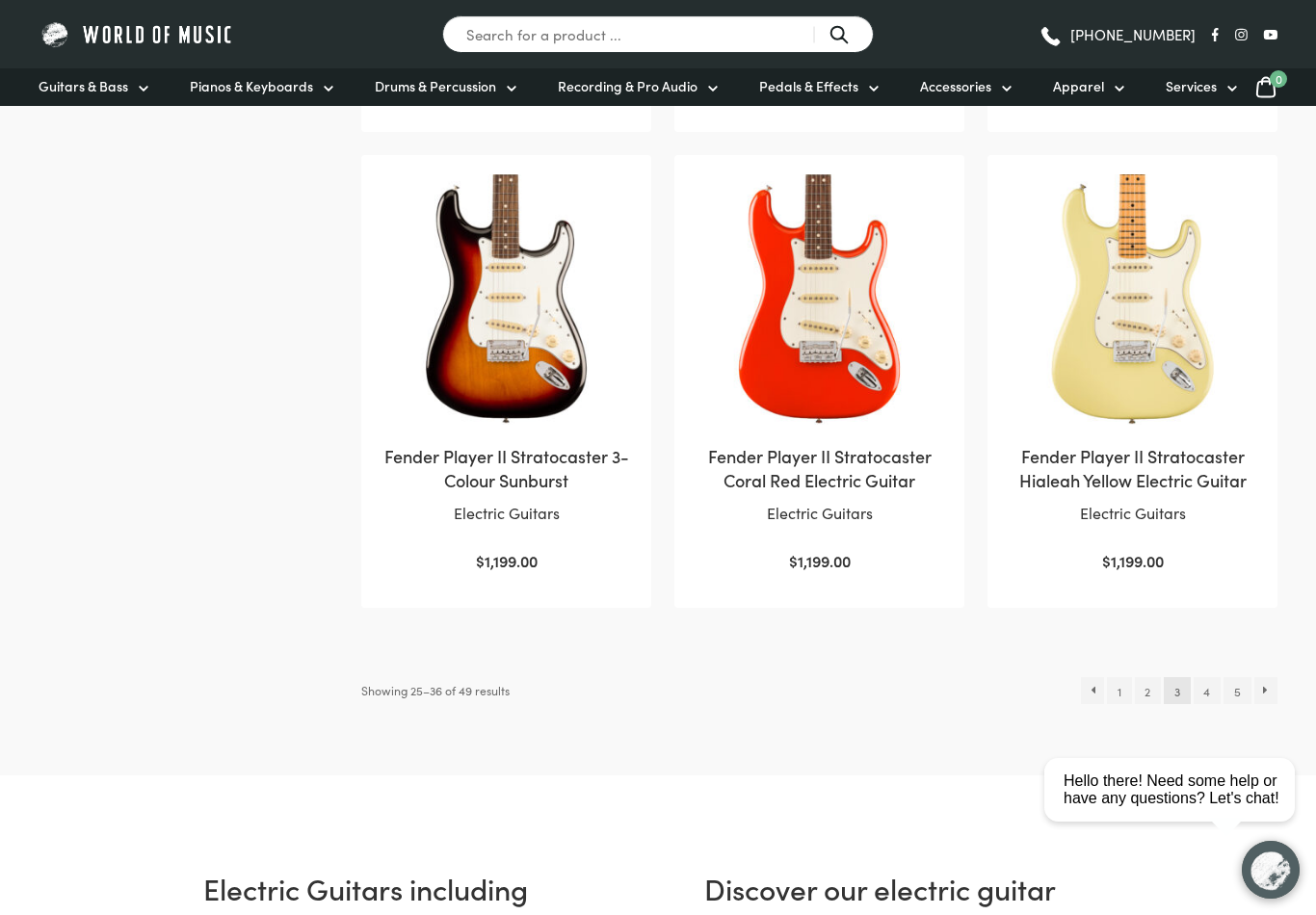
scroll to position [1936, 0]
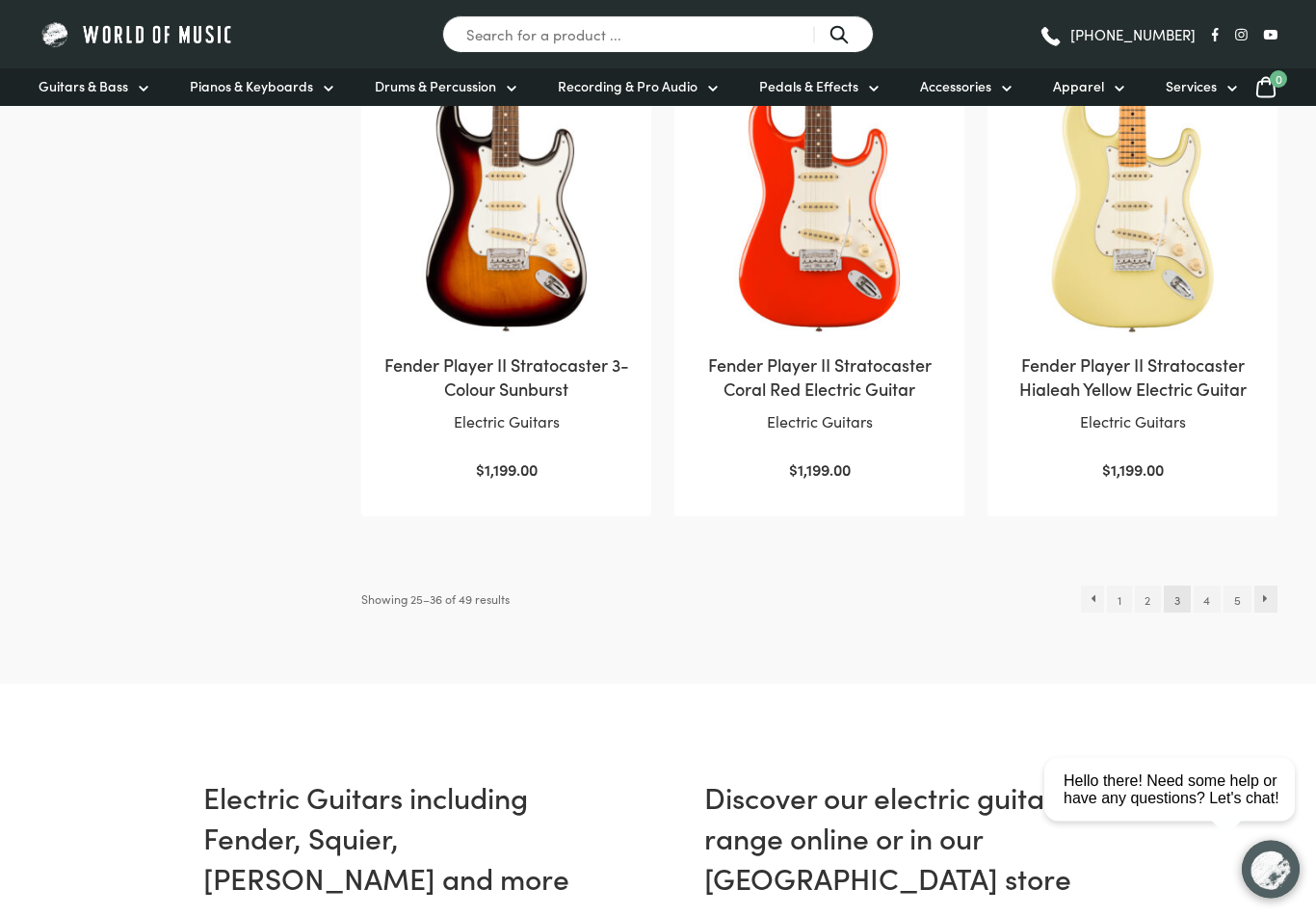
click at [1263, 595] on link "→" at bounding box center [1266, 600] width 25 height 27
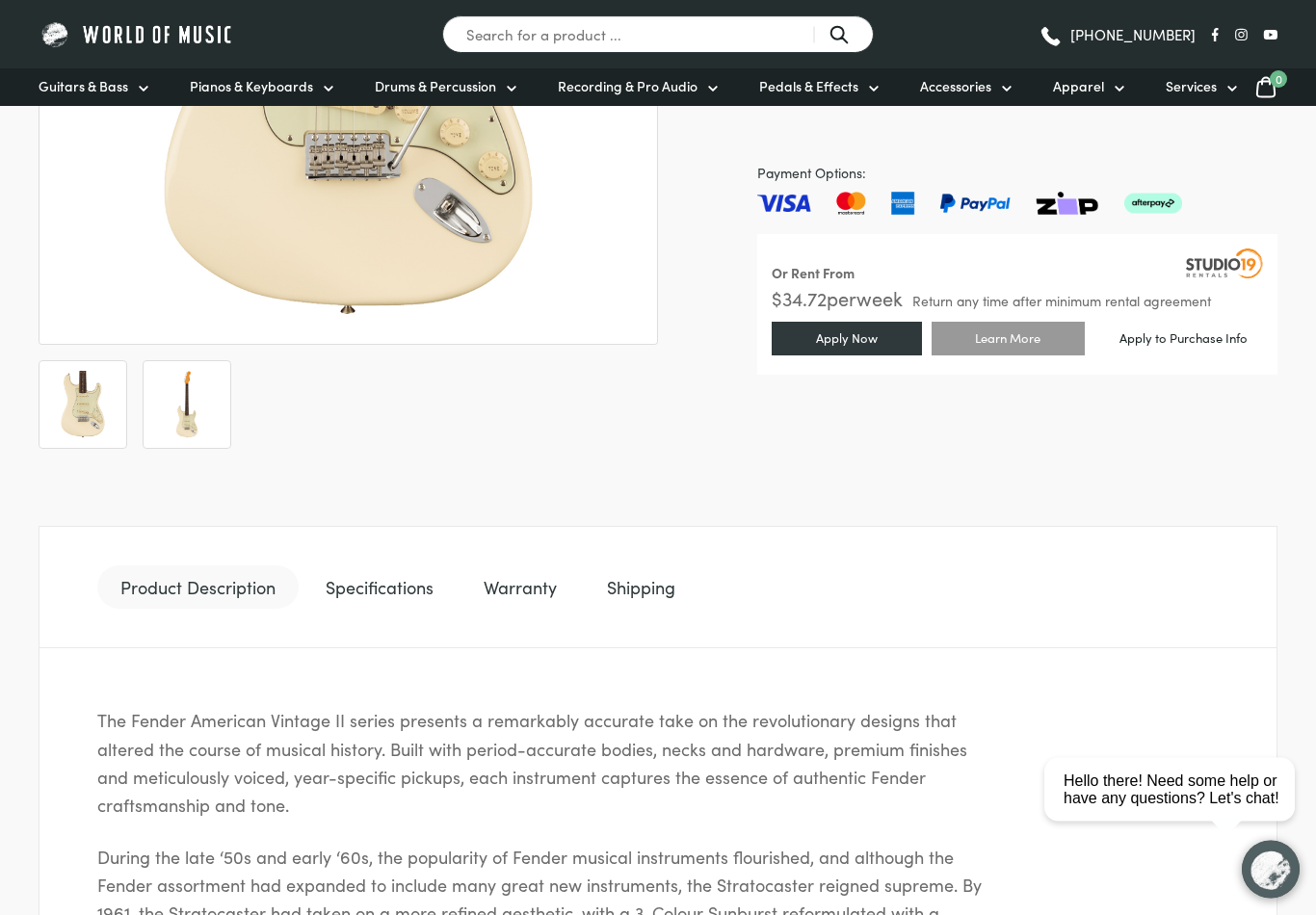
scroll to position [578, 0]
click at [177, 410] on img at bounding box center [187, 404] width 68 height 68
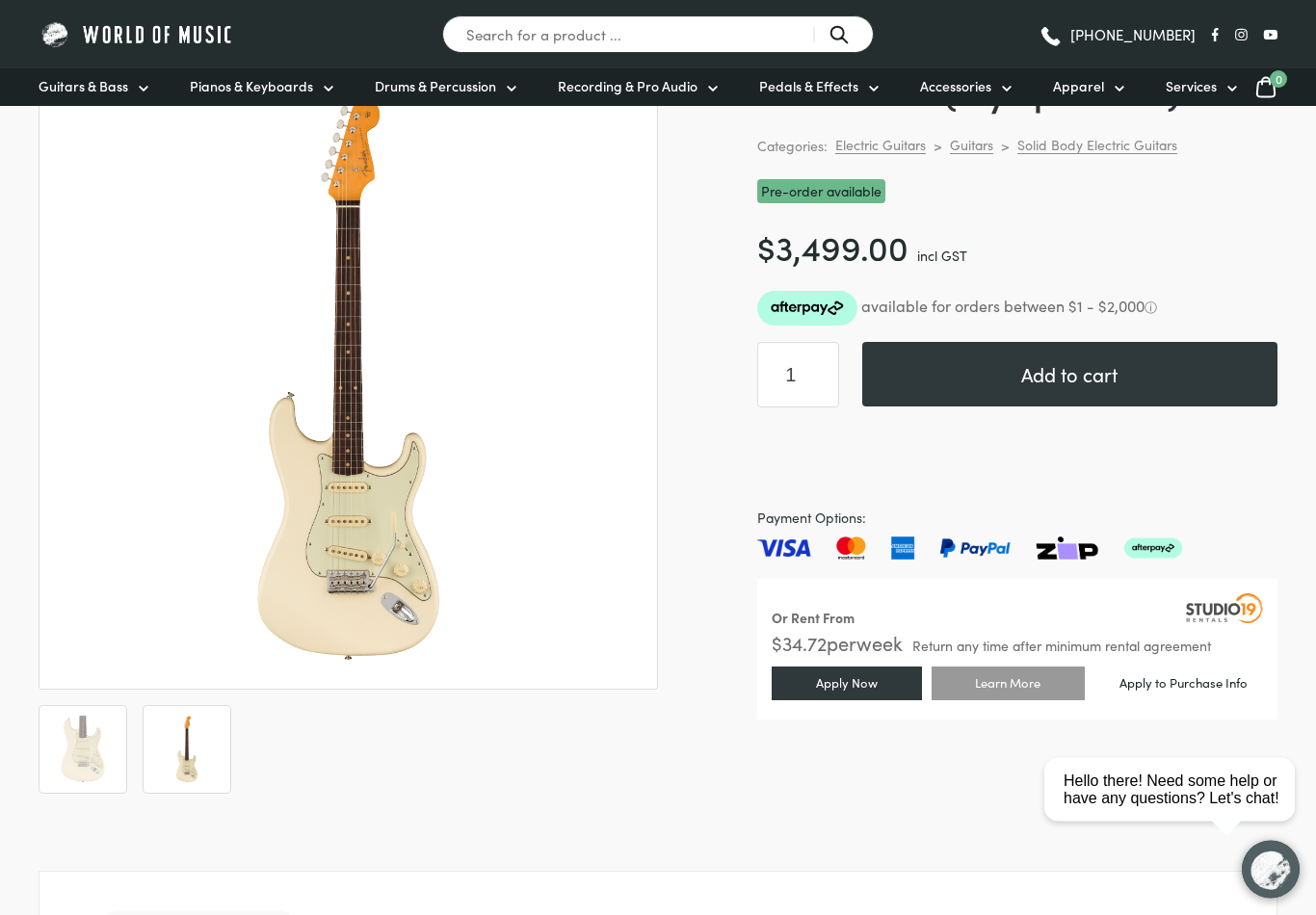
click at [557, 396] on img at bounding box center [521, 578] width 963 height 963
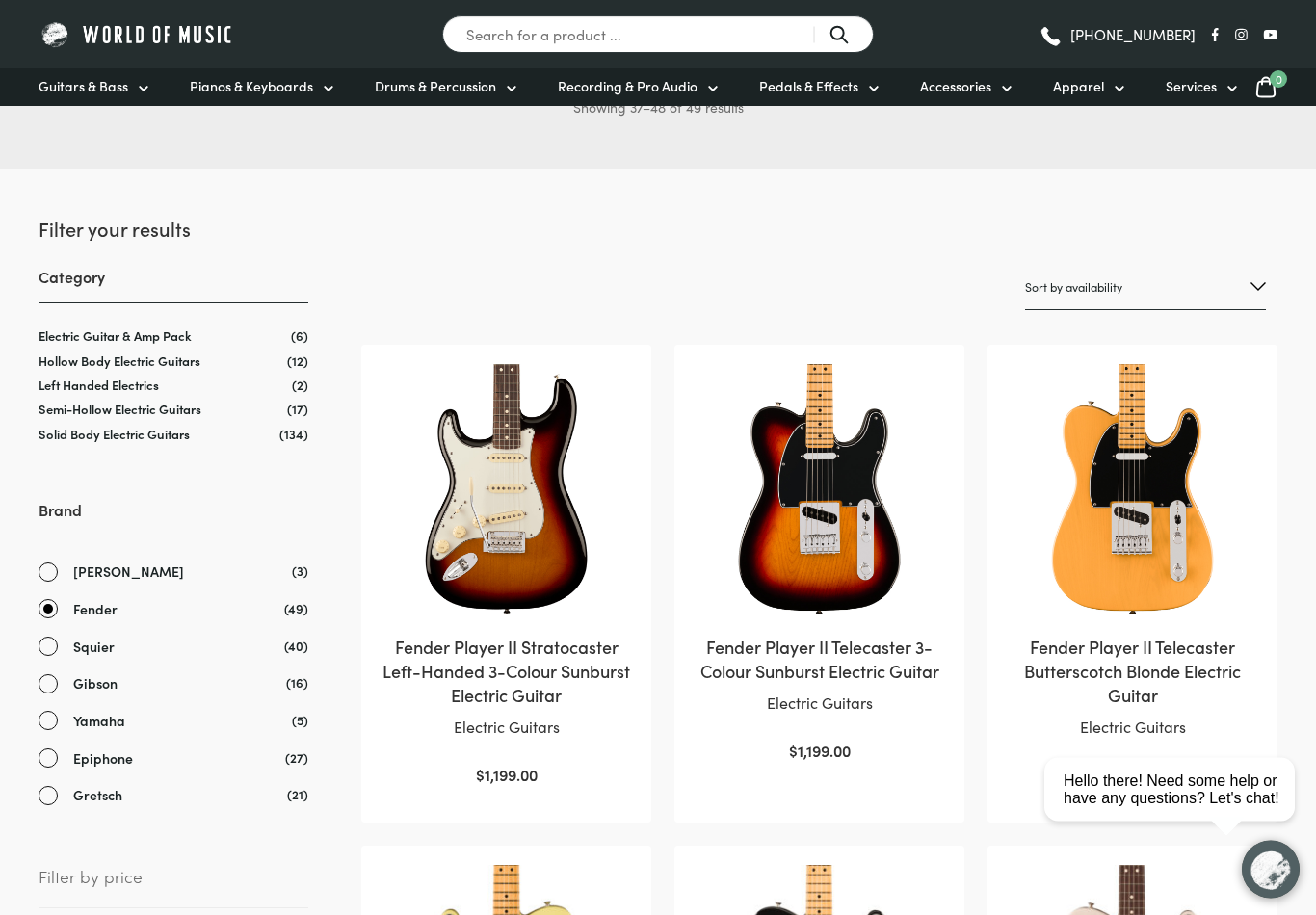
scroll to position [196, 0]
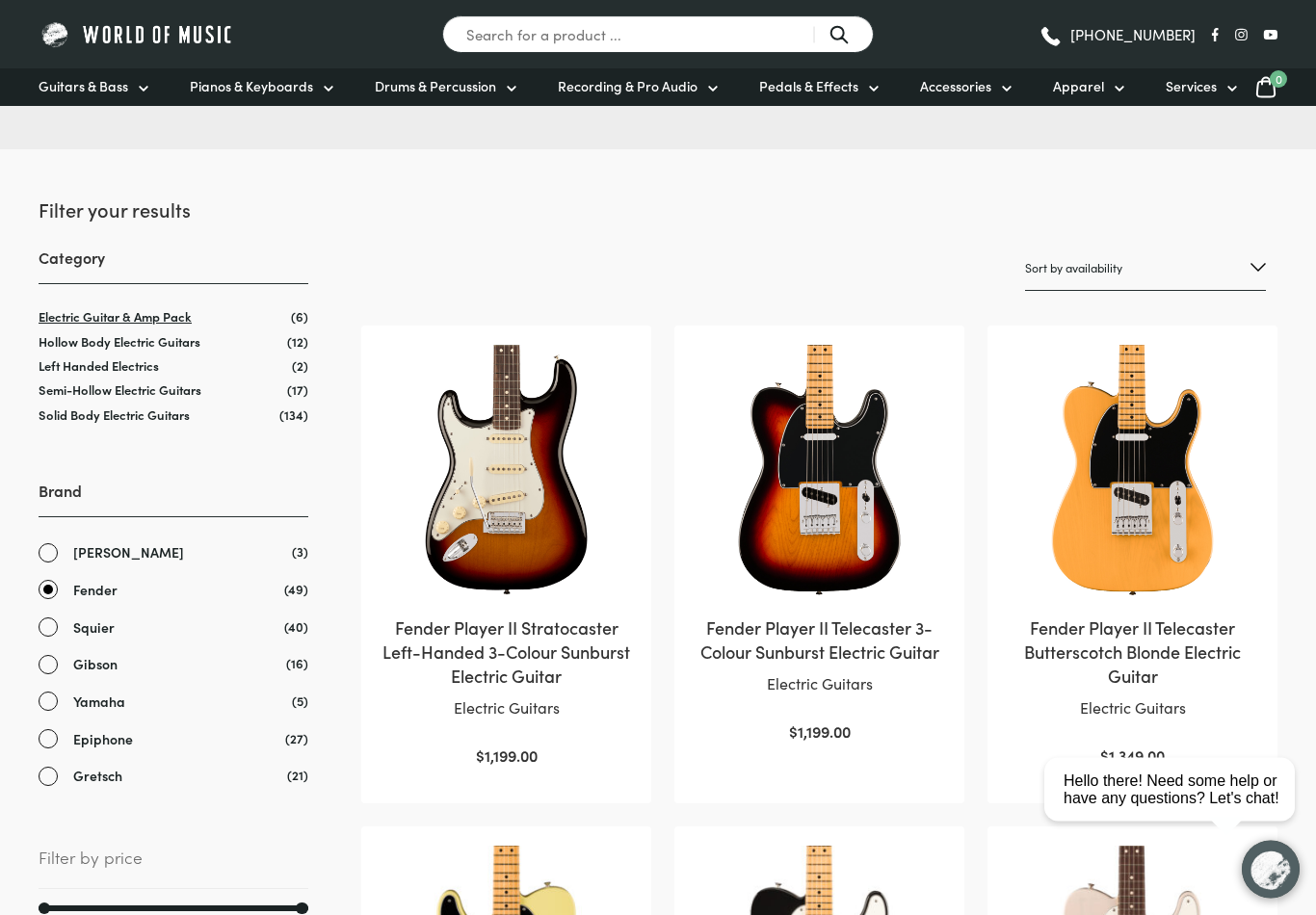
click at [144, 317] on link "Electric Guitar & Amp Pack" at bounding box center [115, 317] width 153 height 19
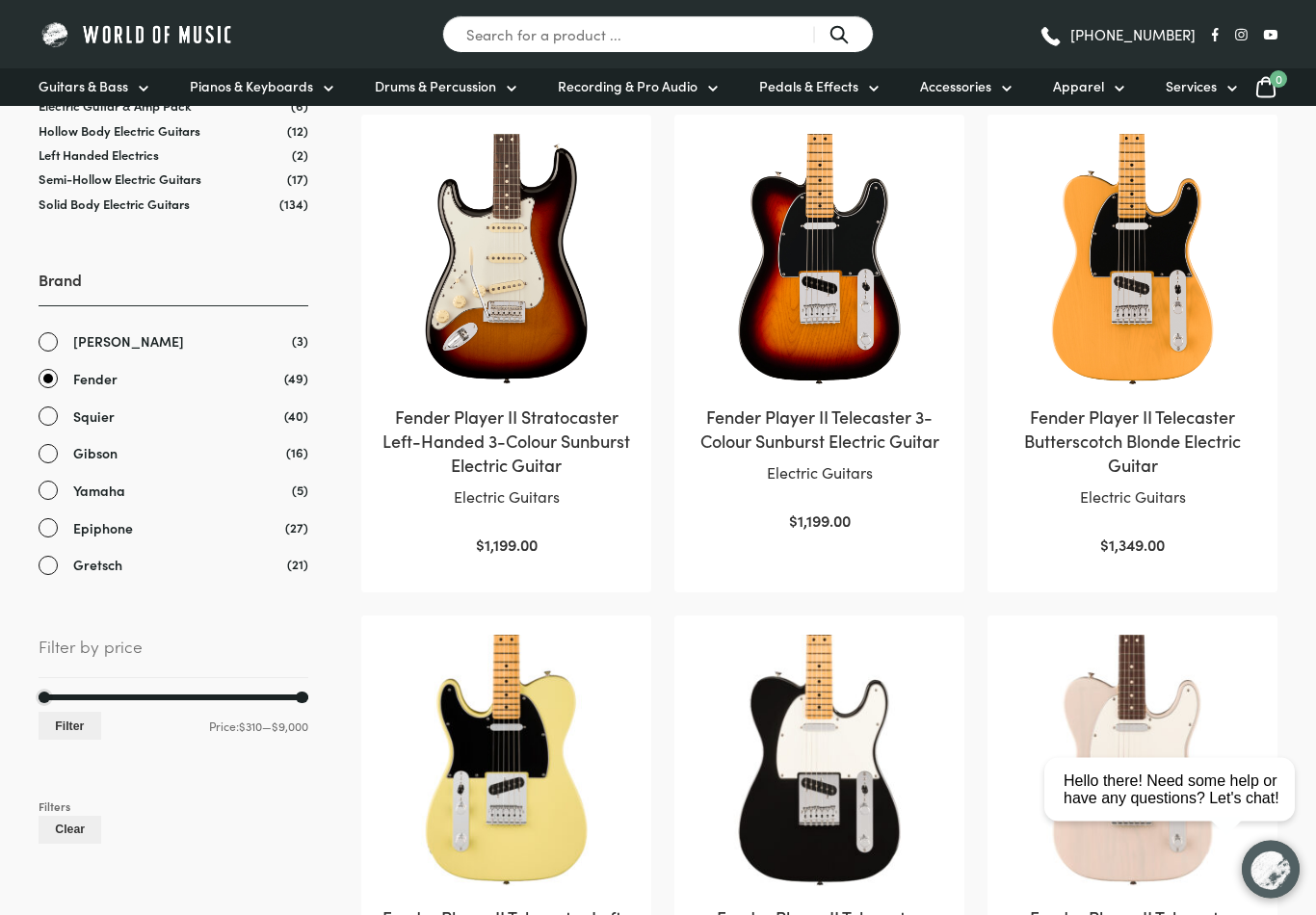
scroll to position [408, 0]
drag, startPoint x: 44, startPoint y: 698, endPoint x: 254, endPoint y: 688, distance: 210.2
click at [254, 688] on div "Filter by price Min price 7230 Max price 9000 Filter Price: $7,230 — $9,000" at bounding box center [173, 686] width 269 height 107
click at [79, 727] on button "Filter" at bounding box center [70, 725] width 63 height 28
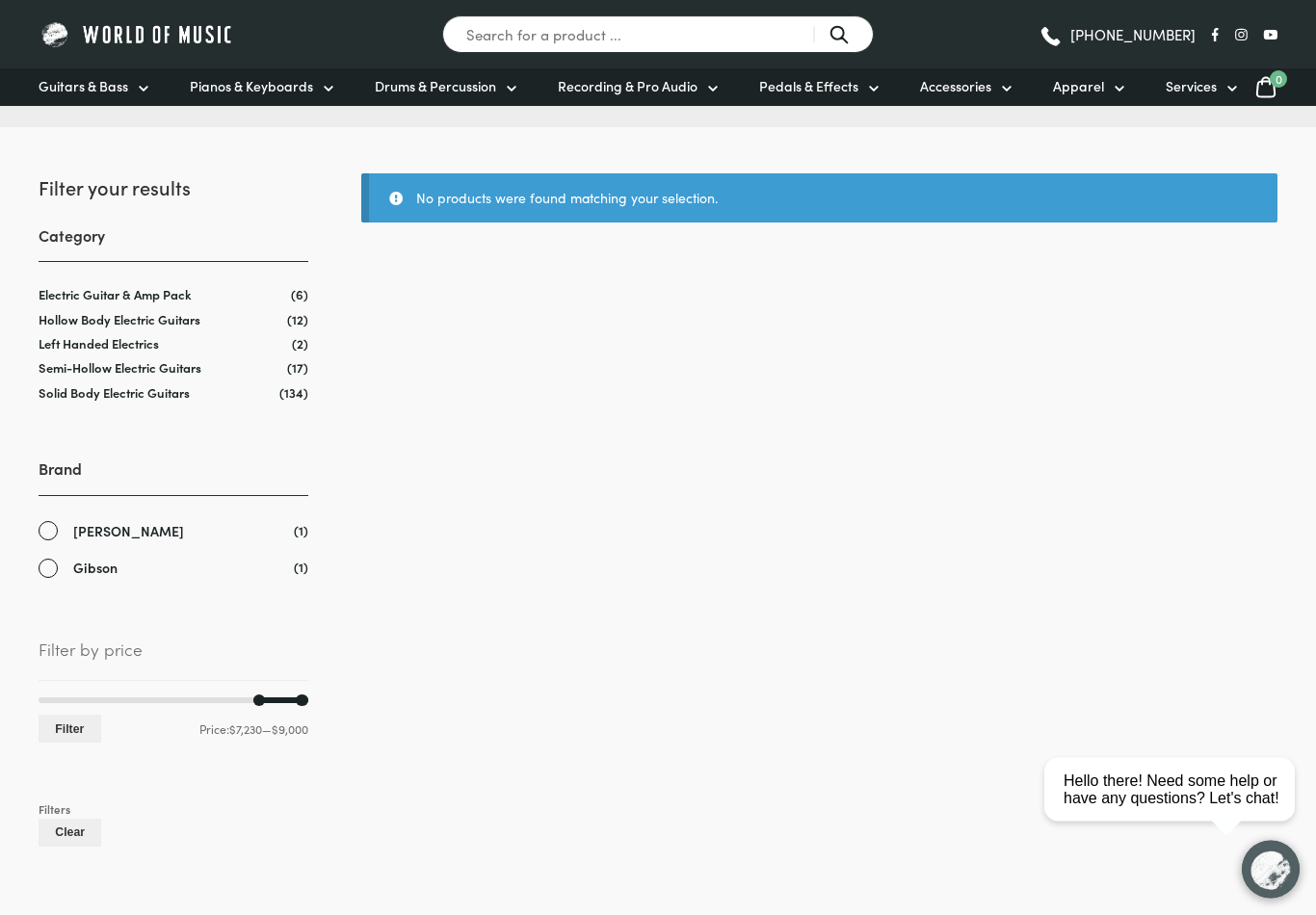
scroll to position [188, 0]
click at [51, 572] on link "Gibson" at bounding box center [173, 568] width 269 height 23
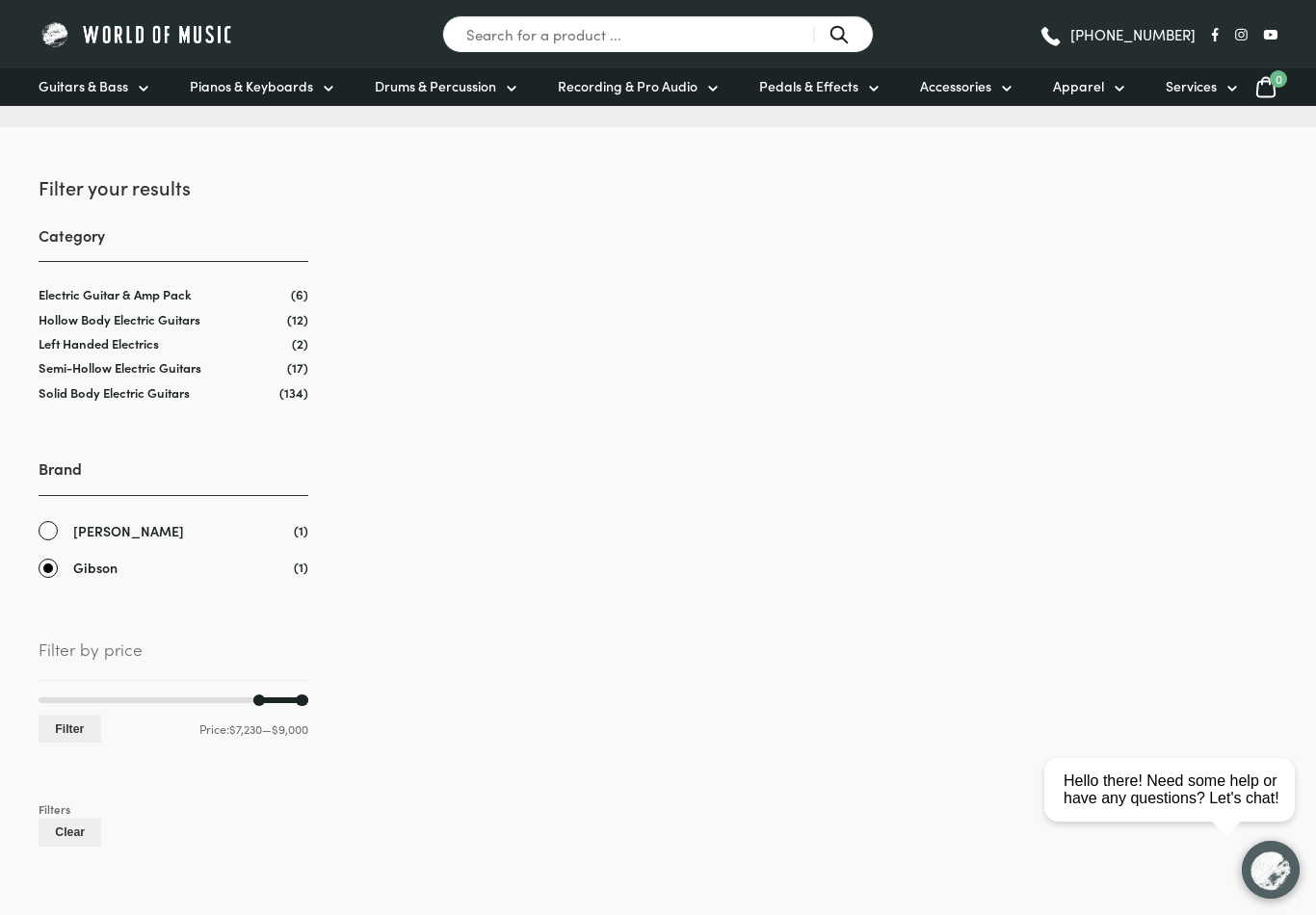
click at [205, 704] on div at bounding box center [173, 701] width 269 height 6
click at [66, 734] on button "Filter" at bounding box center [70, 728] width 63 height 28
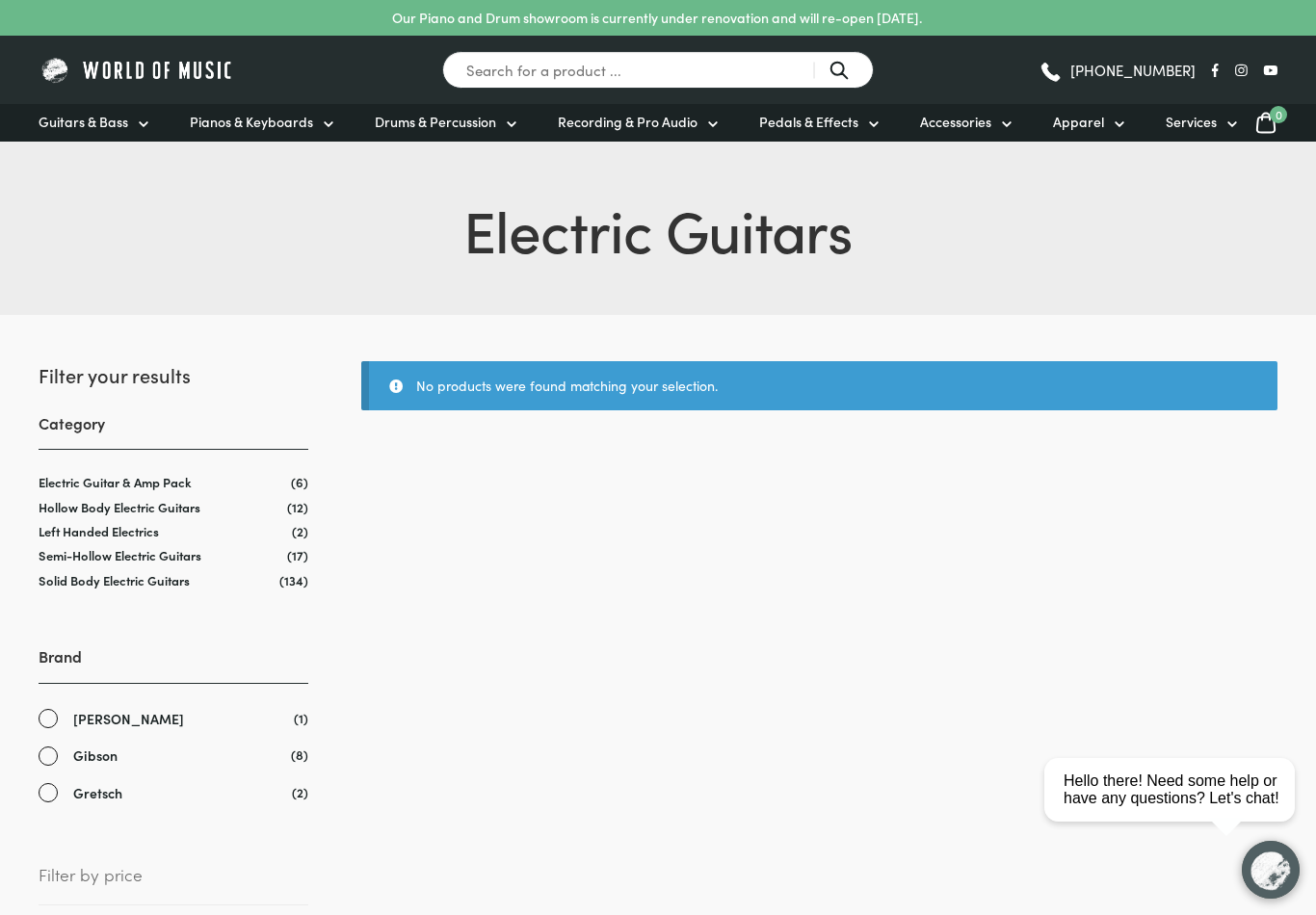
click at [48, 757] on link "Gibson" at bounding box center [173, 756] width 269 height 23
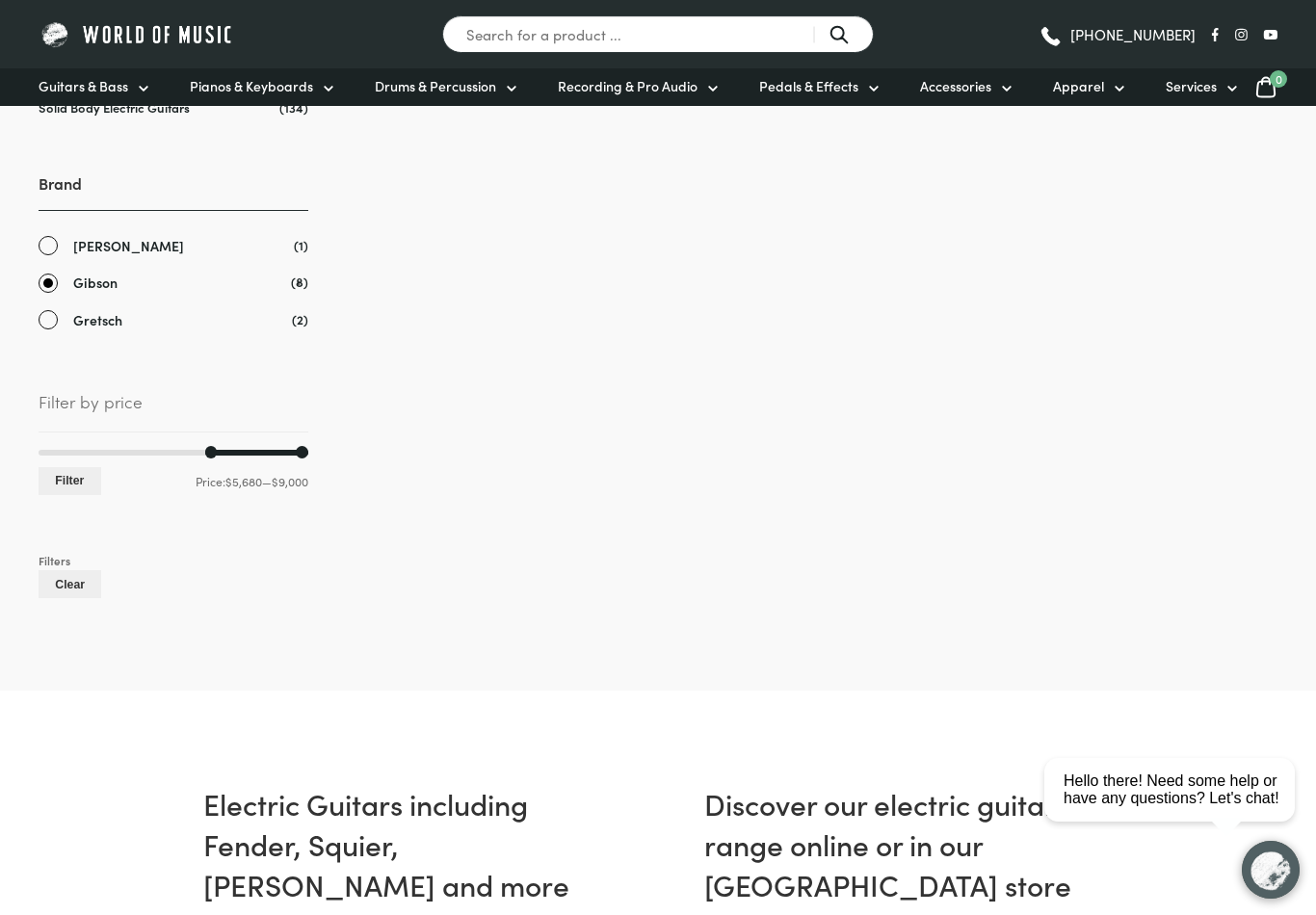
scroll to position [491, 0]
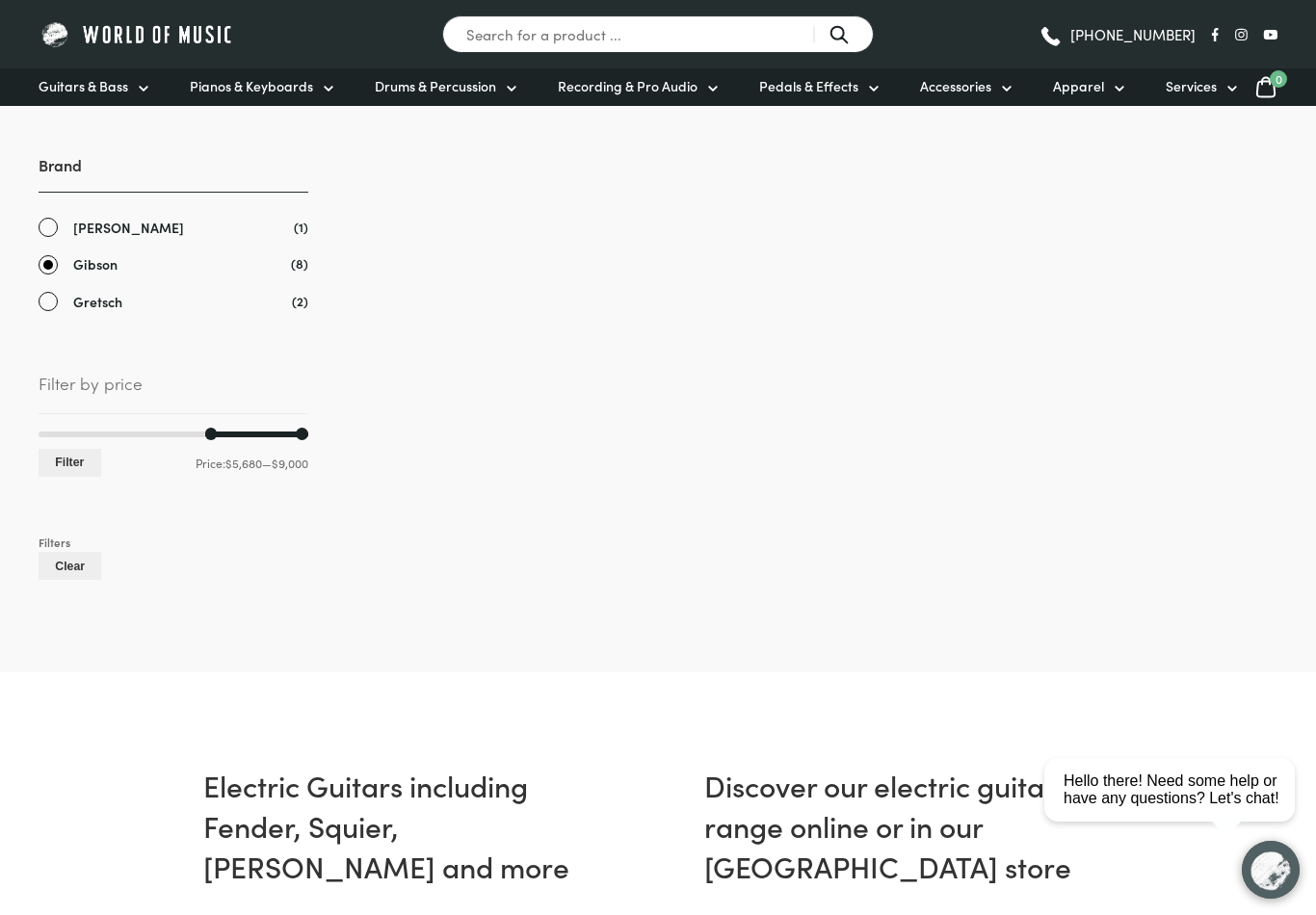
click at [134, 437] on div at bounding box center [173, 434] width 269 height 6
click at [77, 468] on button "Filter" at bounding box center [70, 463] width 63 height 28
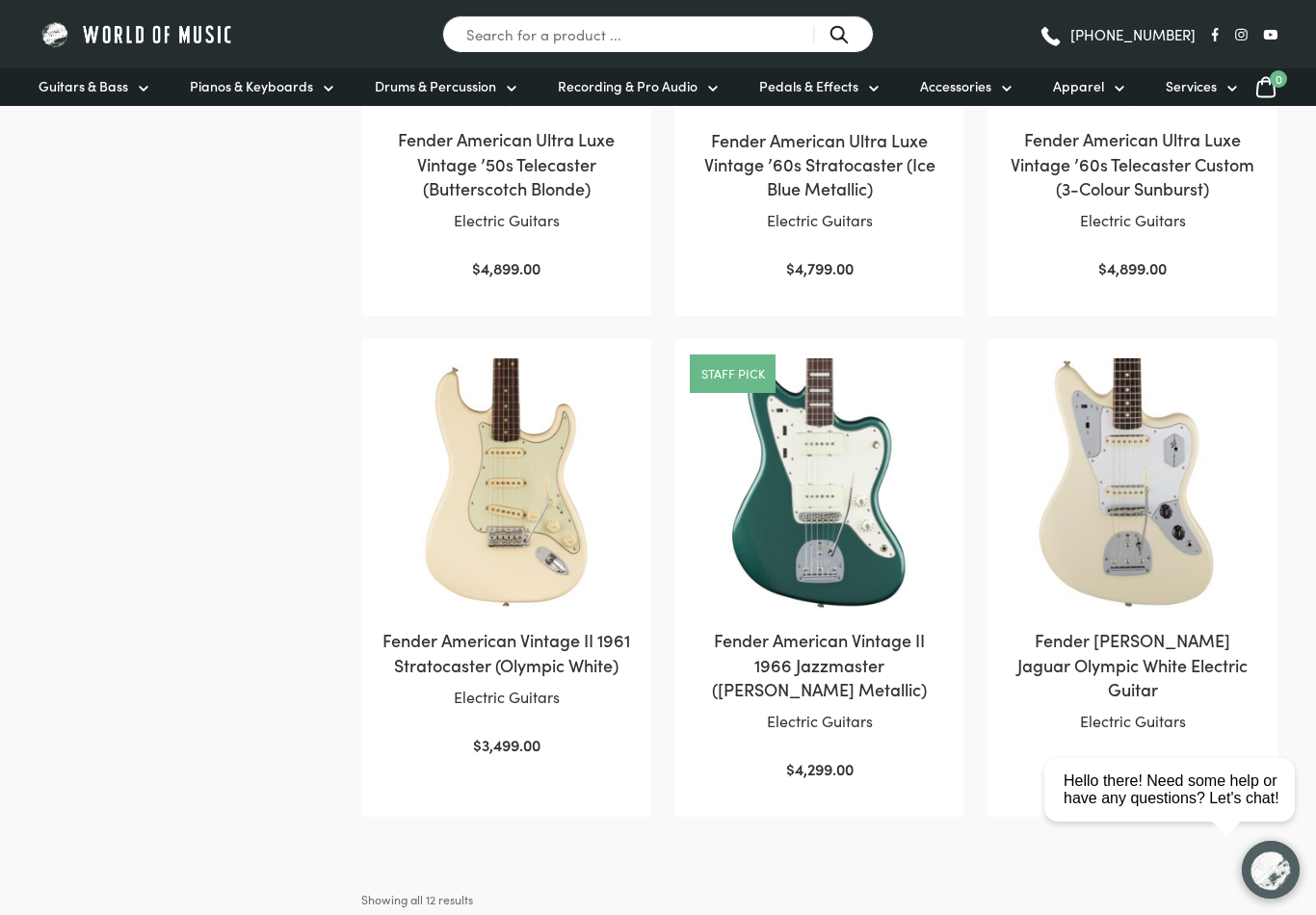
scroll to position [1690, 0]
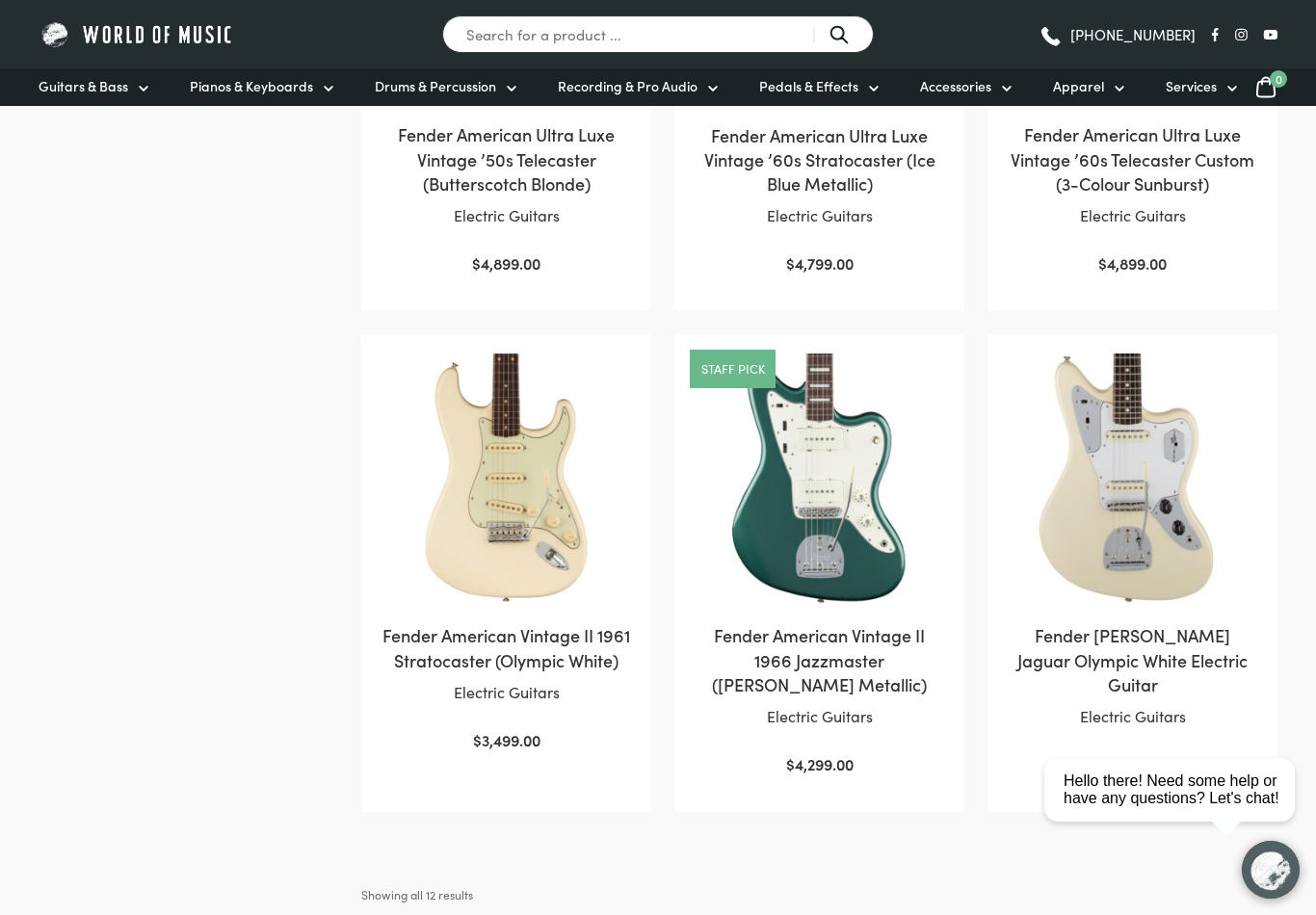
click at [519, 490] on img at bounding box center [506, 480] width 252 height 252
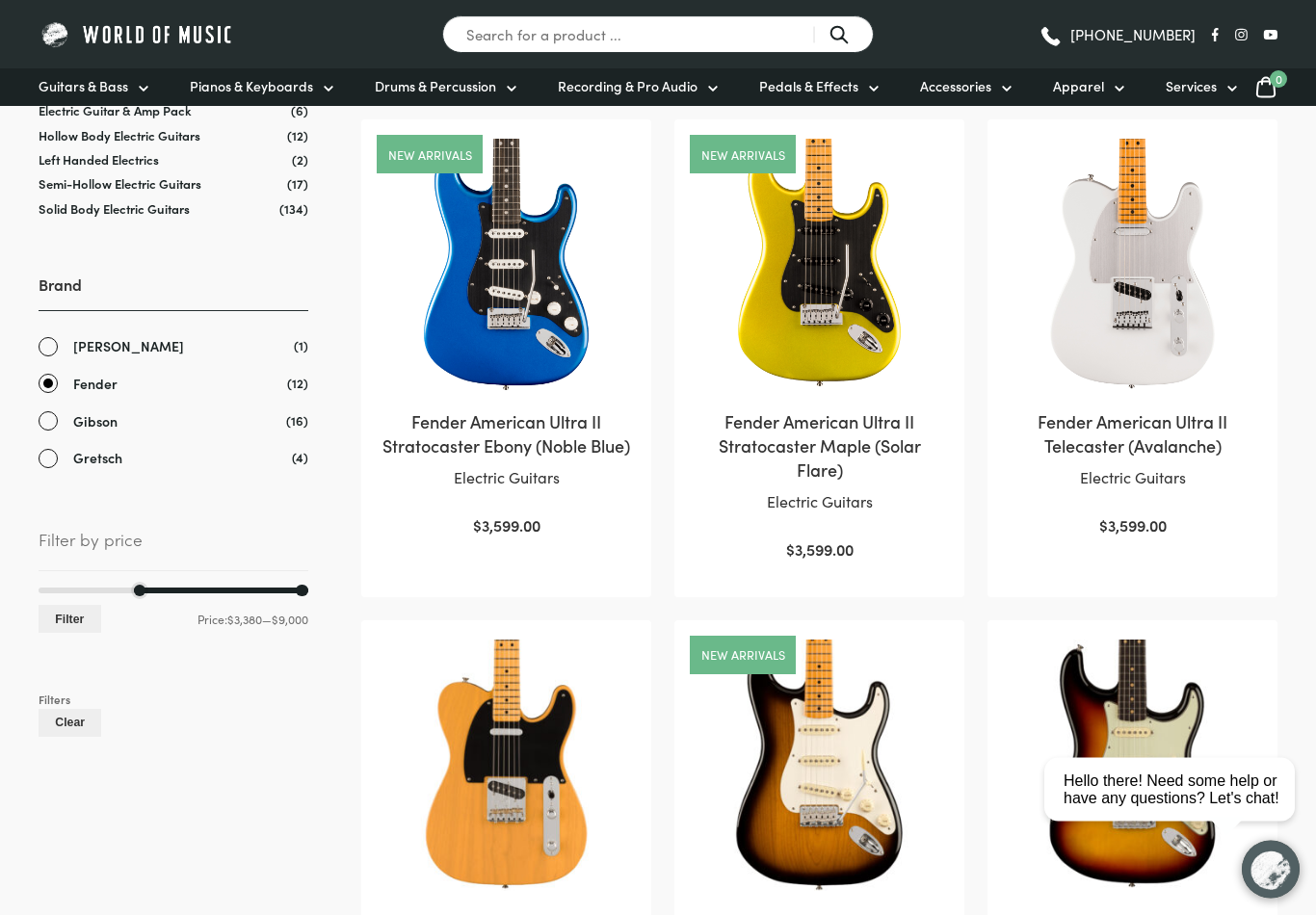
scroll to position [403, 0]
click at [90, 592] on div at bounding box center [173, 591] width 269 height 6
click at [236, 594] on div at bounding box center [200, 591] width 218 height 6
click at [207, 592] on div at bounding box center [163, 591] width 145 height 6
click at [82, 625] on button "Filter" at bounding box center [70, 619] width 63 height 28
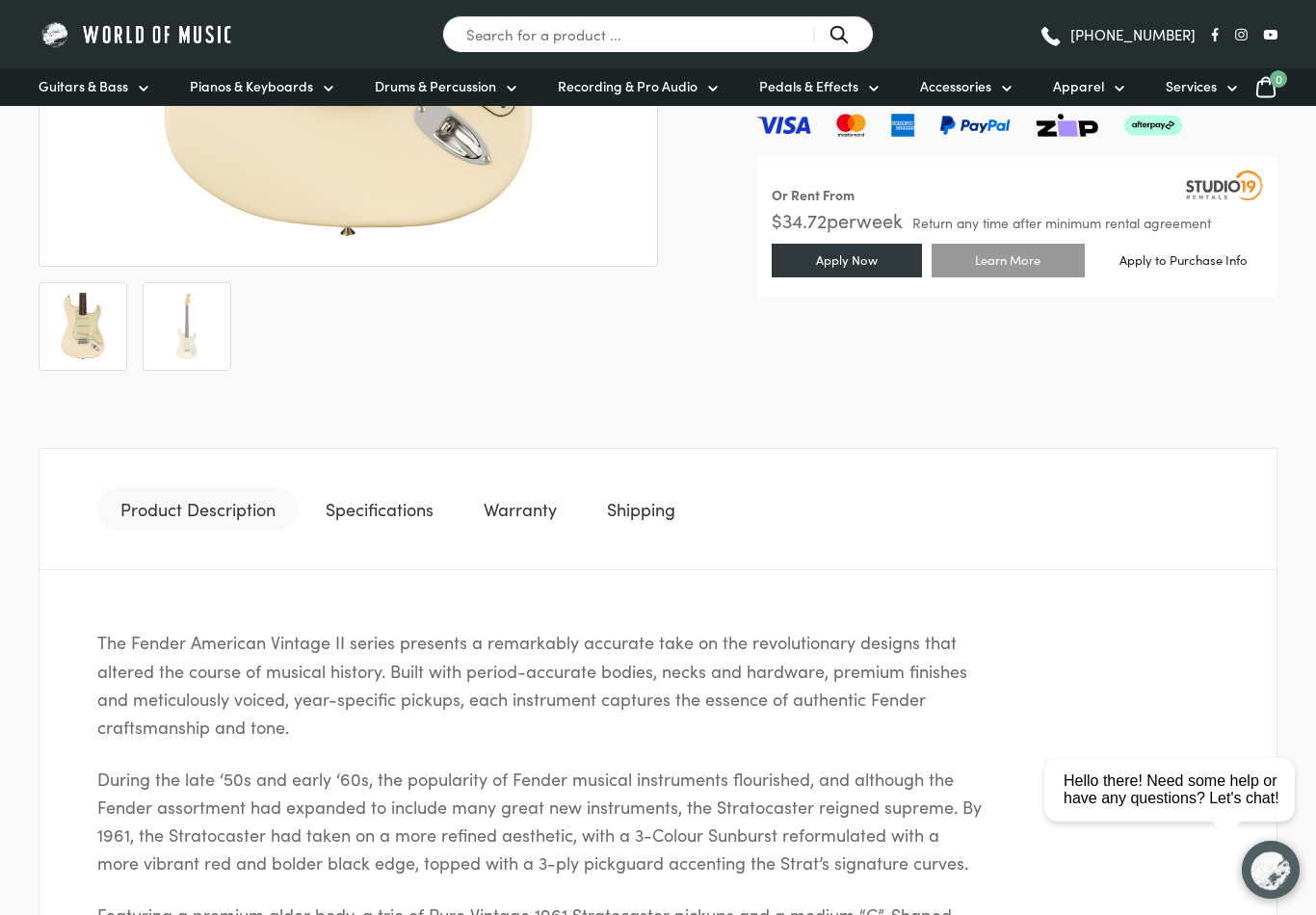
scroll to position [673, 0]
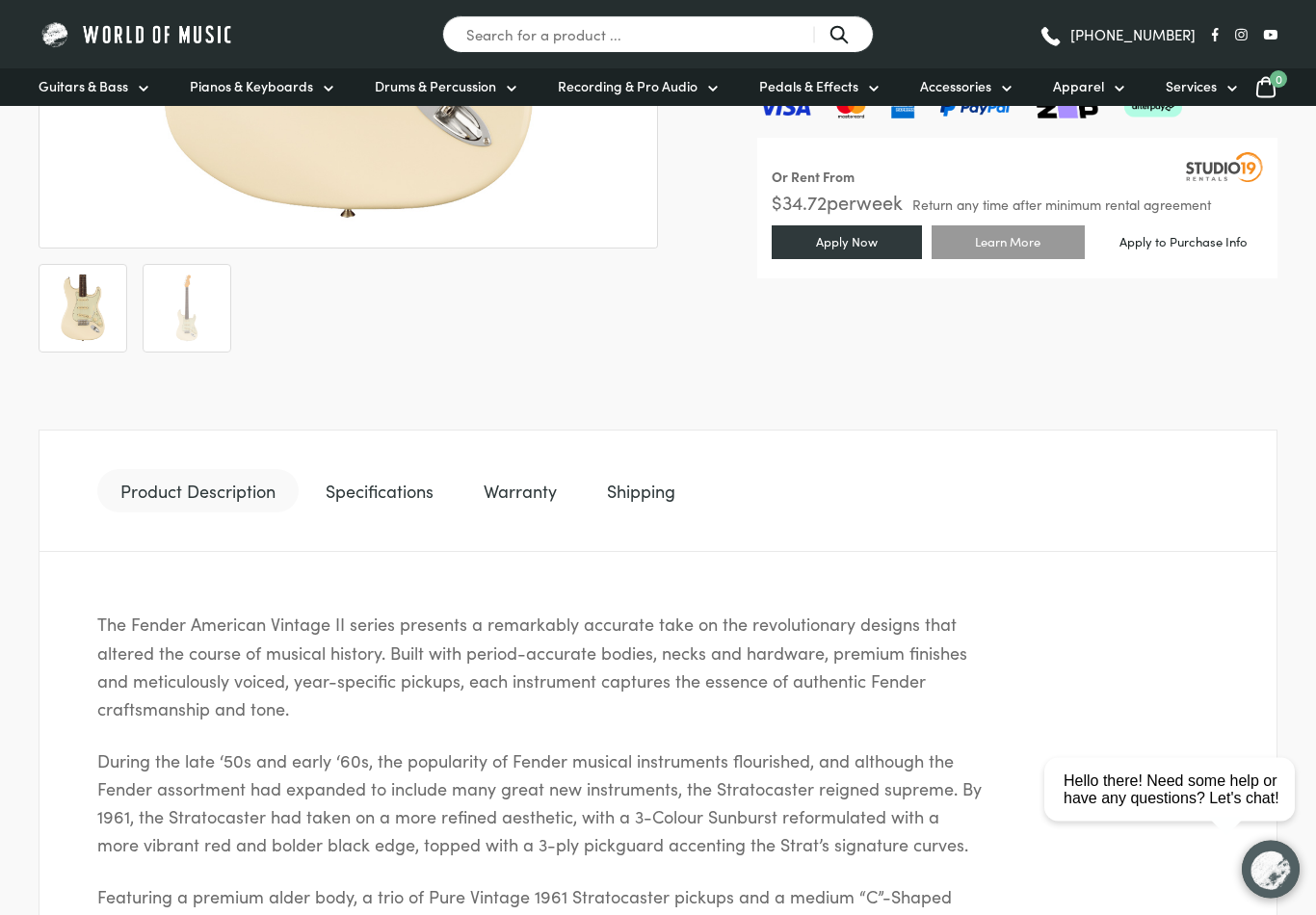
click at [383, 488] on link "Specifications" at bounding box center [379, 491] width 154 height 44
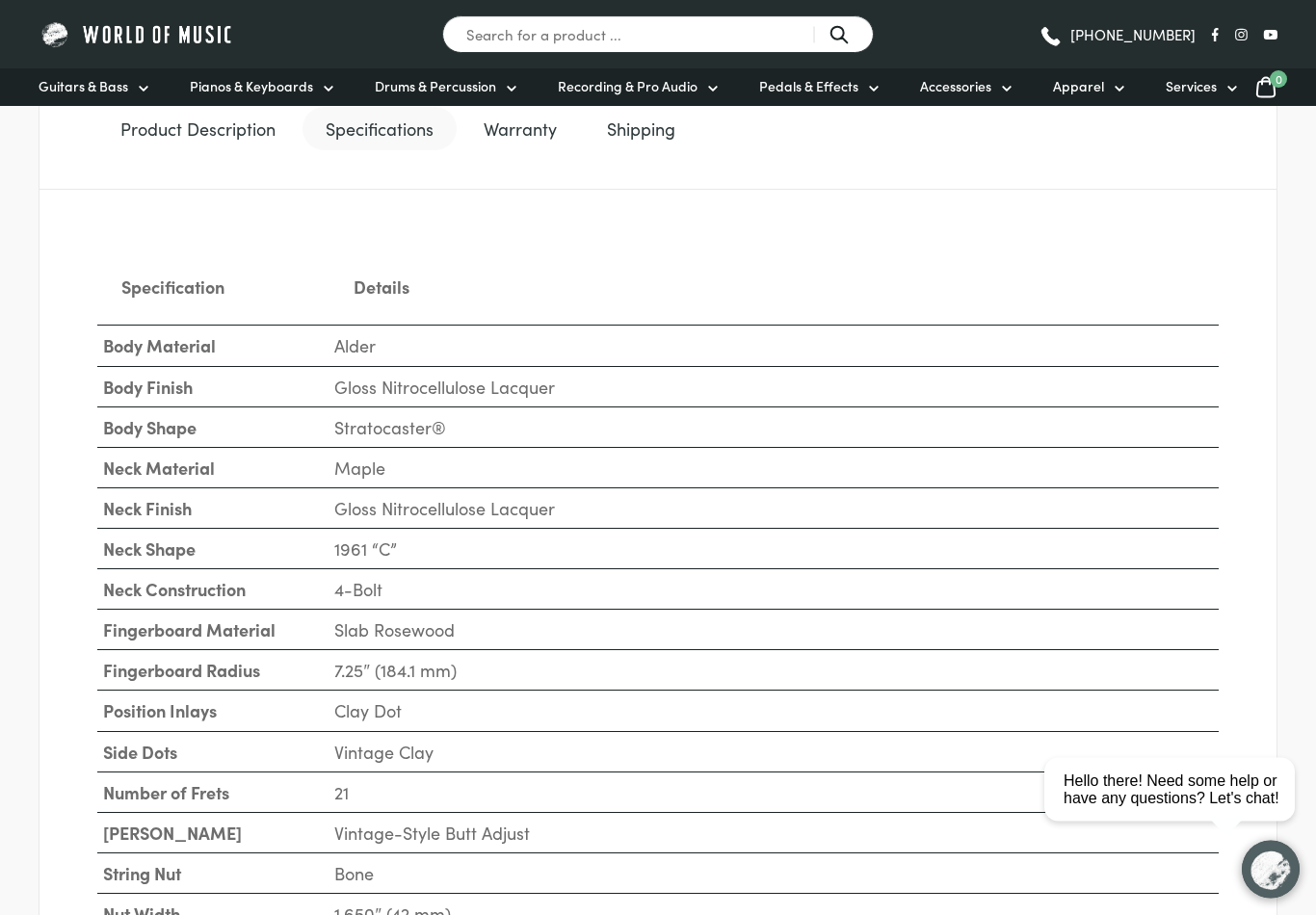
scroll to position [905, 0]
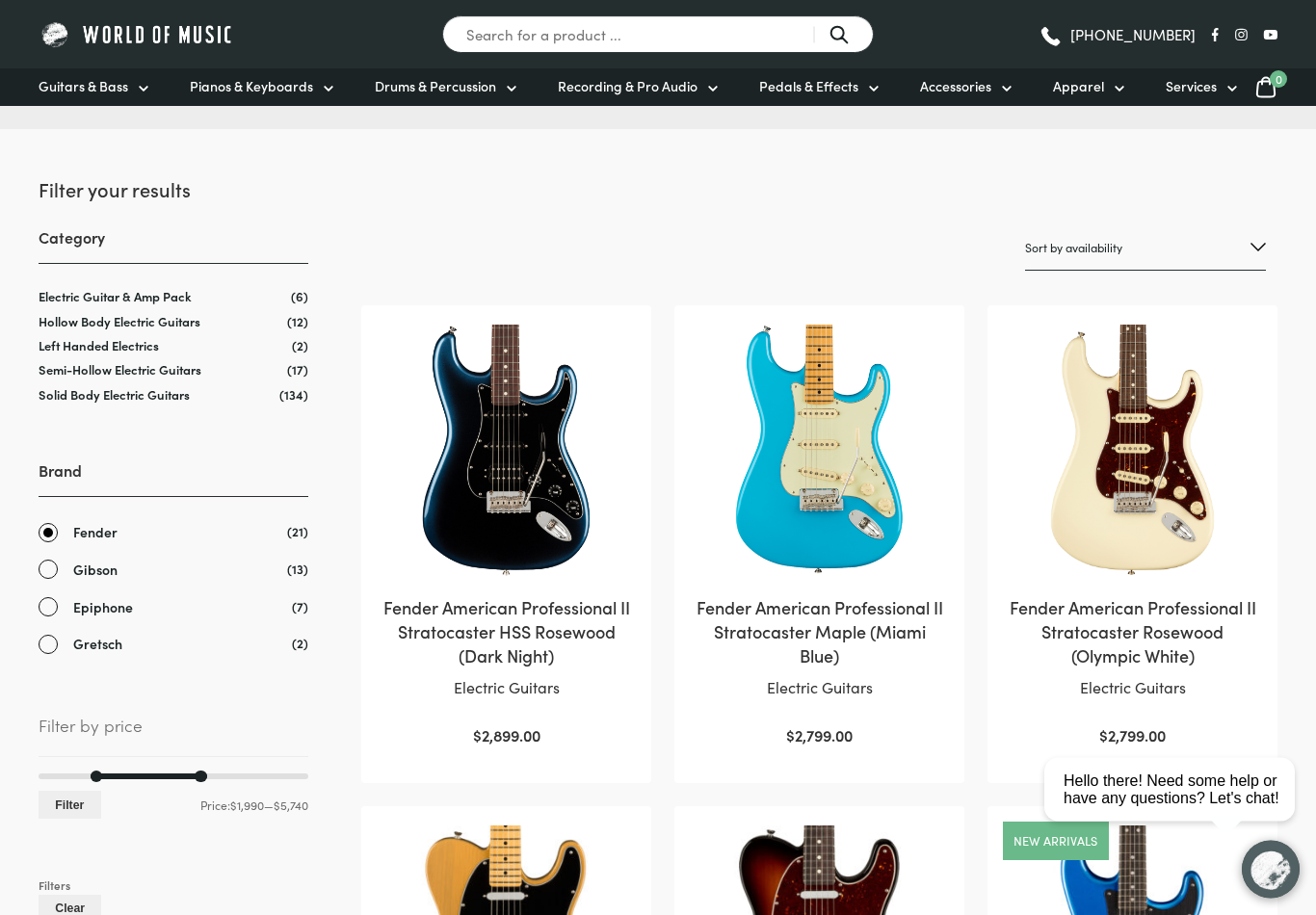
scroll to position [217, 0]
click at [1160, 473] on img at bounding box center [1132, 450] width 252 height 252
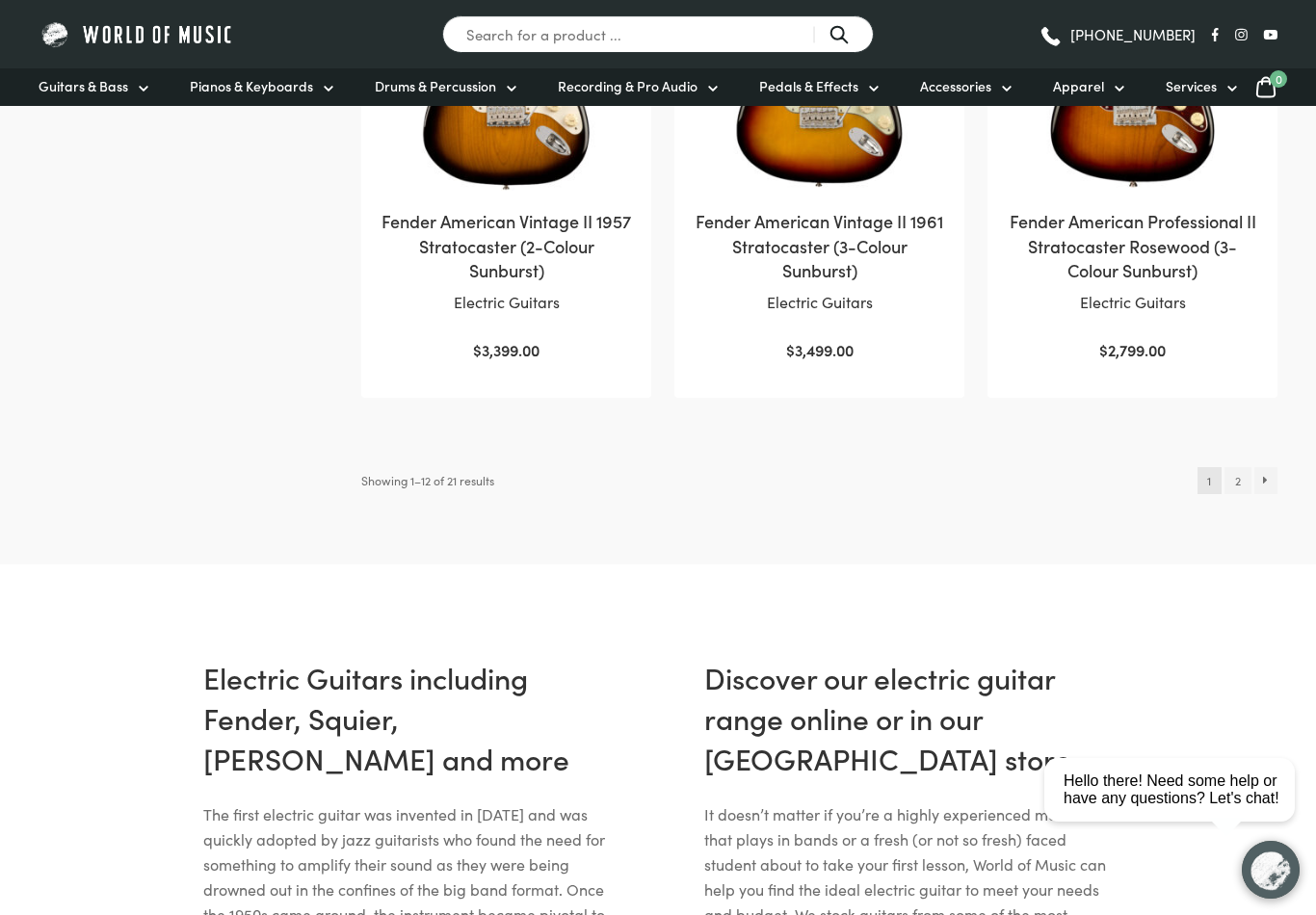
scroll to position [2118, 0]
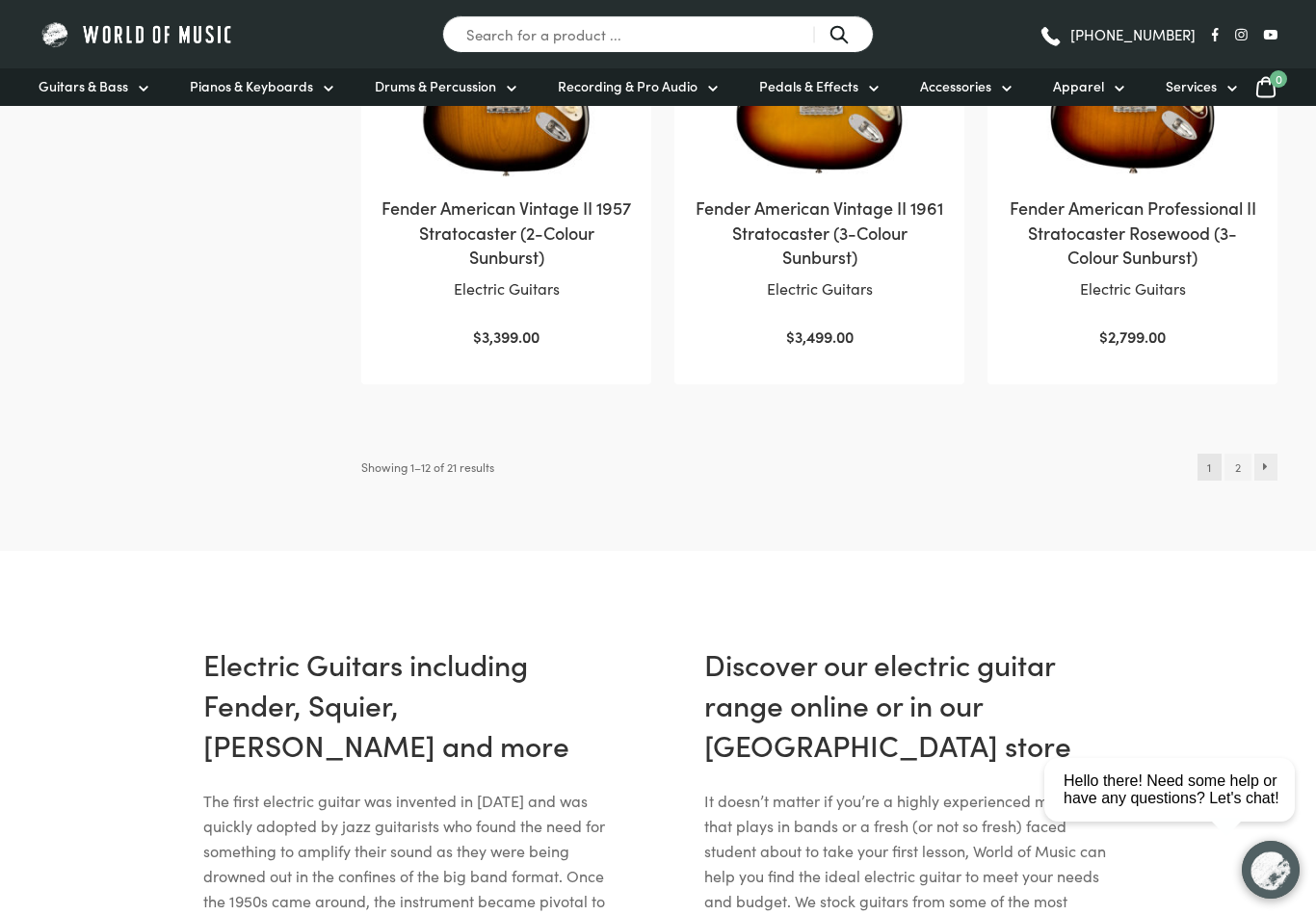
click at [1271, 461] on link "→" at bounding box center [1266, 467] width 25 height 27
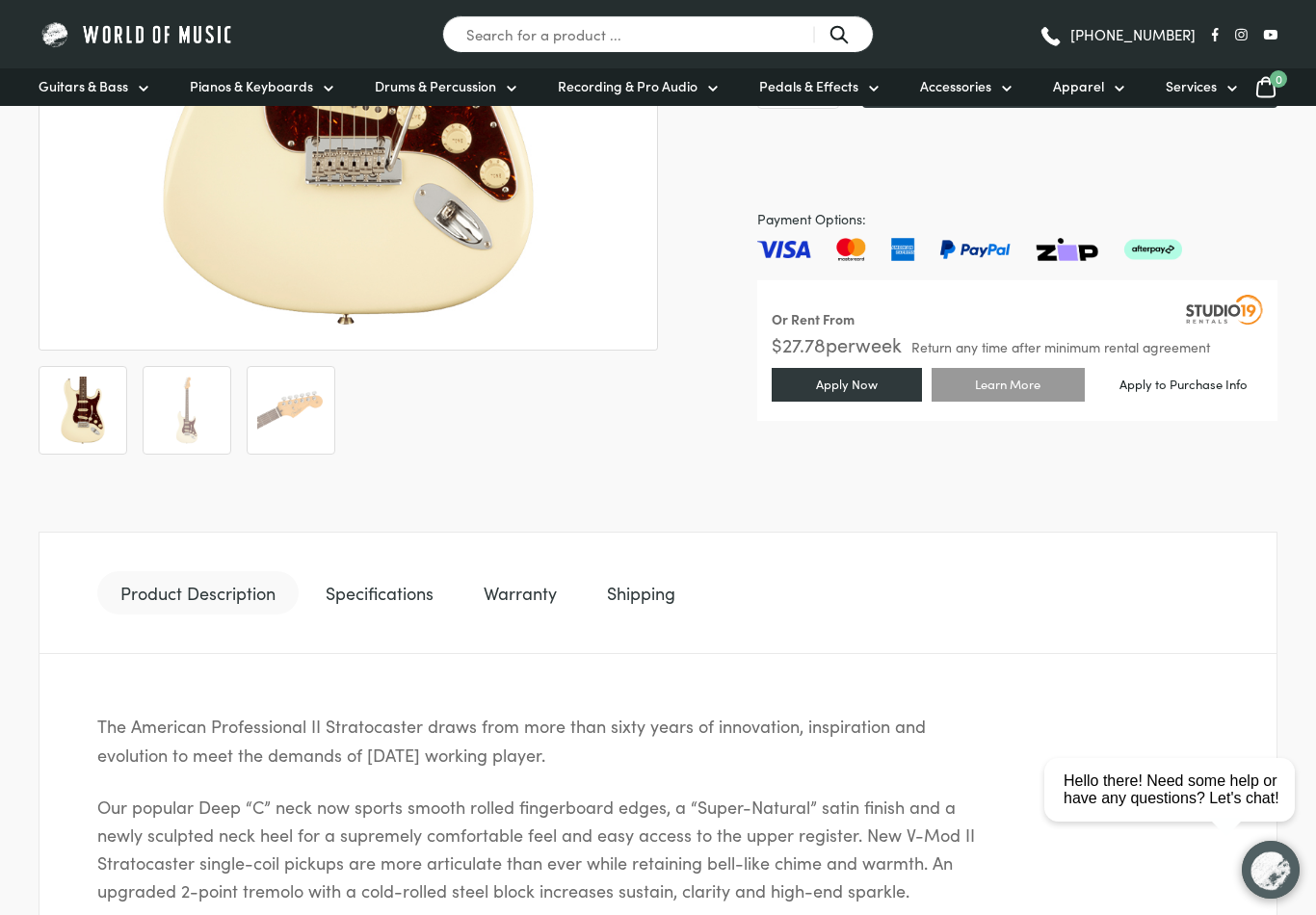
scroll to position [583, 0]
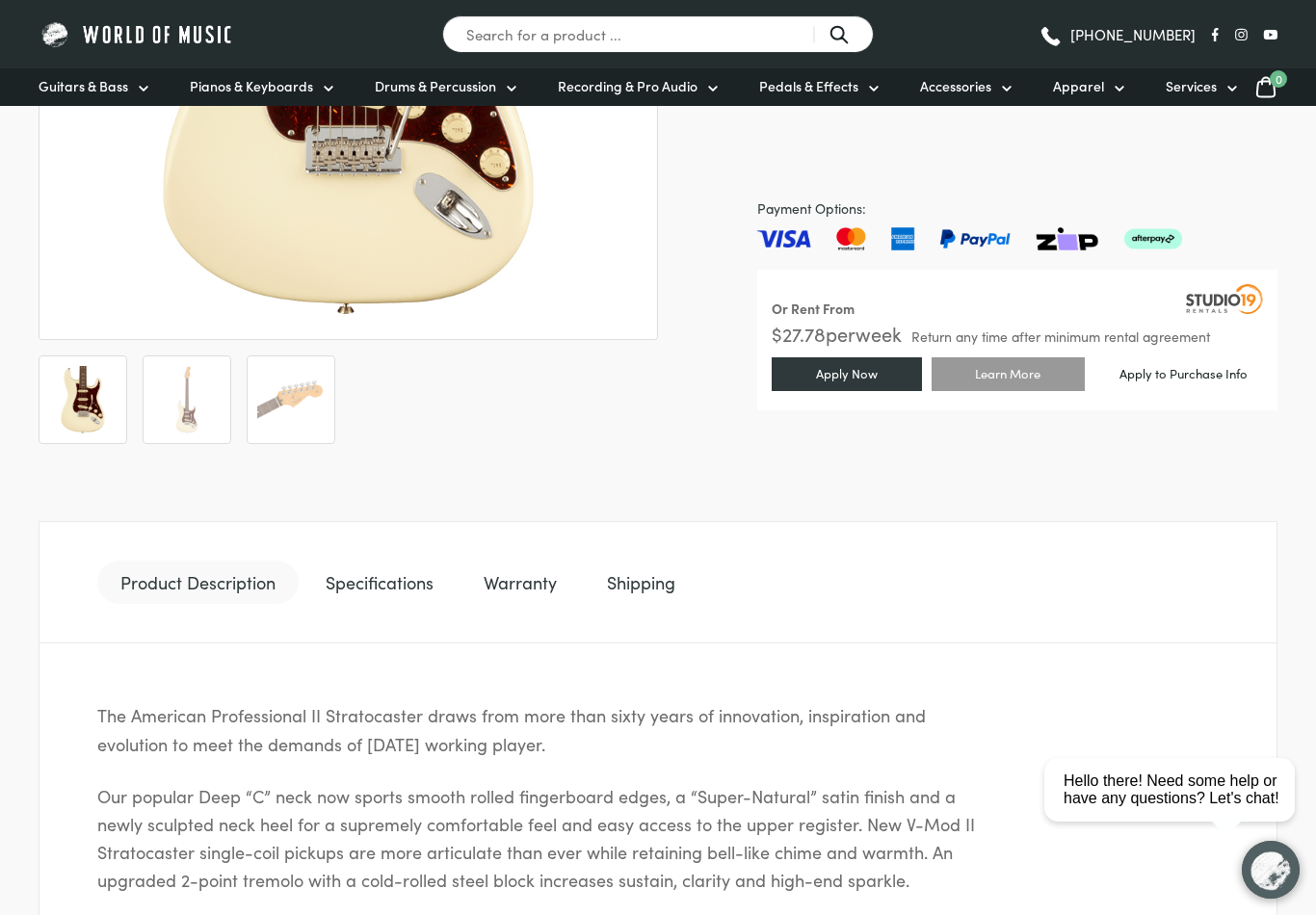
click at [378, 580] on link "Specifications" at bounding box center [379, 582] width 154 height 44
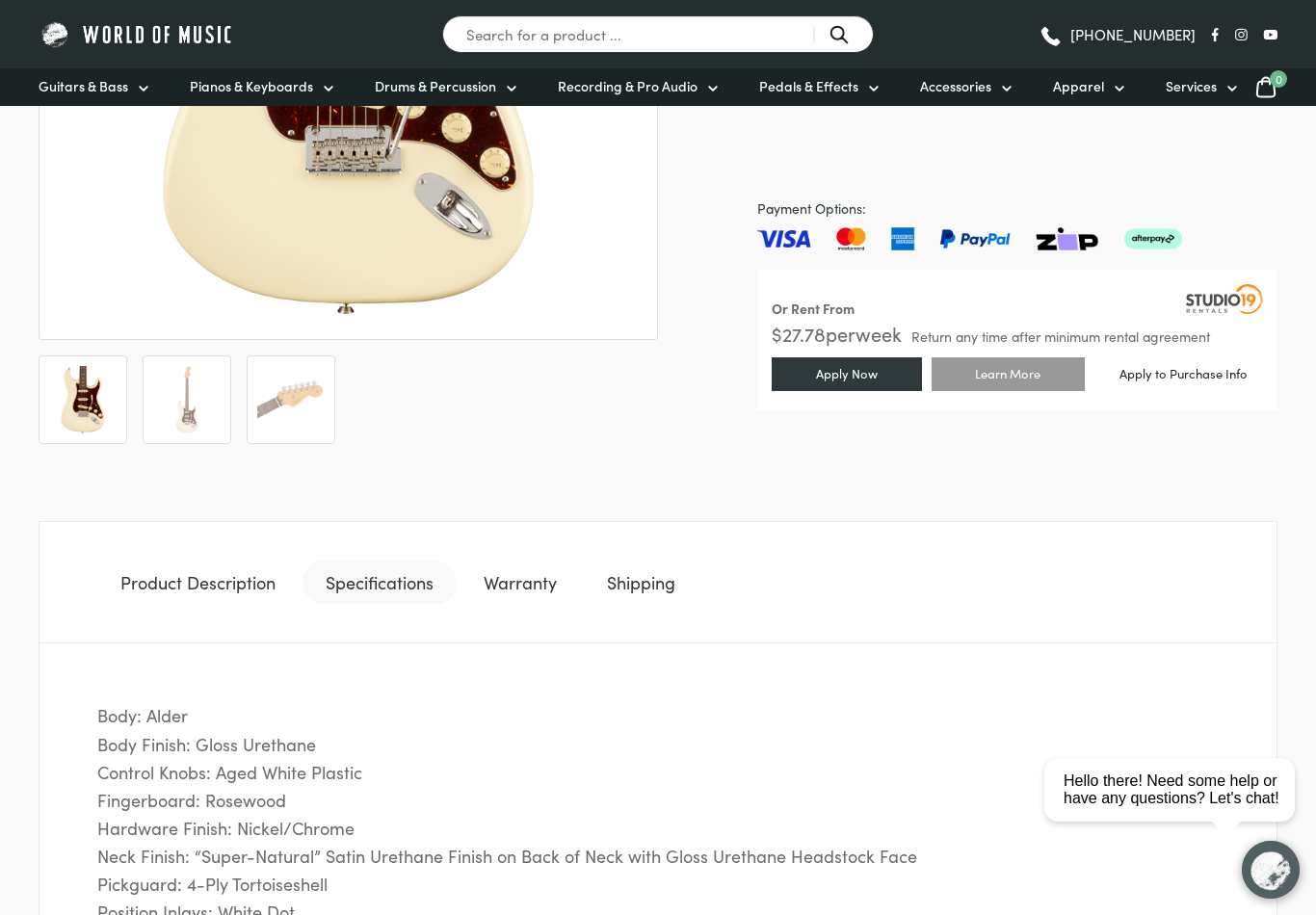
click at [188, 592] on link "Product Description" at bounding box center [198, 582] width 201 height 44
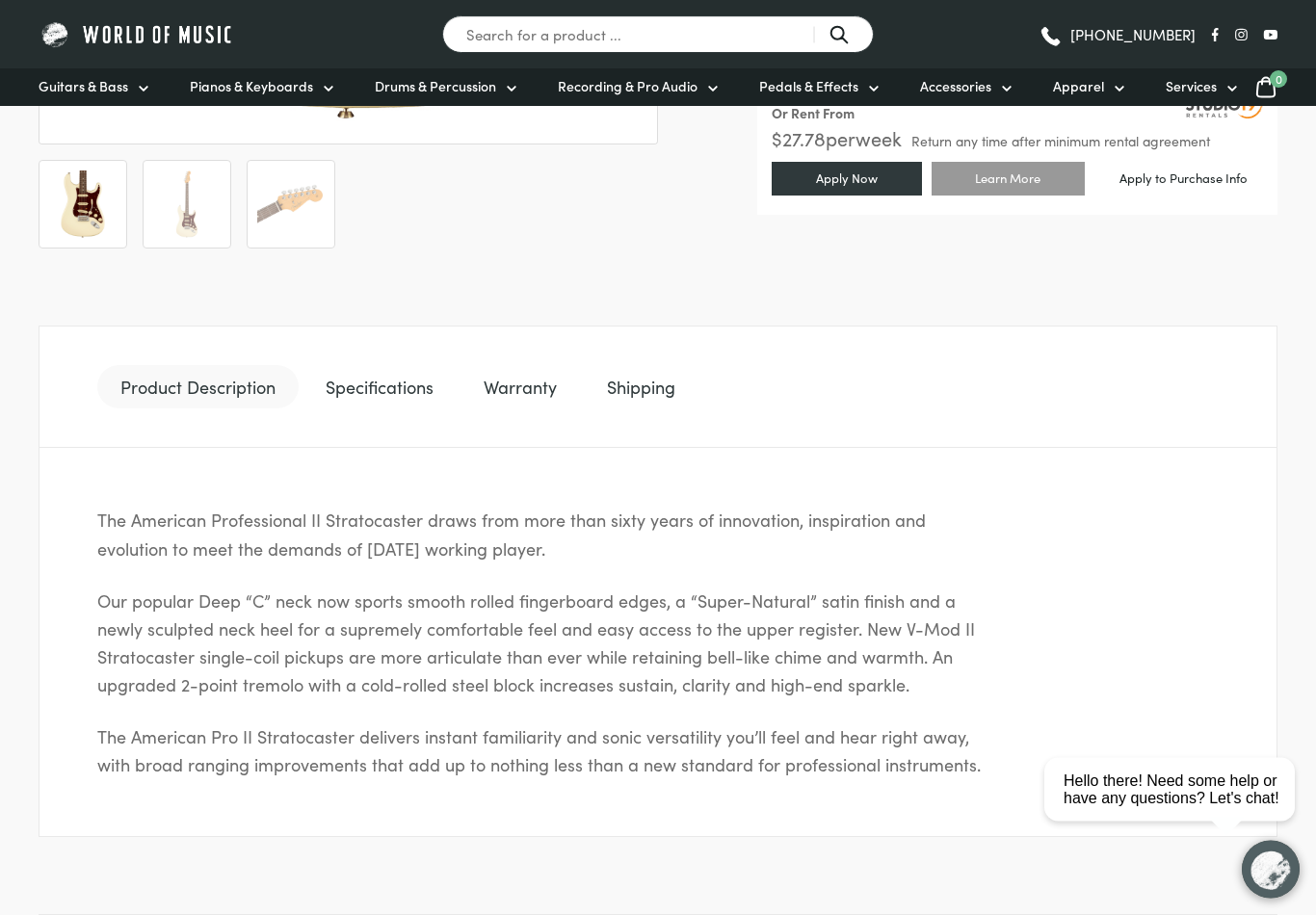
scroll to position [778, 0]
click at [387, 394] on link "Specifications" at bounding box center [379, 386] width 154 height 44
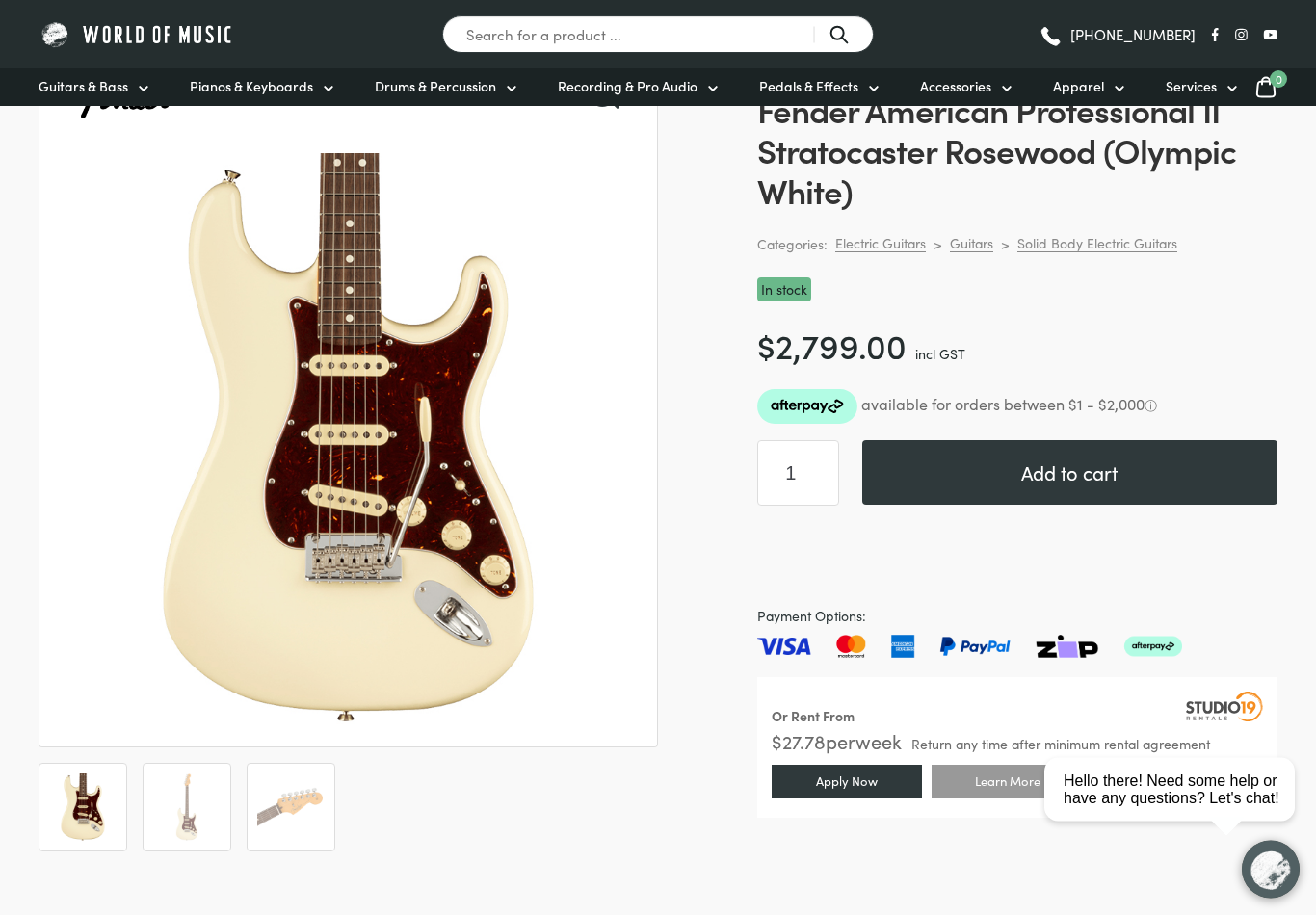
scroll to position [0, 0]
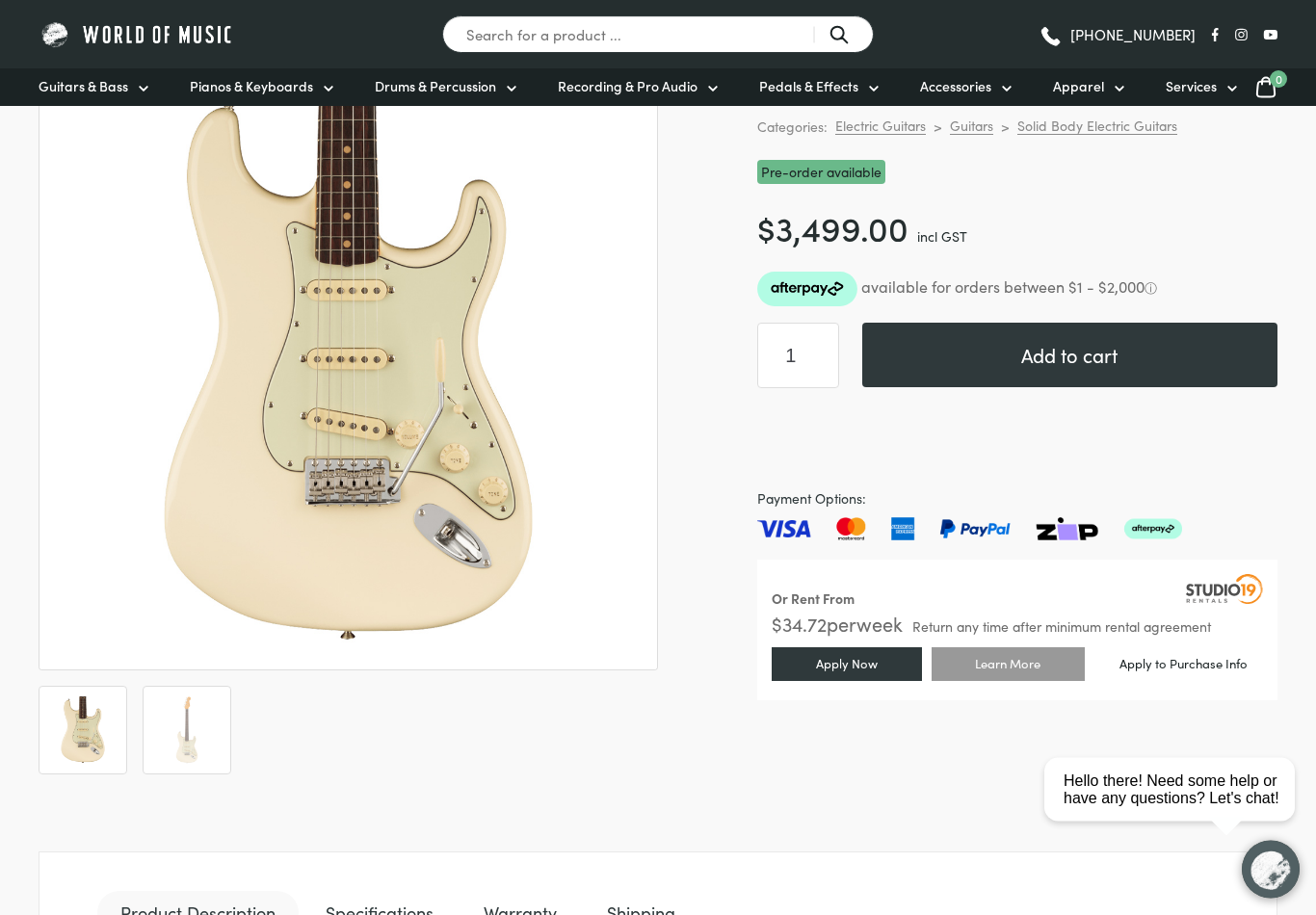
scroll to position [274, 0]
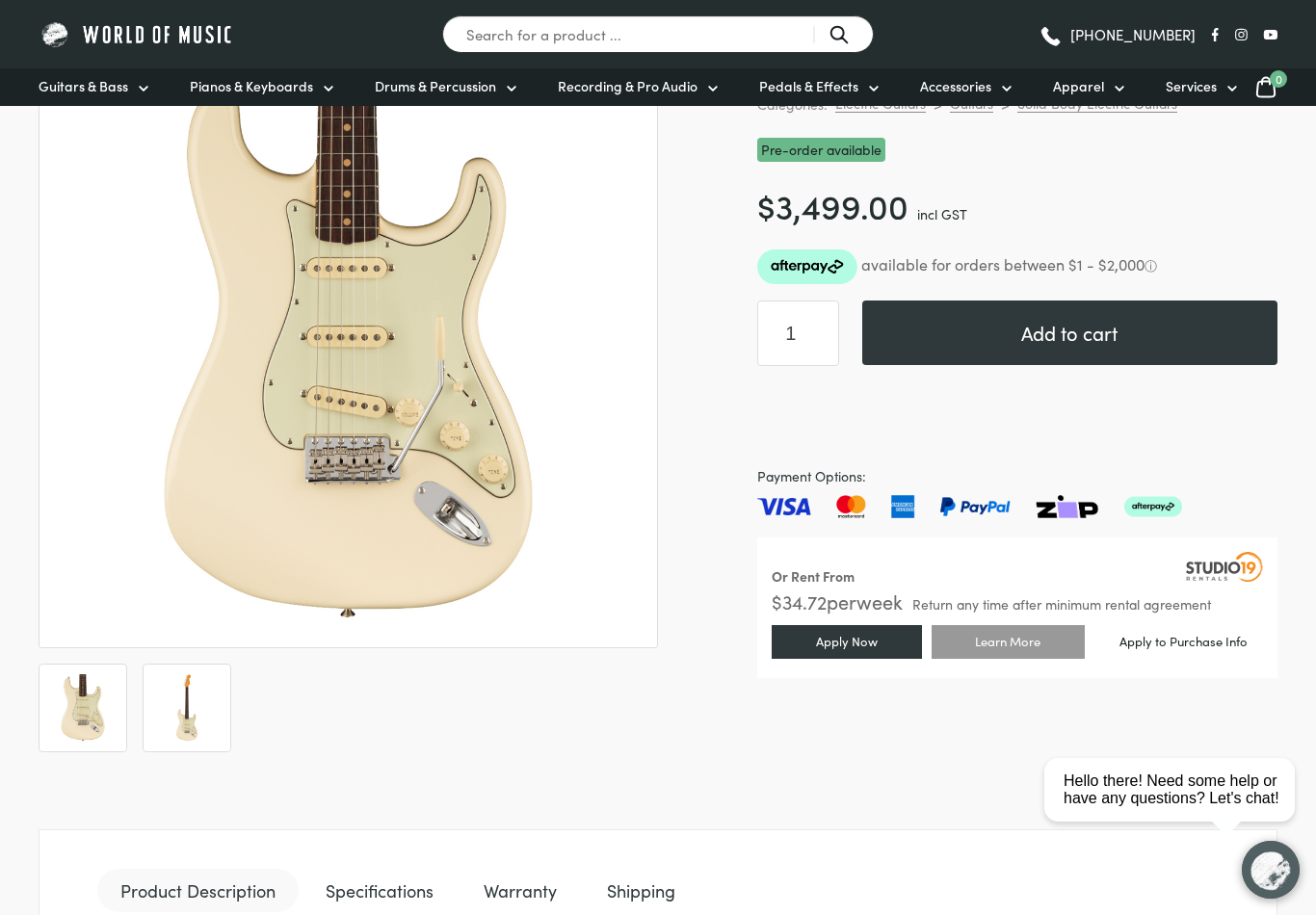
click at [202, 710] on img at bounding box center [187, 708] width 68 height 68
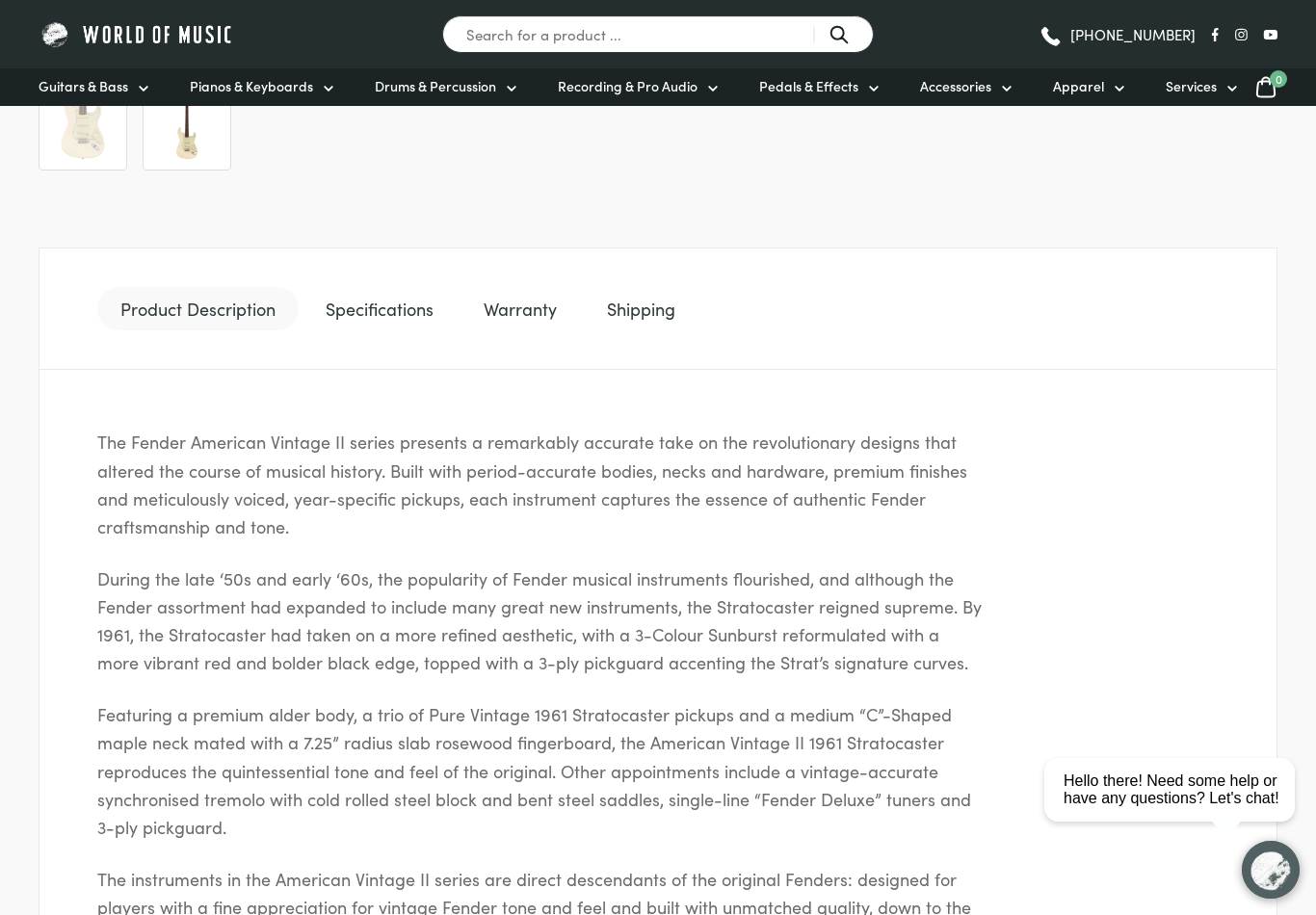
scroll to position [965, 0]
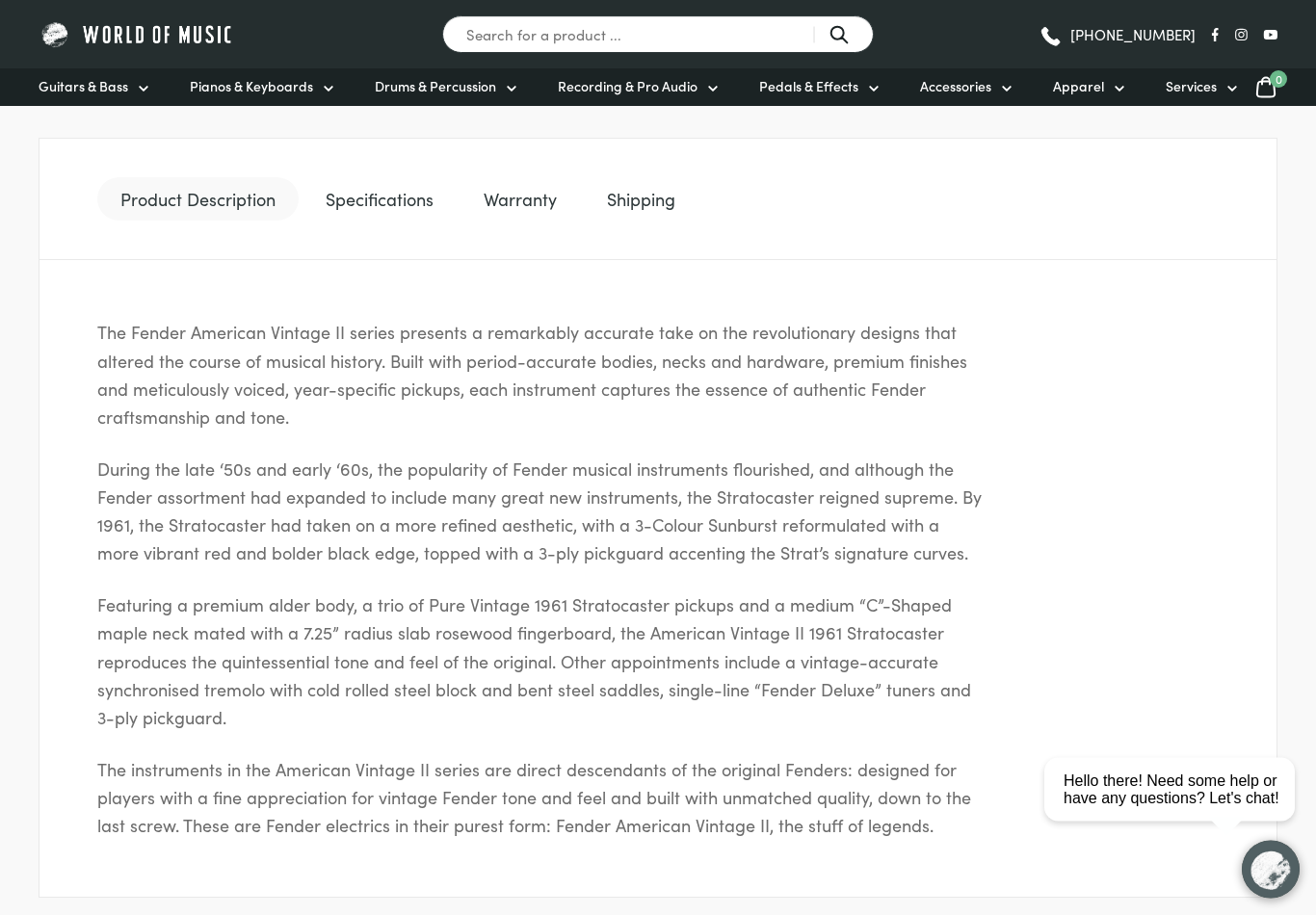
click at [399, 203] on link "Specifications" at bounding box center [379, 200] width 154 height 44
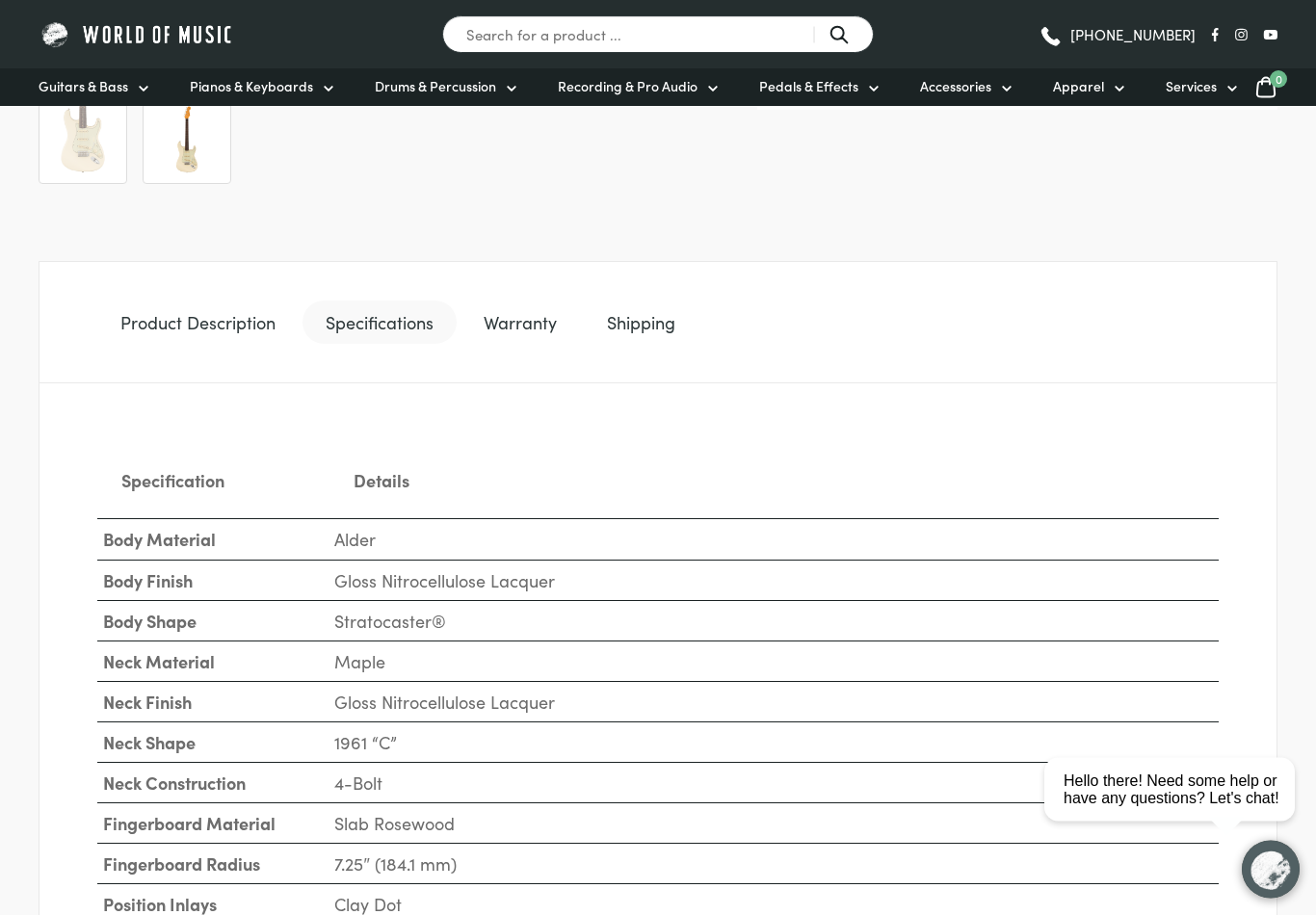
scroll to position [726, 0]
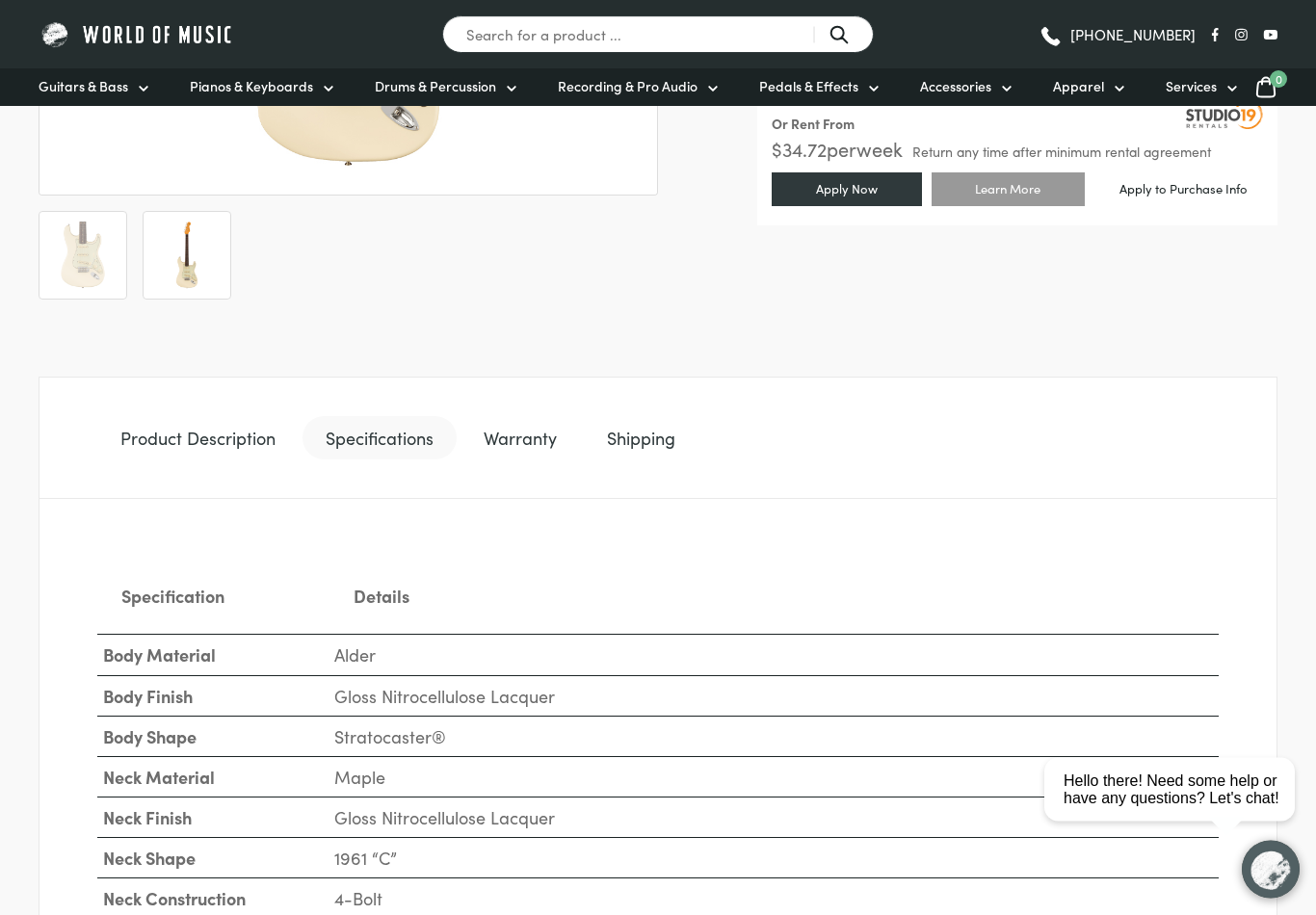
click at [520, 442] on link "Warranty" at bounding box center [521, 438] width 120 height 44
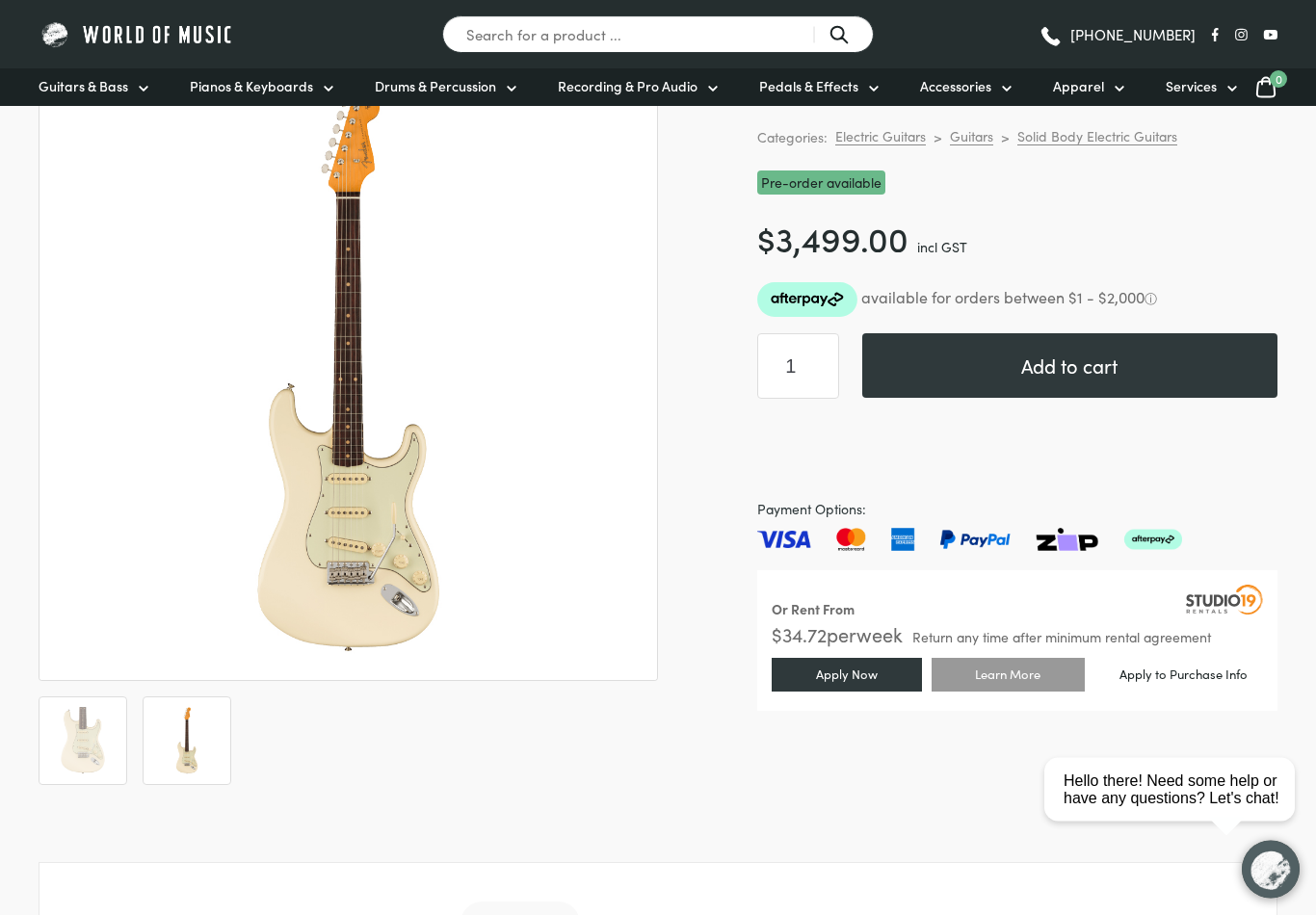
scroll to position [0, 0]
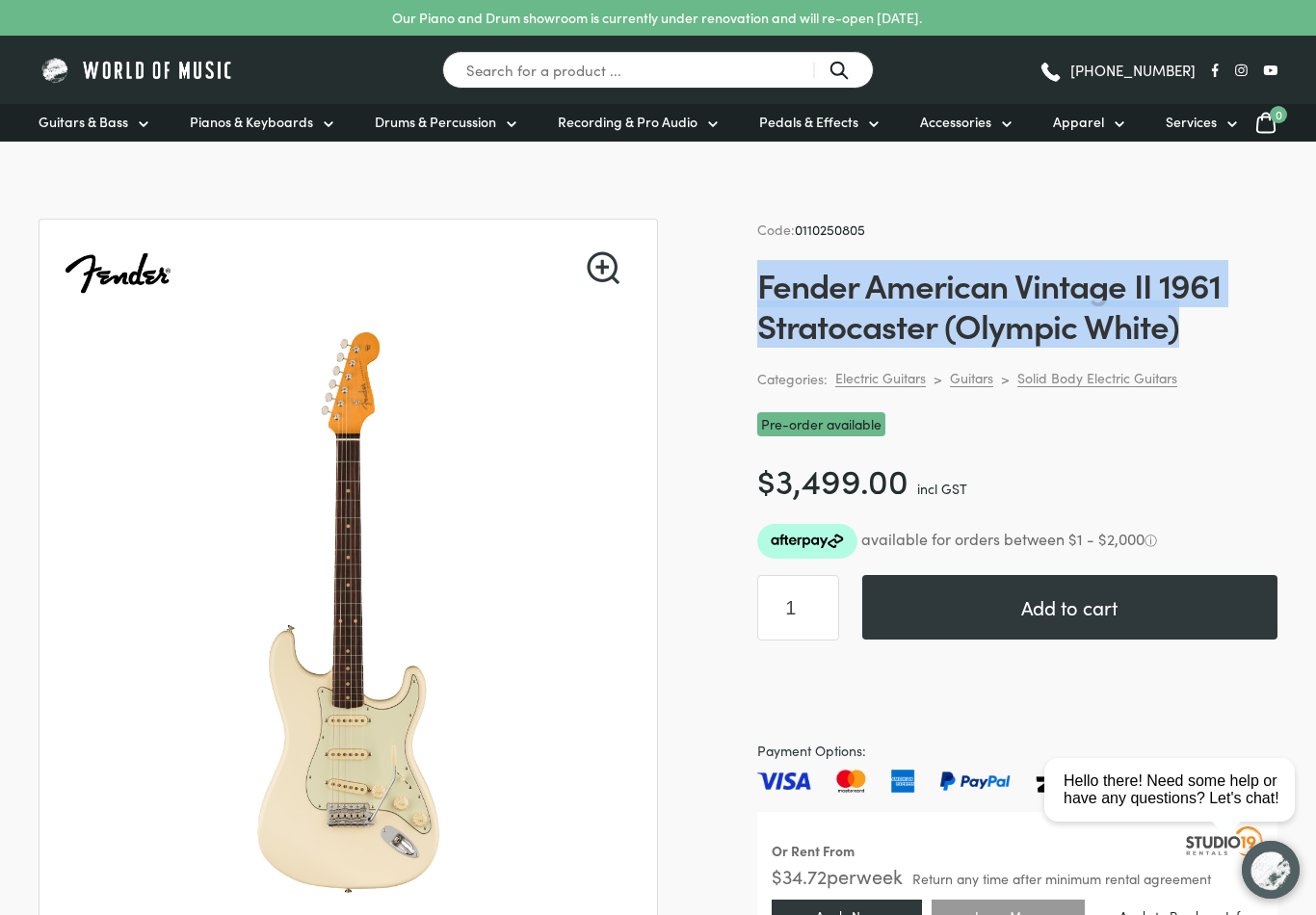
drag, startPoint x: 759, startPoint y: 289, endPoint x: 1193, endPoint y: 323, distance: 435.3
click at [1193, 323] on h1 "Fender American Vintage II 1961 Stratocaster (Olympic White)" at bounding box center [1016, 305] width 520 height 81
copy h1 "Fender American Vintage II 1961 Stratocaster (Olympic White)"
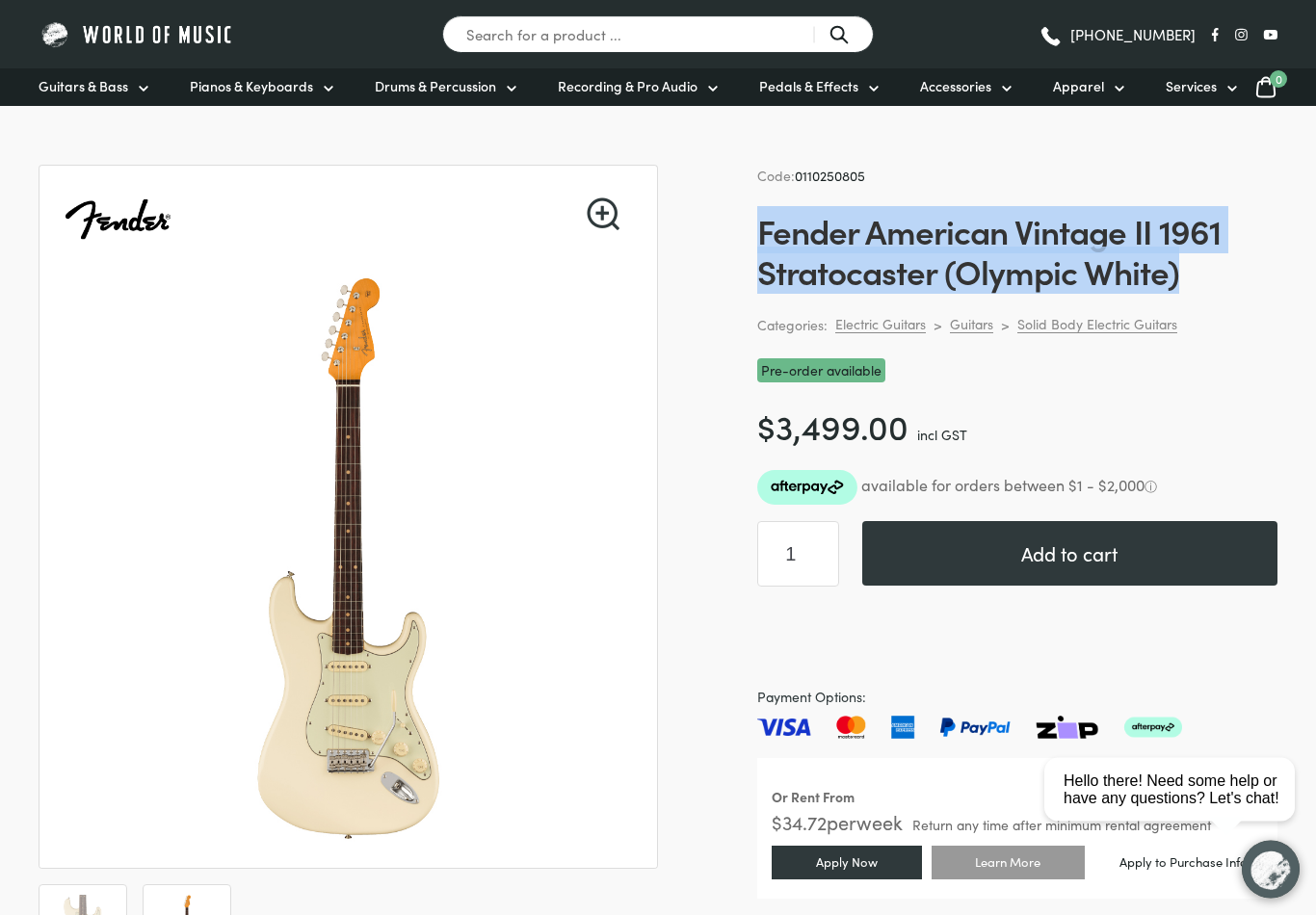
scroll to position [29, 0]
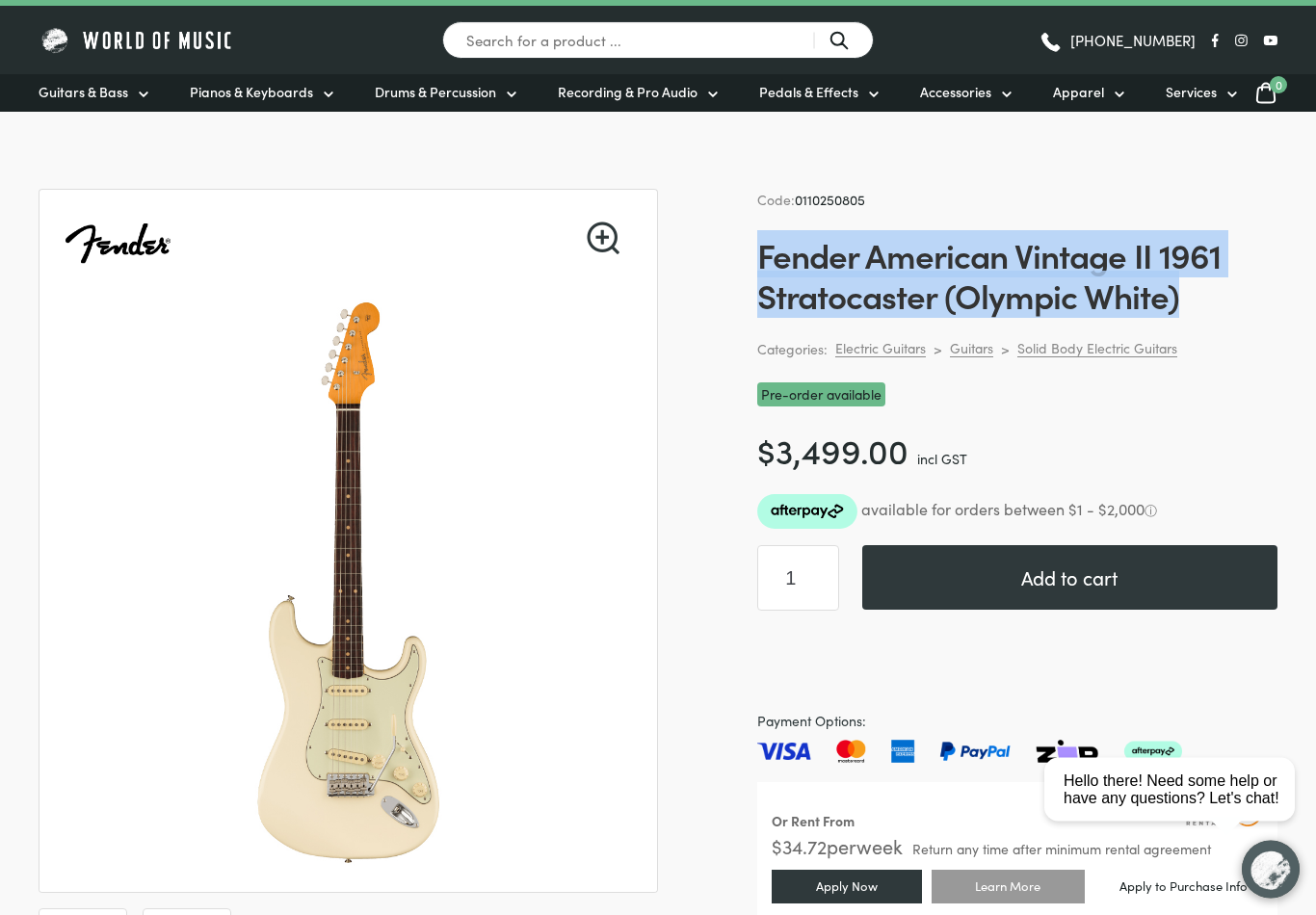
click at [803, 256] on h1 "Fender American Vintage II 1961 Stratocaster (Olympic White)" at bounding box center [1016, 275] width 520 height 81
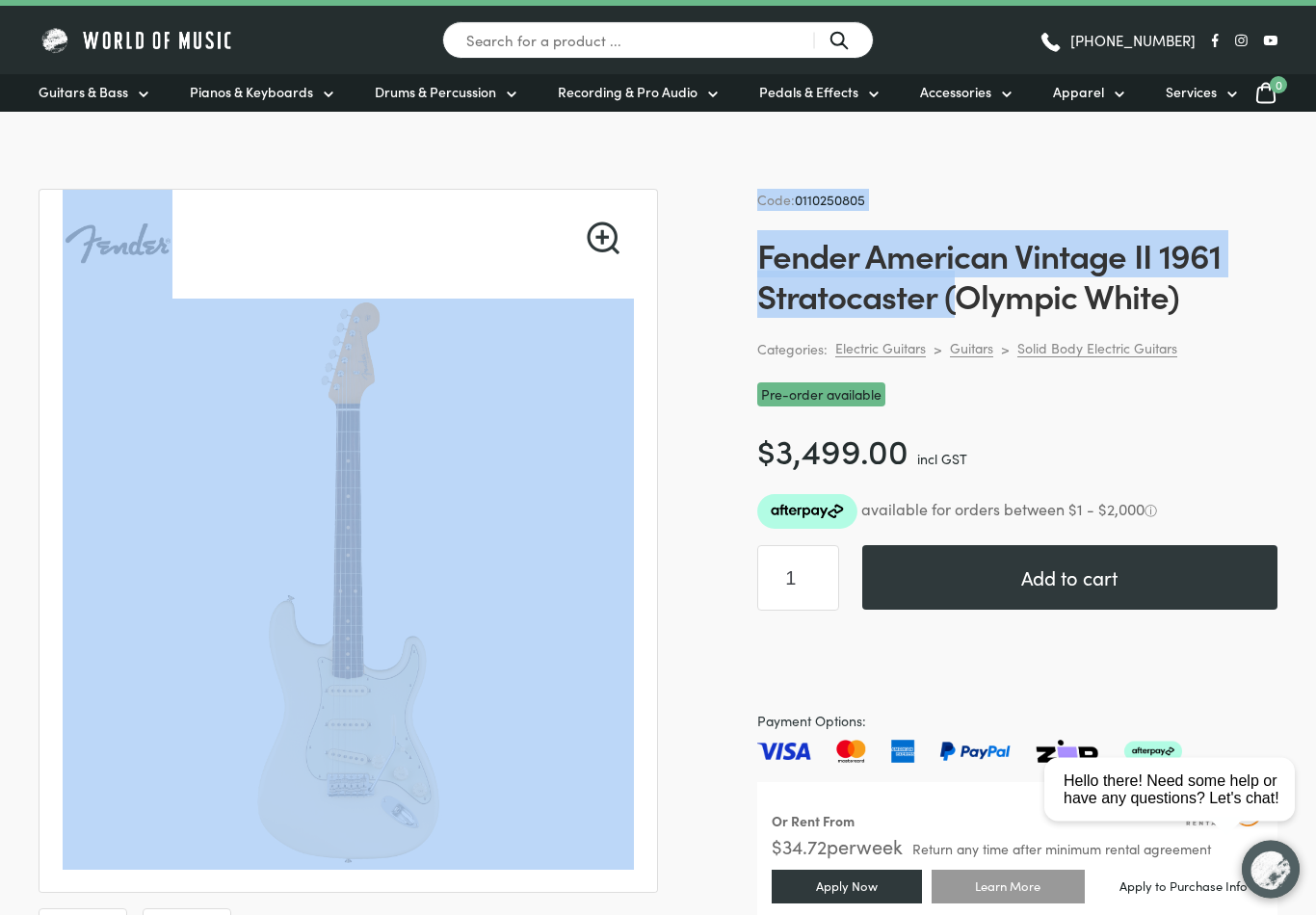
drag, startPoint x: 752, startPoint y: 247, endPoint x: 946, endPoint y: 299, distance: 200.8
click at [759, 201] on span "Code: 0110250805" at bounding box center [811, 200] width 108 height 20
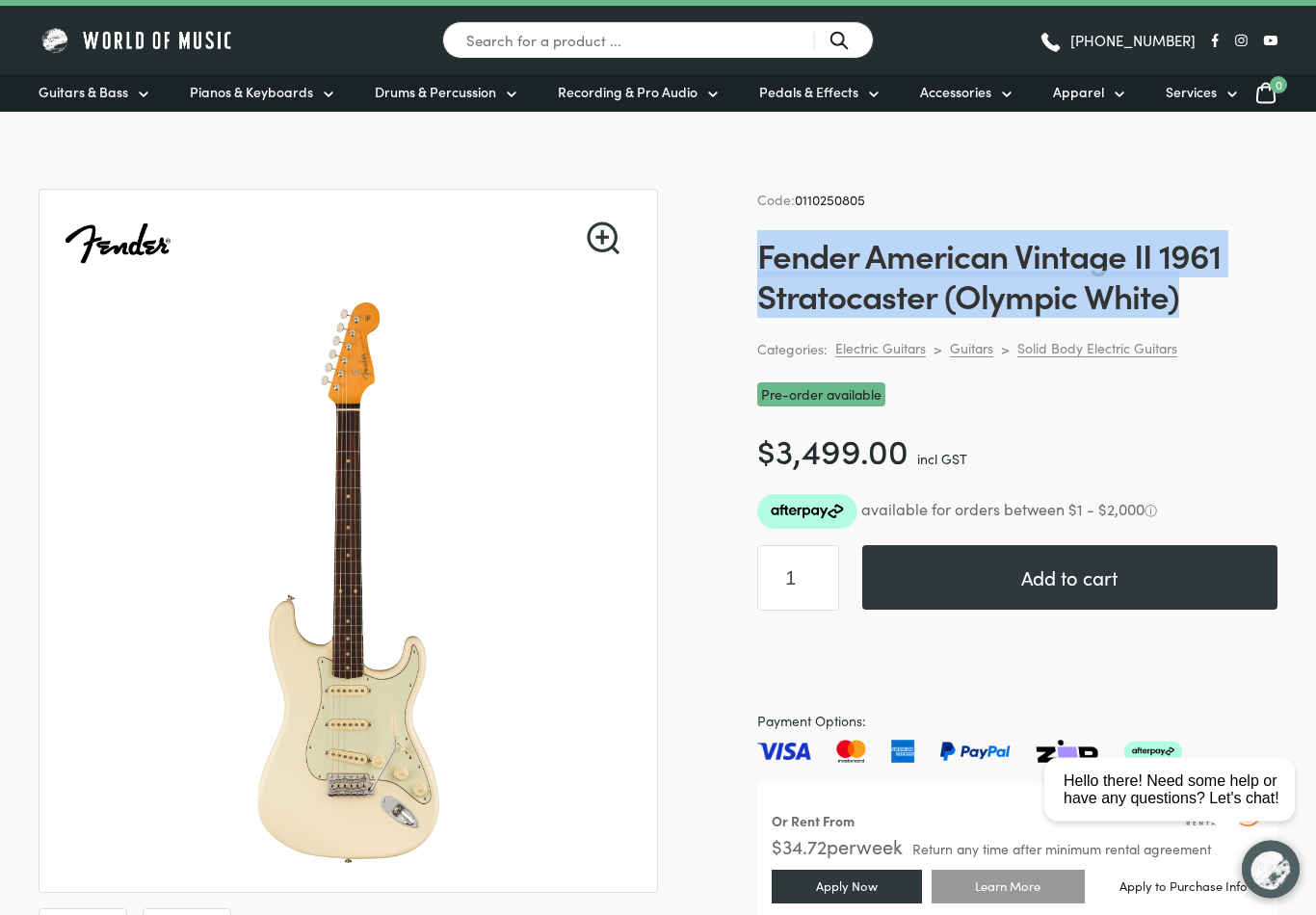
drag, startPoint x: 760, startPoint y: 261, endPoint x: 1184, endPoint y: 301, distance: 425.9
click at [1184, 301] on h1 "Fender American Vintage II 1961 Stratocaster (Olympic White)" at bounding box center [1016, 275] width 520 height 81
copy h1 "Fender American Vintage II 1961 Stratocaster (Olympic White)"
